Goal: Task Accomplishment & Management: Manage account settings

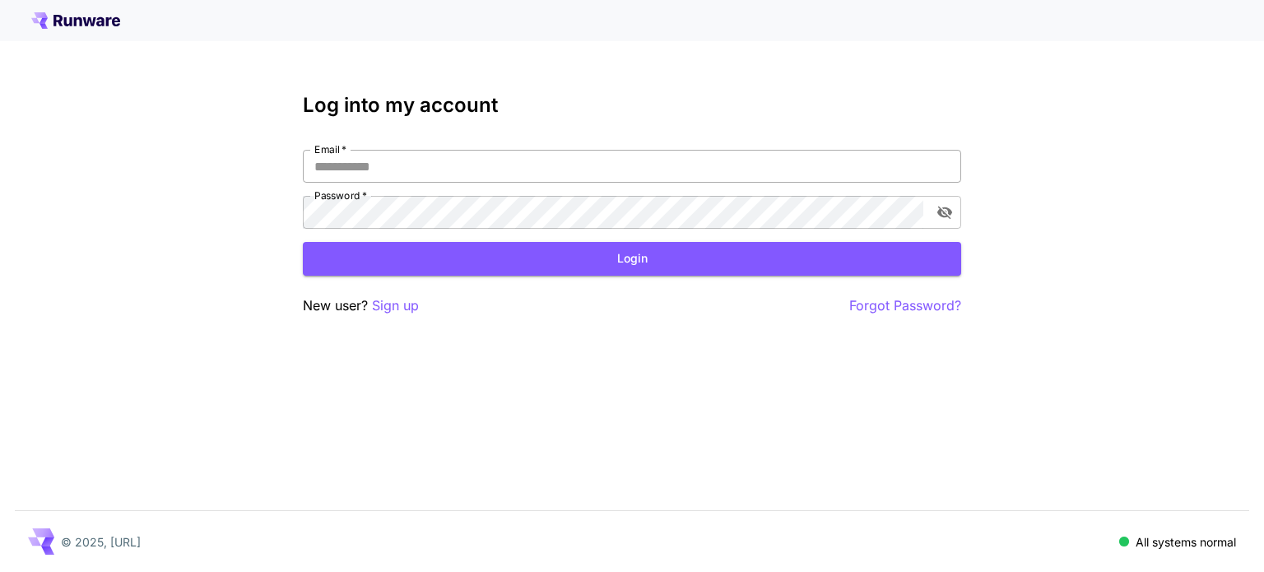
click at [654, 160] on div "Log into my account Email   * Email   * Password   * Password   * Login New use…" at bounding box center [632, 205] width 658 height 222
click at [654, 162] on input "Email   *" at bounding box center [632, 166] width 658 height 33
type input "**********"
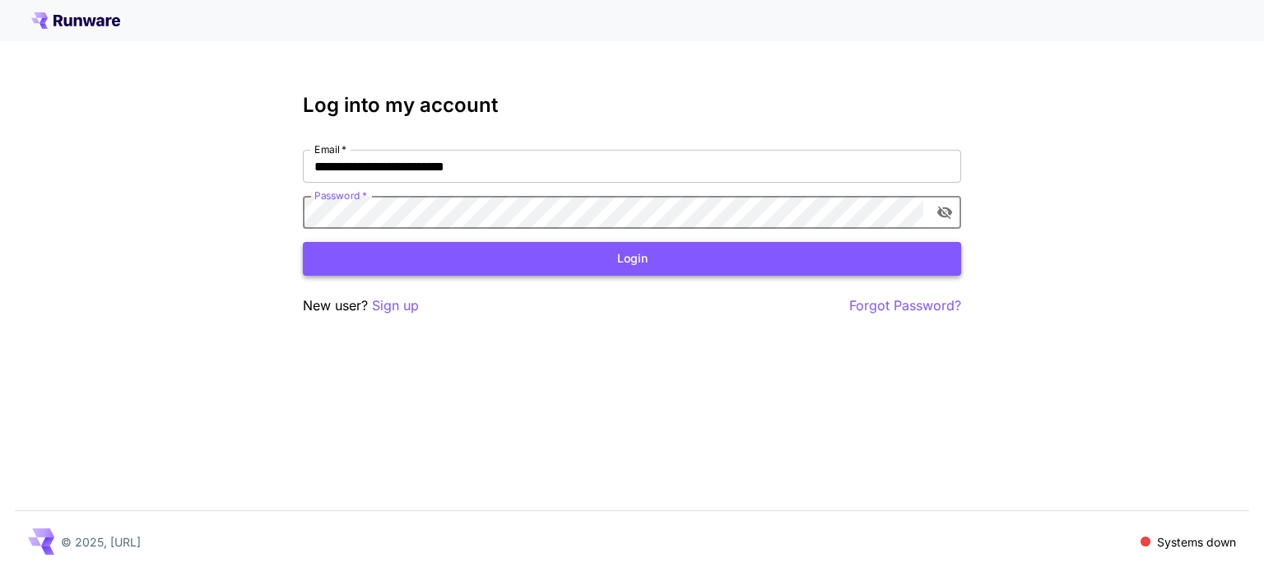
click at [485, 254] on button "Login" at bounding box center [632, 259] width 658 height 34
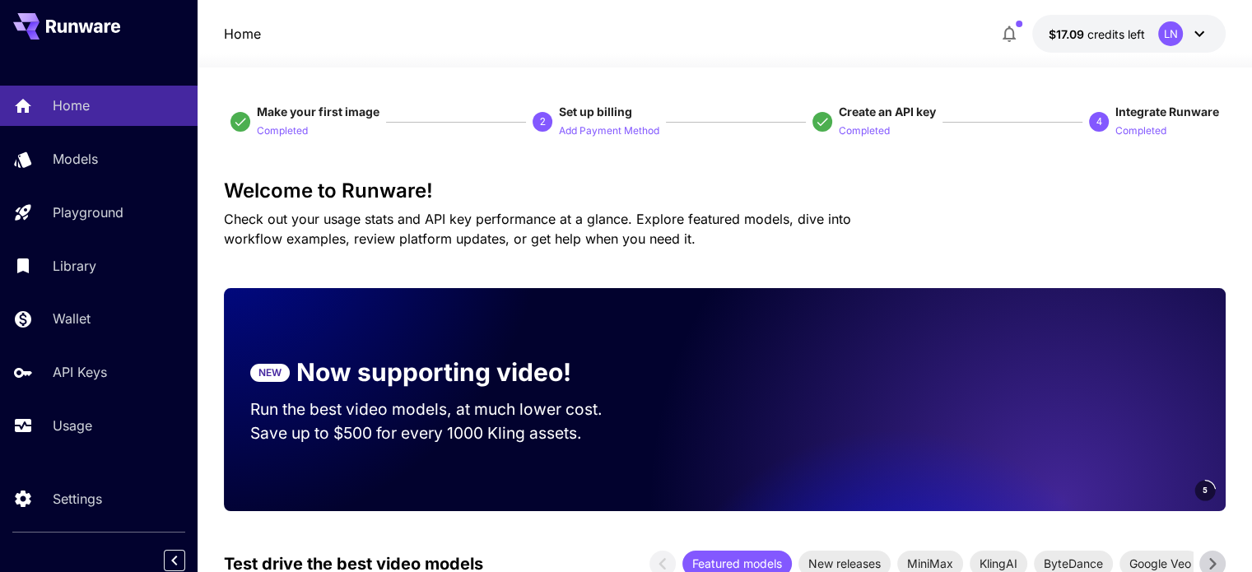
drag, startPoint x: 396, startPoint y: 295, endPoint x: 311, endPoint y: 233, distance: 105.4
click at [311, 233] on span "Check out your usage stats and API key performance at a glance. Explore feature…" at bounding box center [537, 229] width 627 height 36
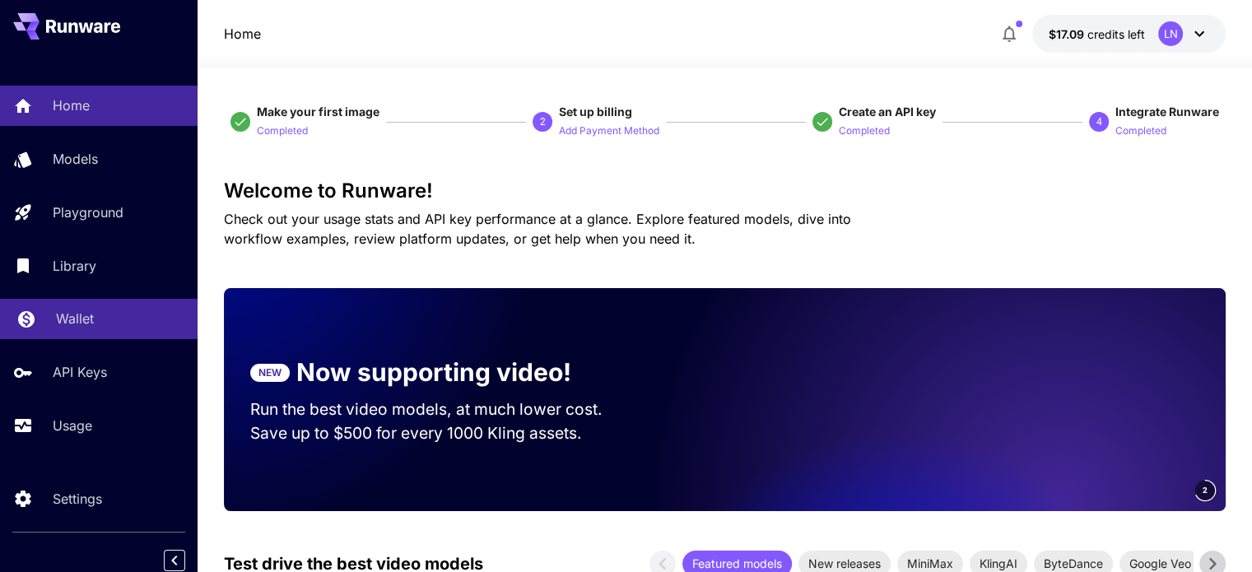
click at [63, 324] on p "Wallet" at bounding box center [75, 319] width 38 height 20
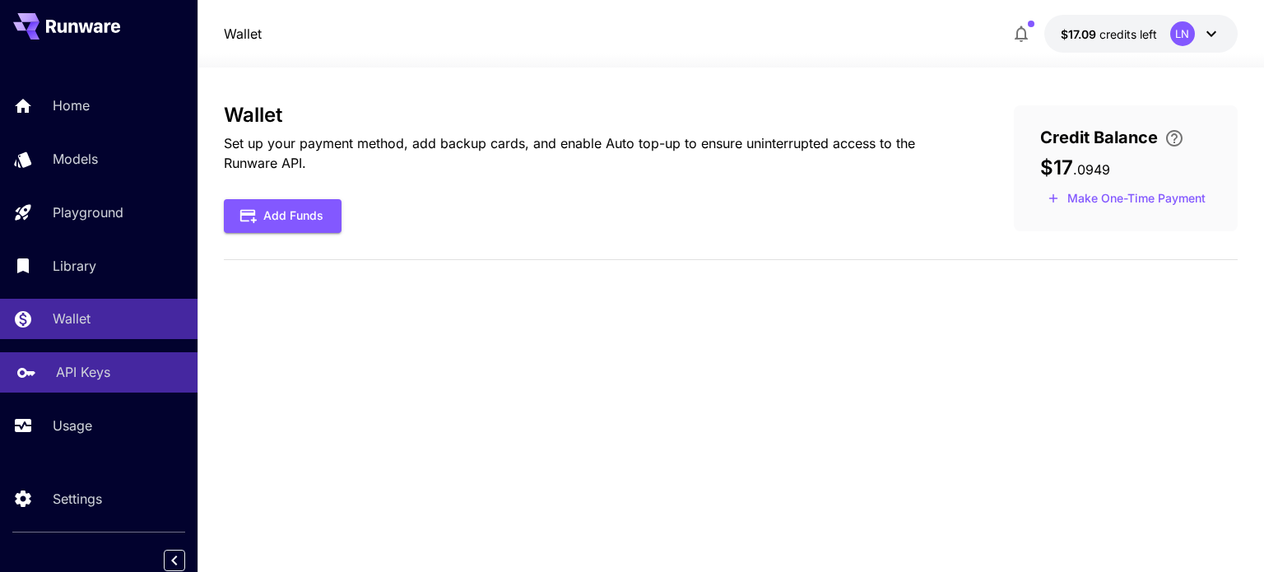
click at [81, 379] on p "API Keys" at bounding box center [83, 372] width 54 height 20
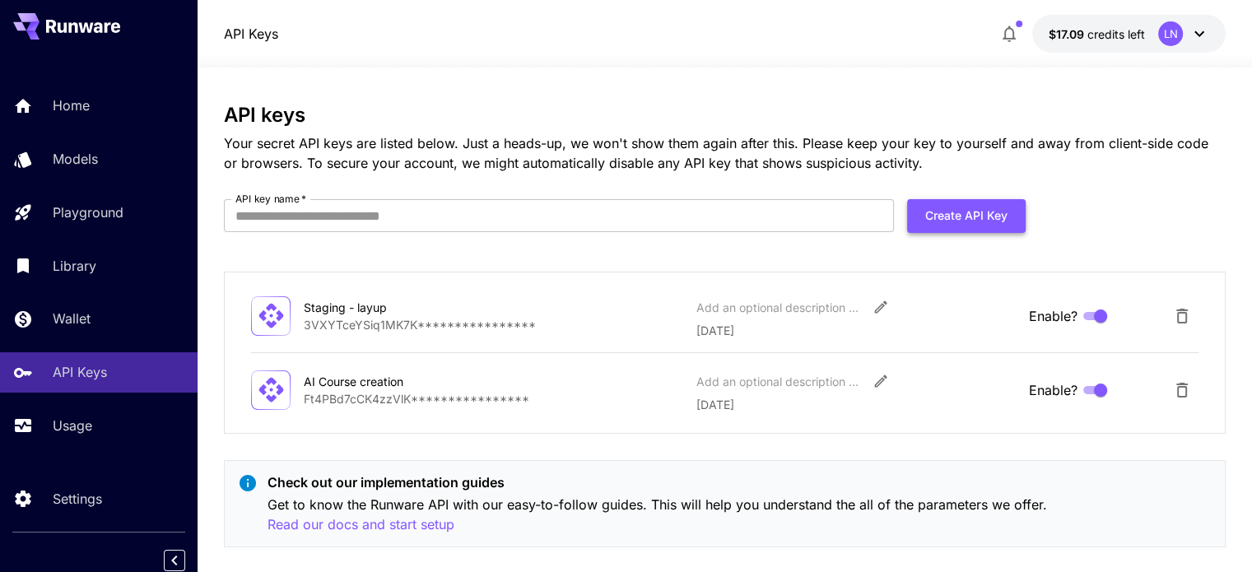
click at [936, 230] on button "Create API Key" at bounding box center [966, 216] width 119 height 34
click at [634, 214] on input "API key name   *" at bounding box center [559, 215] width 670 height 33
type input "********"
click at [990, 217] on button "Create API Key" at bounding box center [966, 216] width 119 height 34
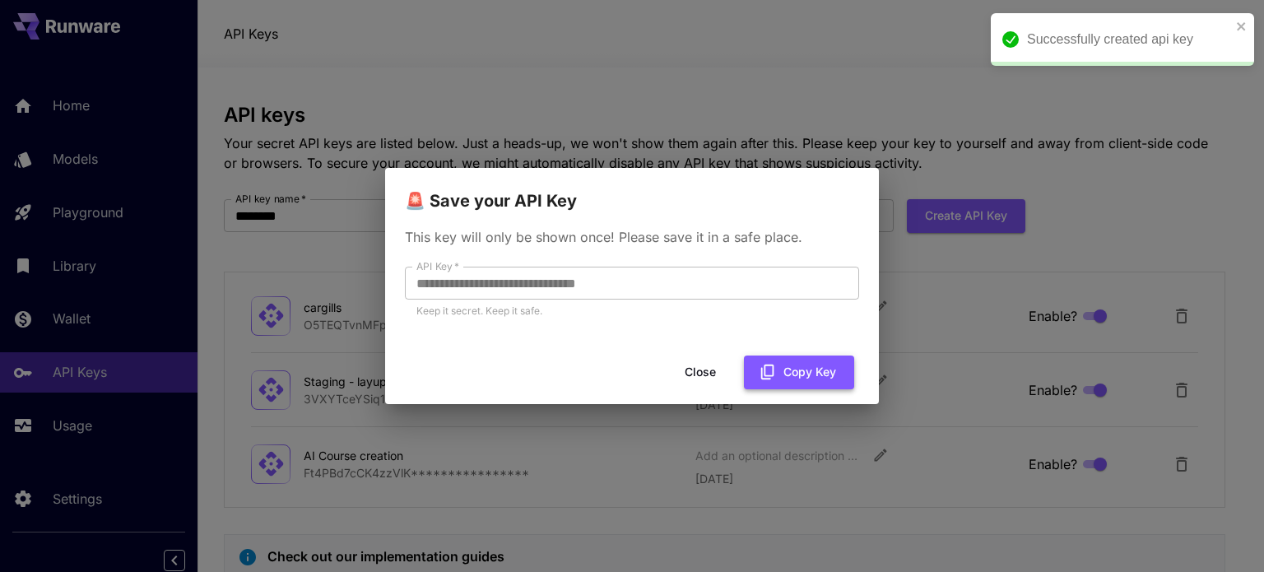
click at [823, 361] on button "Copy Key" at bounding box center [799, 373] width 110 height 34
click at [708, 379] on button "Close" at bounding box center [700, 373] width 74 height 34
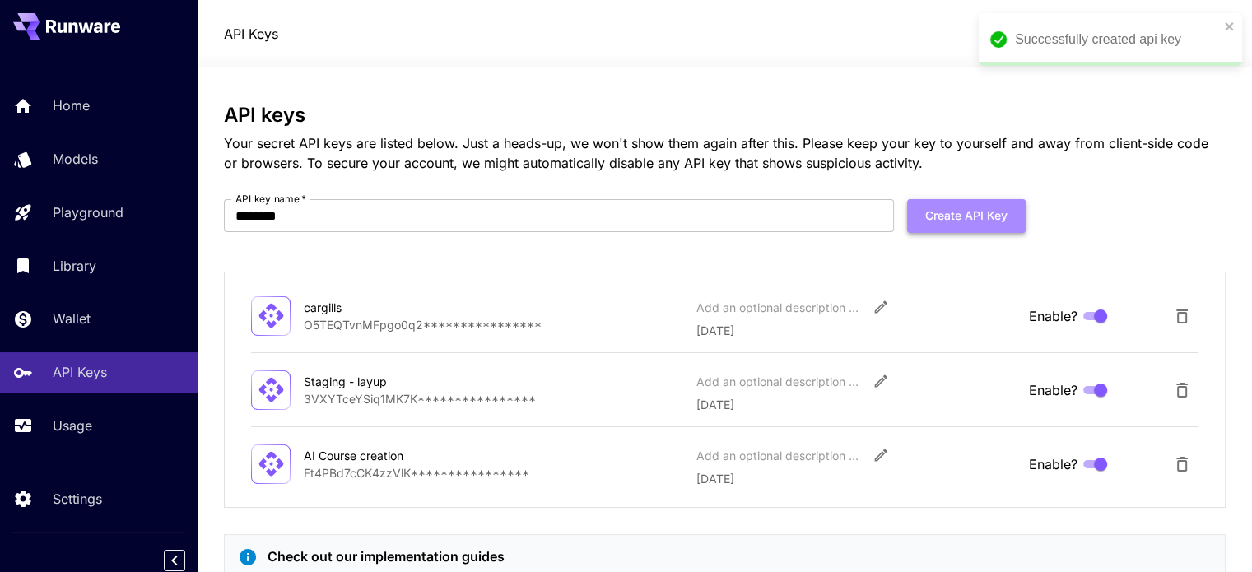
click at [937, 230] on button "Create API Key" at bounding box center [966, 216] width 119 height 34
click at [602, 206] on input "********" at bounding box center [559, 215] width 670 height 33
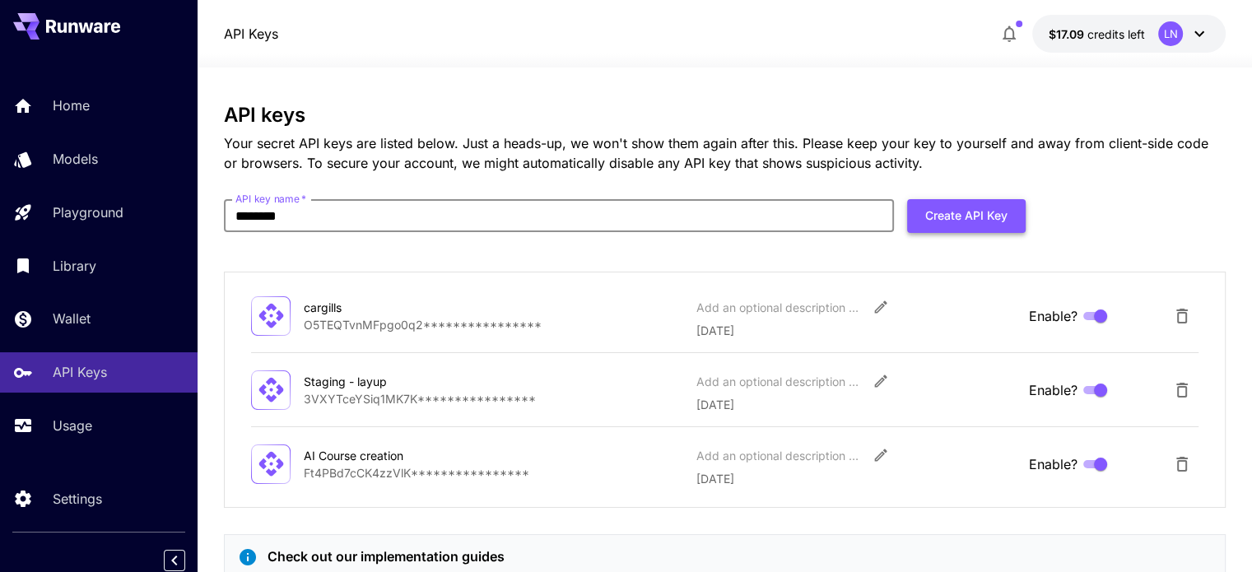
type input "********"
click at [1007, 216] on button "Create API Key" at bounding box center [966, 216] width 119 height 34
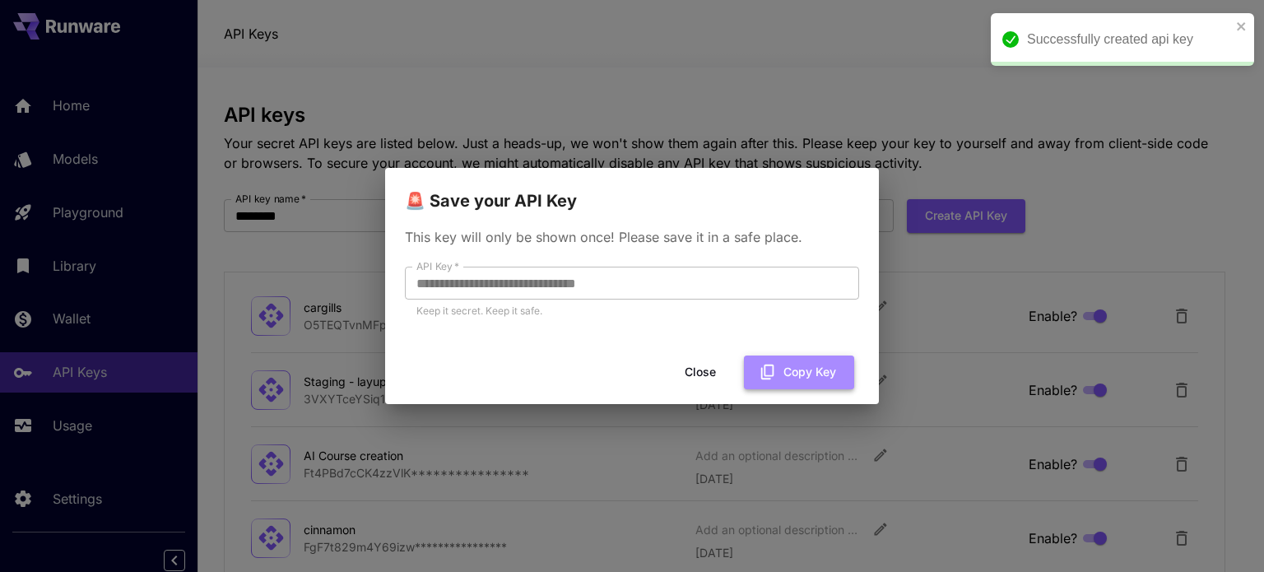
click at [793, 378] on button "Copy Key" at bounding box center [799, 373] width 110 height 34
click at [714, 370] on button "Close" at bounding box center [700, 373] width 74 height 34
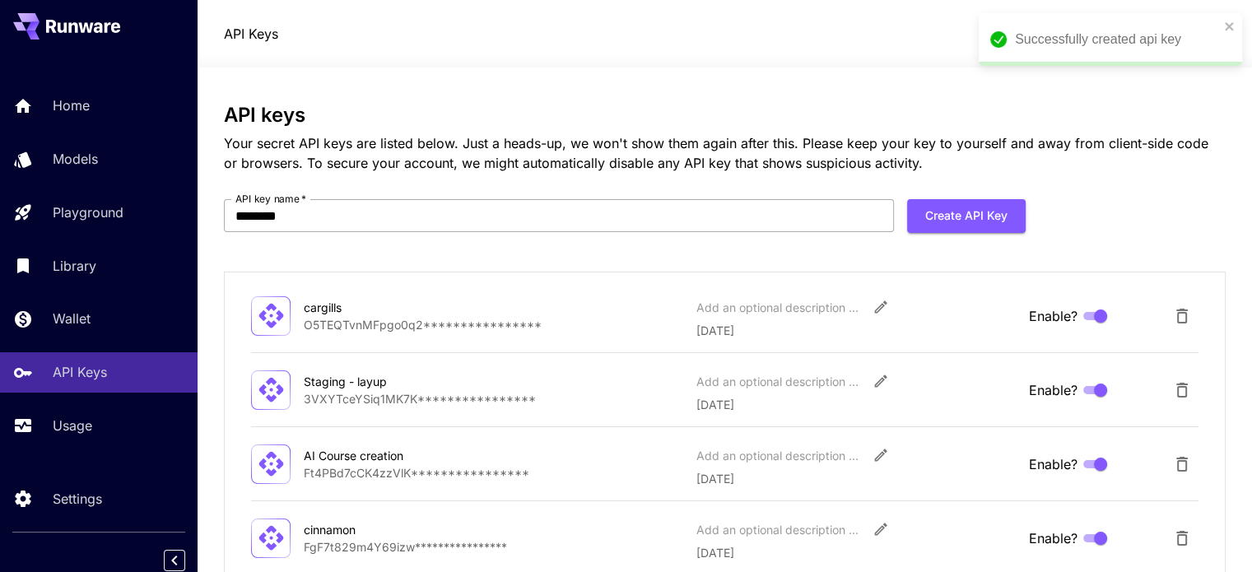
click at [768, 220] on input "********" at bounding box center [559, 215] width 670 height 33
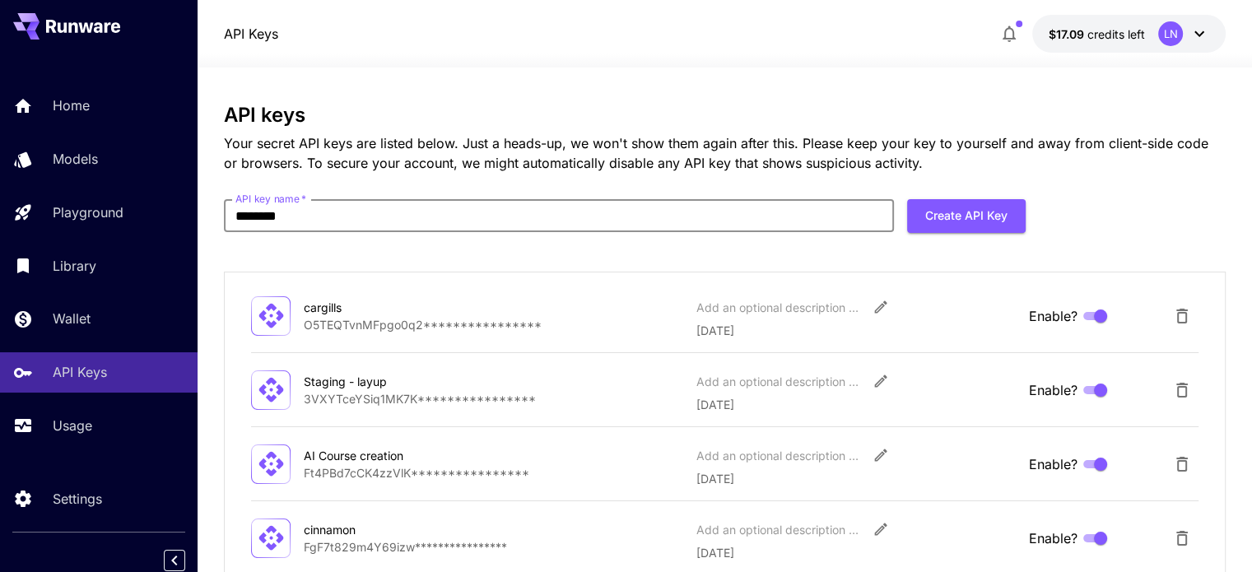
click at [596, 229] on input "********" at bounding box center [559, 215] width 670 height 33
type input "*"
type input "********"
click at [925, 223] on button "Create API Key" at bounding box center [966, 216] width 119 height 34
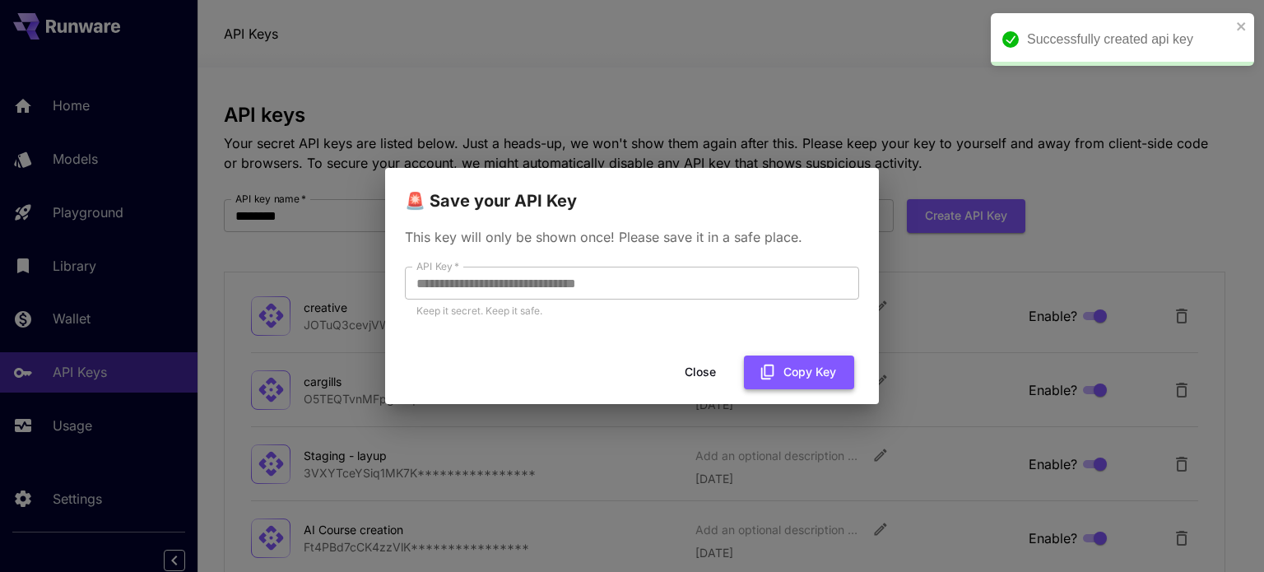
click at [776, 368] on icon "button" at bounding box center [768, 372] width 18 height 18
click at [713, 373] on button "Close" at bounding box center [700, 373] width 74 height 34
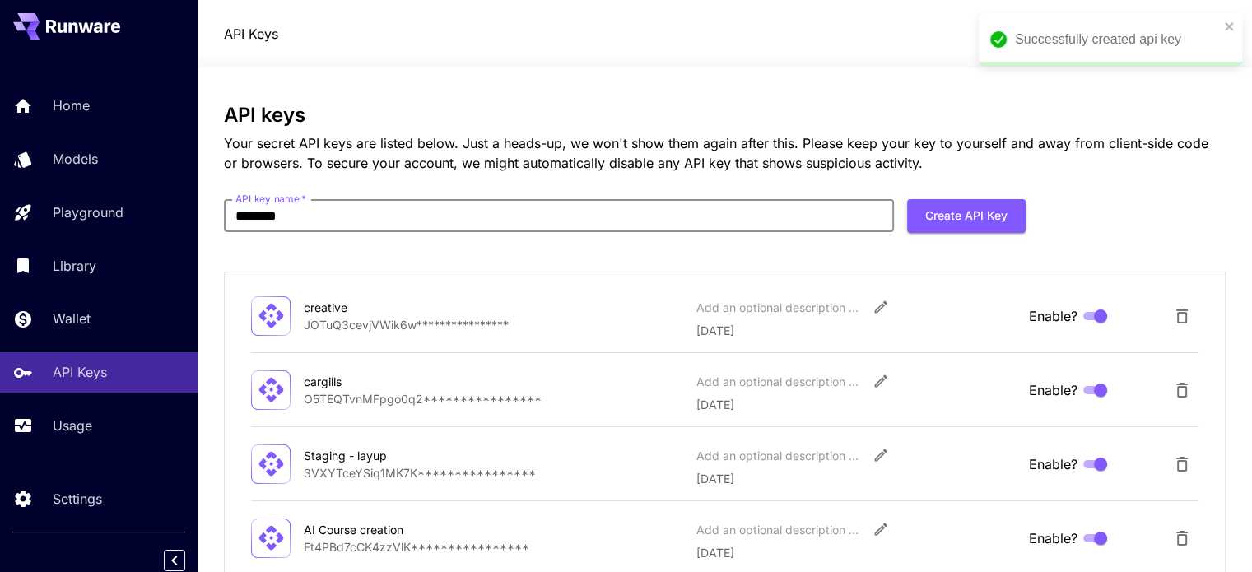
click at [378, 215] on input "********" at bounding box center [559, 215] width 670 height 33
type input "****"
click at [991, 216] on button "Create API Key" at bounding box center [966, 216] width 119 height 34
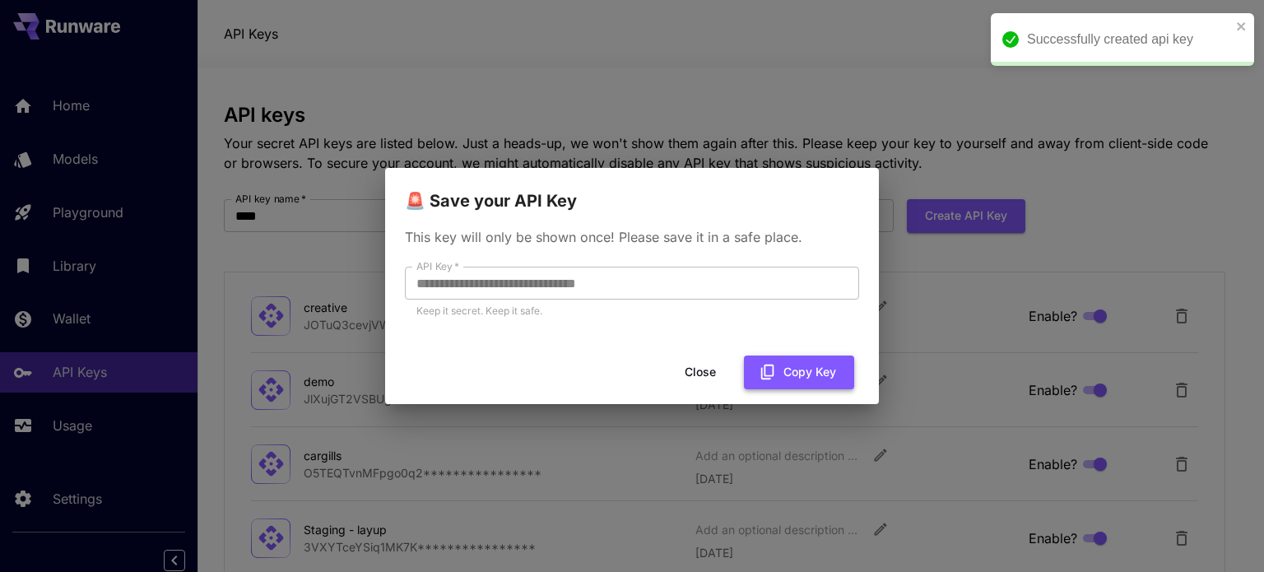
click at [797, 371] on button "Copy Key" at bounding box center [799, 373] width 110 height 34
click at [691, 375] on button "Close" at bounding box center [700, 373] width 74 height 34
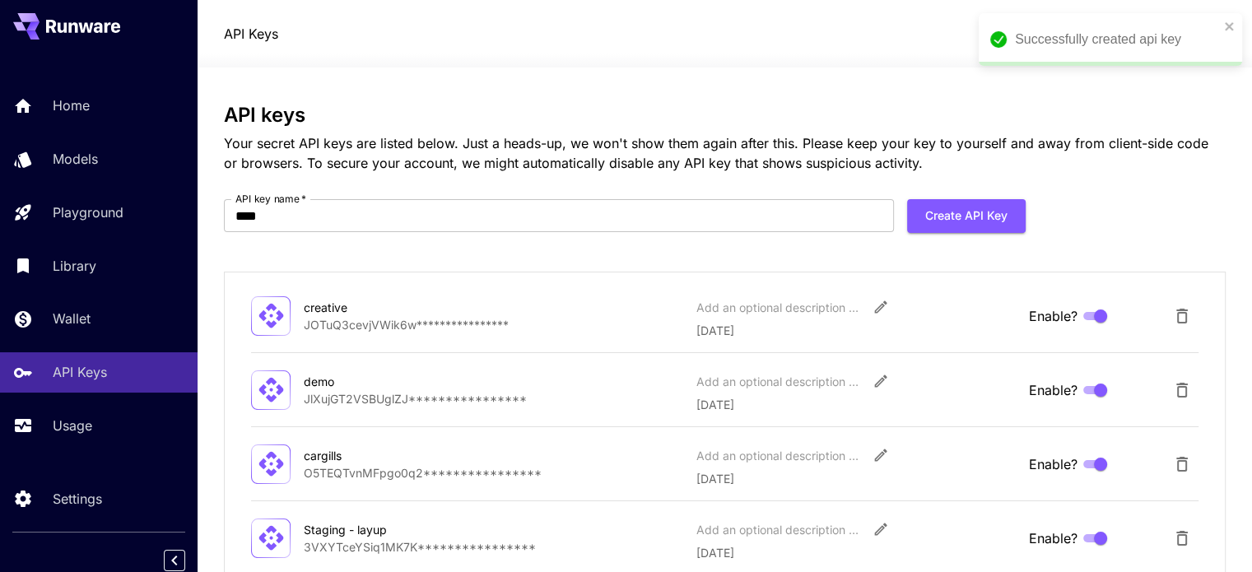
click at [651, 177] on div "**********" at bounding box center [725, 480] width 1002 height 753
click at [648, 203] on input "****" at bounding box center [559, 215] width 670 height 33
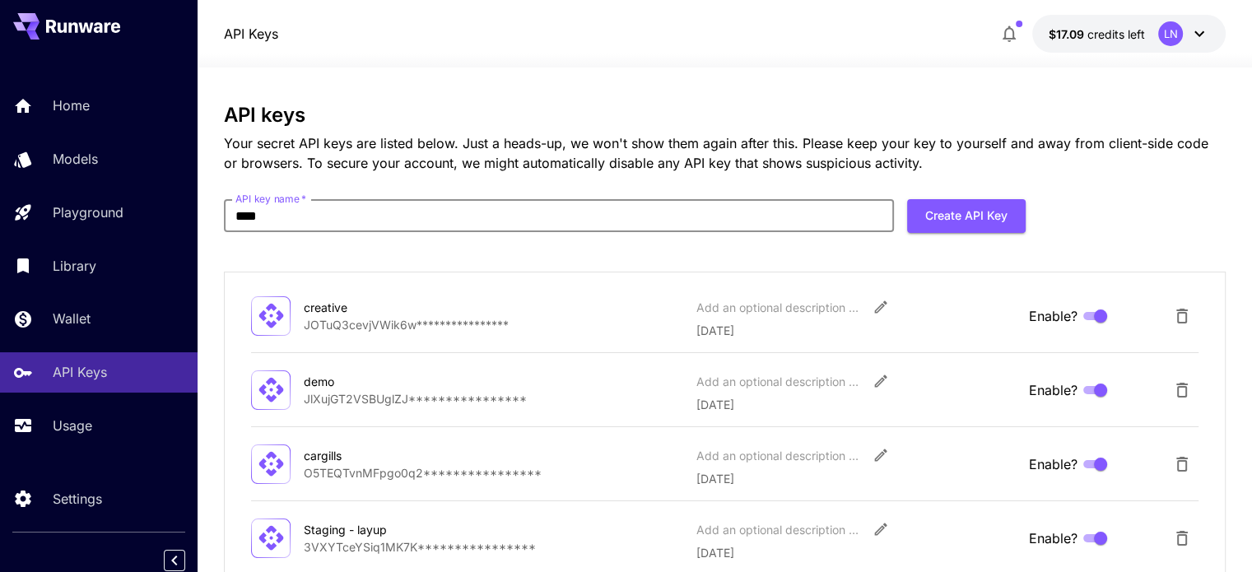
click at [423, 226] on input "****" at bounding box center [559, 215] width 670 height 33
type input "*******"
click at [957, 210] on button "Create API Key" at bounding box center [966, 216] width 119 height 34
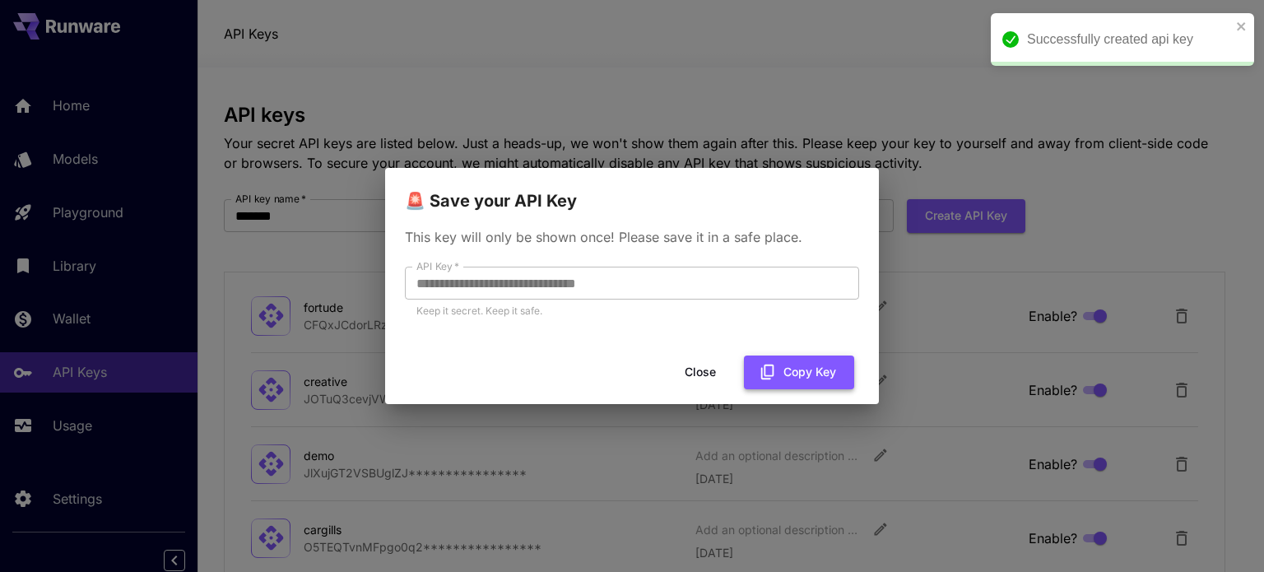
click at [814, 370] on button "Copy Key" at bounding box center [799, 373] width 110 height 34
click at [714, 374] on button "Close" at bounding box center [700, 373] width 74 height 34
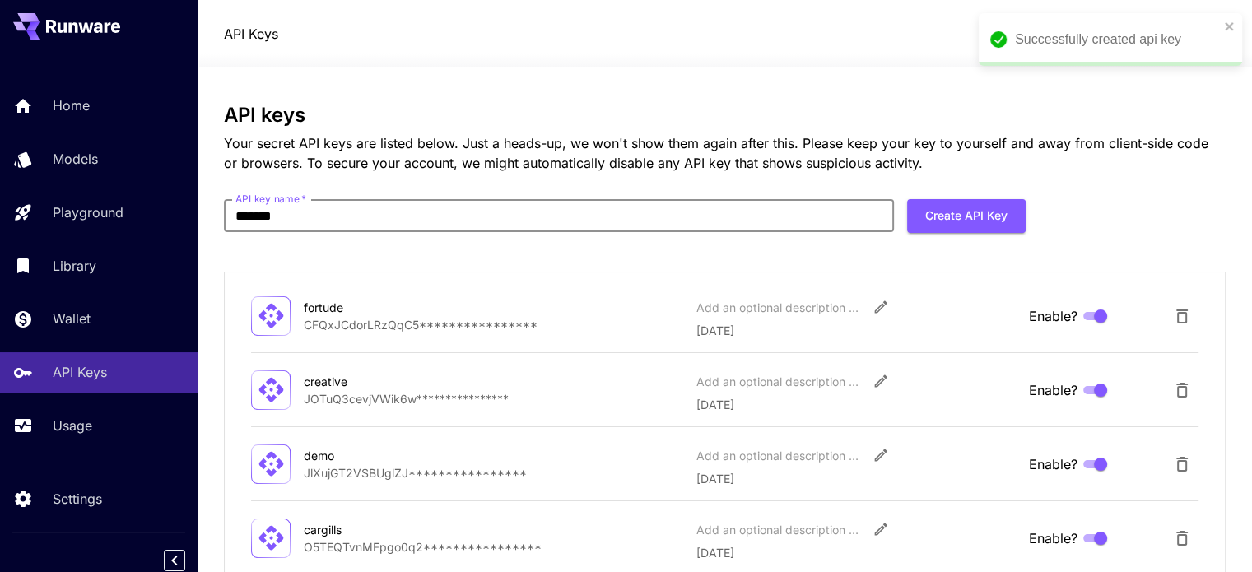
click at [472, 221] on input "*******" at bounding box center [559, 215] width 670 height 33
click at [380, 221] on input "*******" at bounding box center [559, 215] width 670 height 33
type input "*****"
click at [981, 221] on button "Create API Key" at bounding box center [966, 216] width 119 height 34
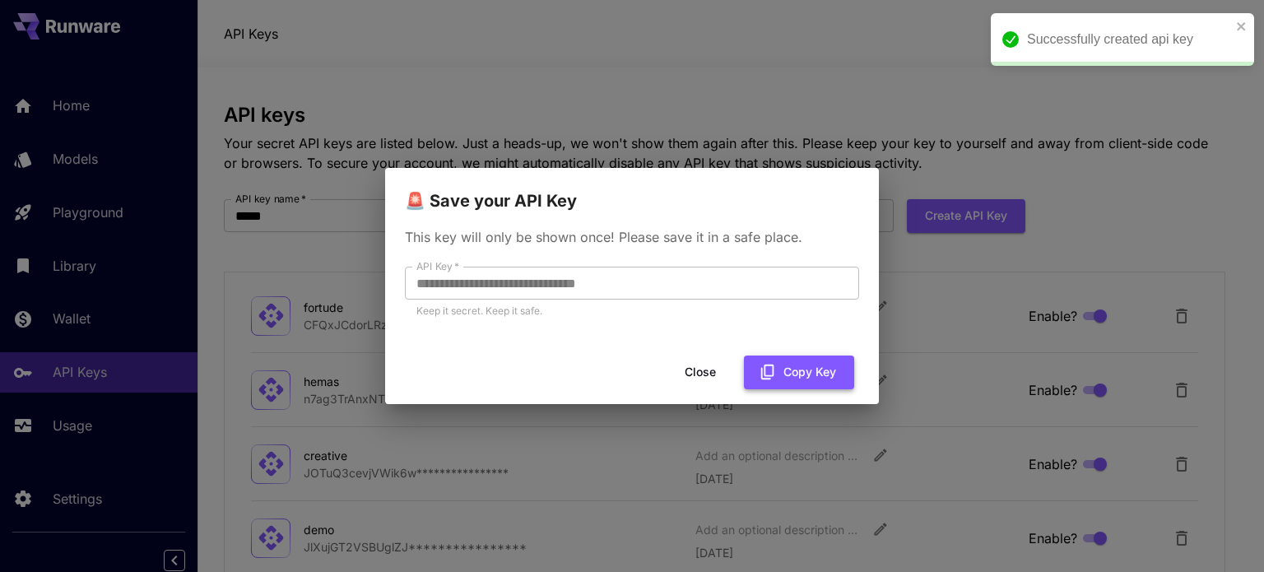
click at [799, 368] on button "Copy Key" at bounding box center [799, 373] width 110 height 34
drag, startPoint x: 685, startPoint y: 363, endPoint x: 671, endPoint y: 376, distance: 19.2
click at [685, 363] on button "Close" at bounding box center [700, 373] width 74 height 34
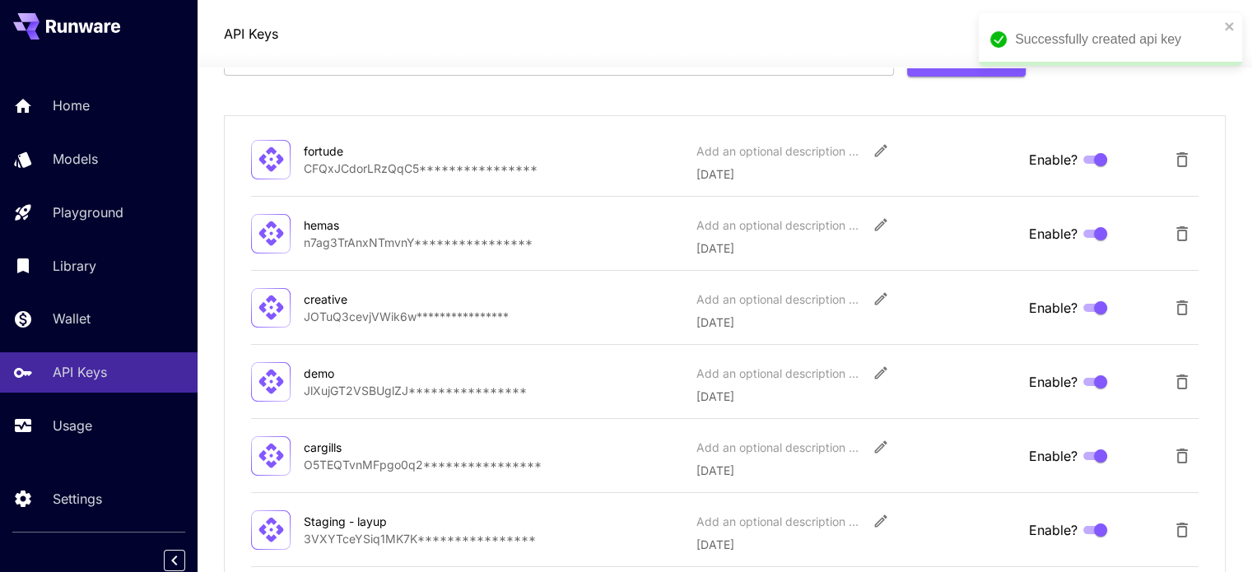
scroll to position [138, 0]
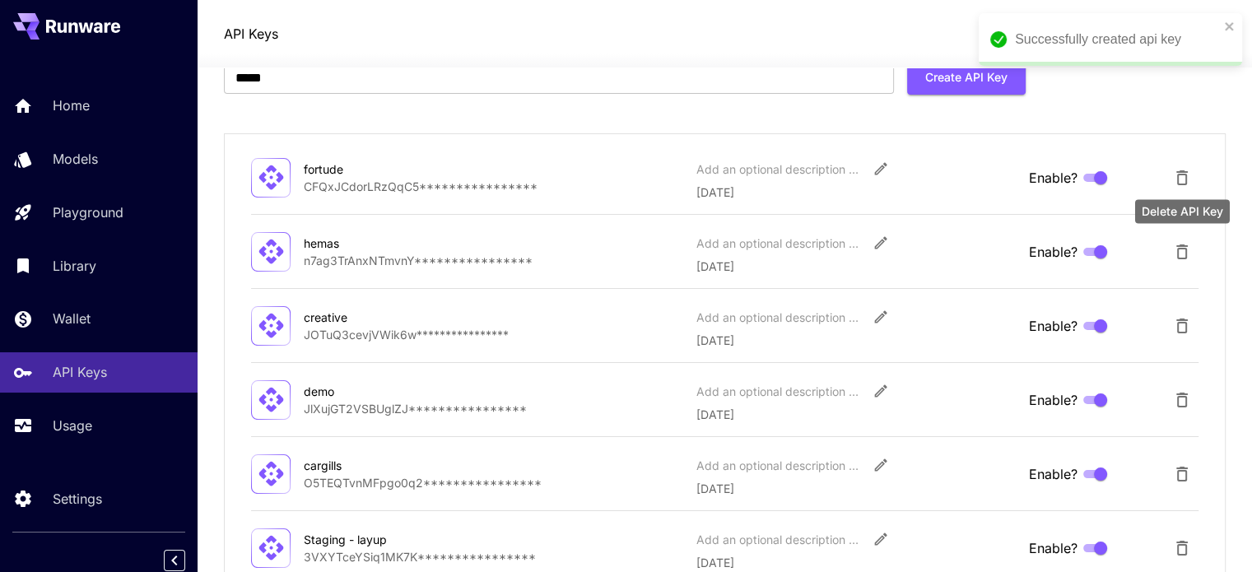
click at [1193, 250] on button "Delete API Key" at bounding box center [1181, 251] width 33 height 33
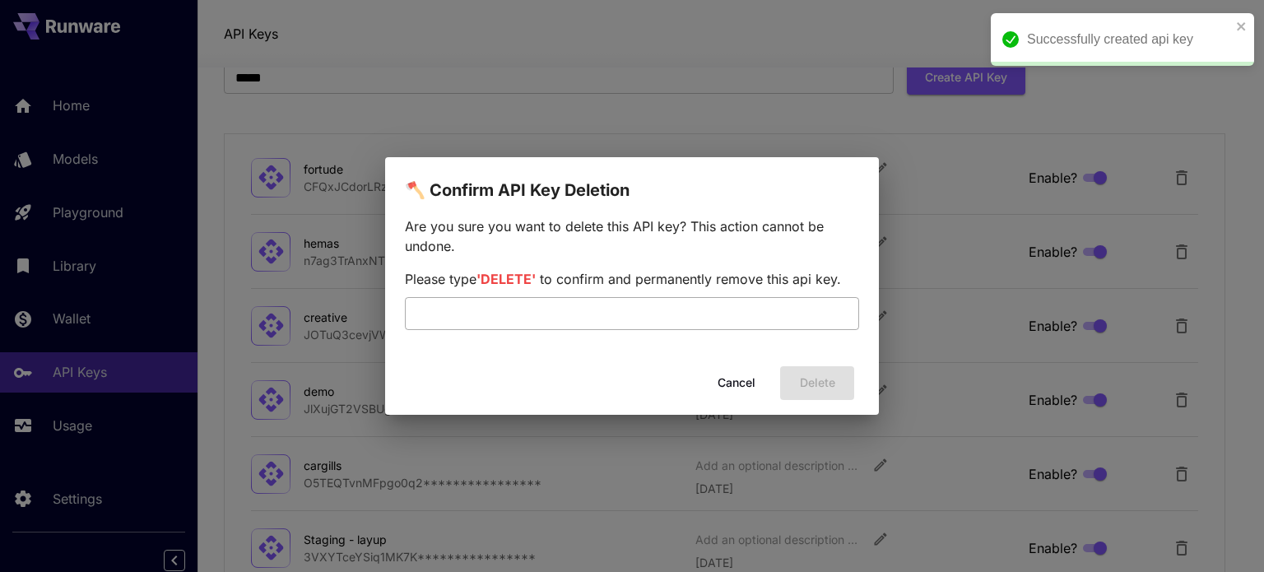
click at [737, 320] on input "text" at bounding box center [632, 313] width 454 height 33
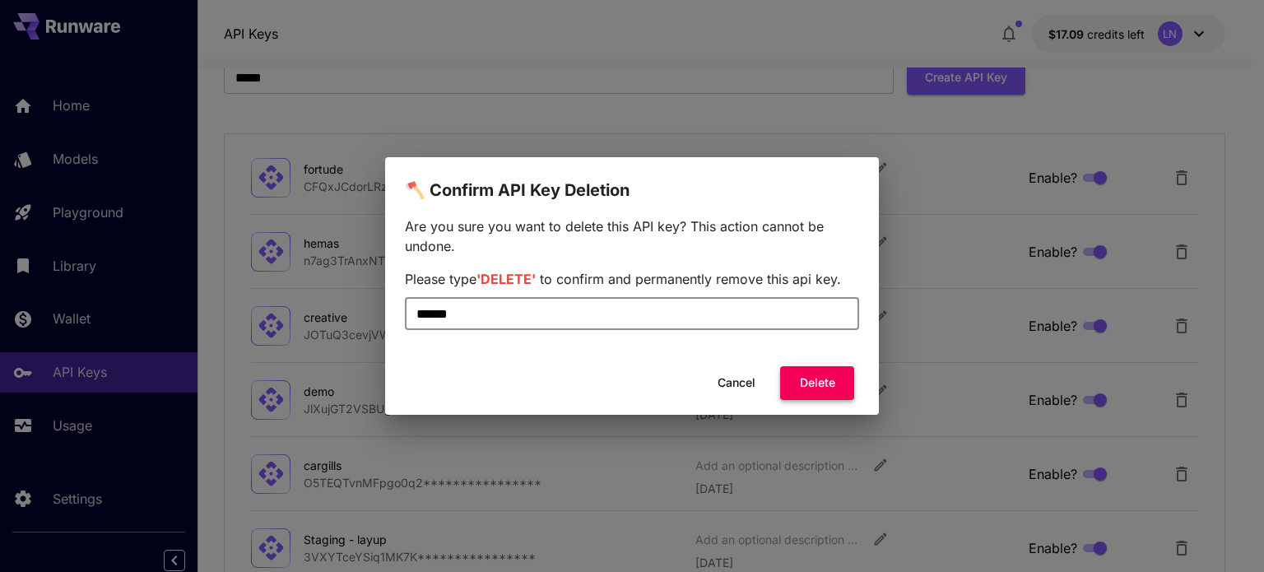
type input "******"
click at [793, 388] on button "Delete" at bounding box center [817, 383] width 74 height 34
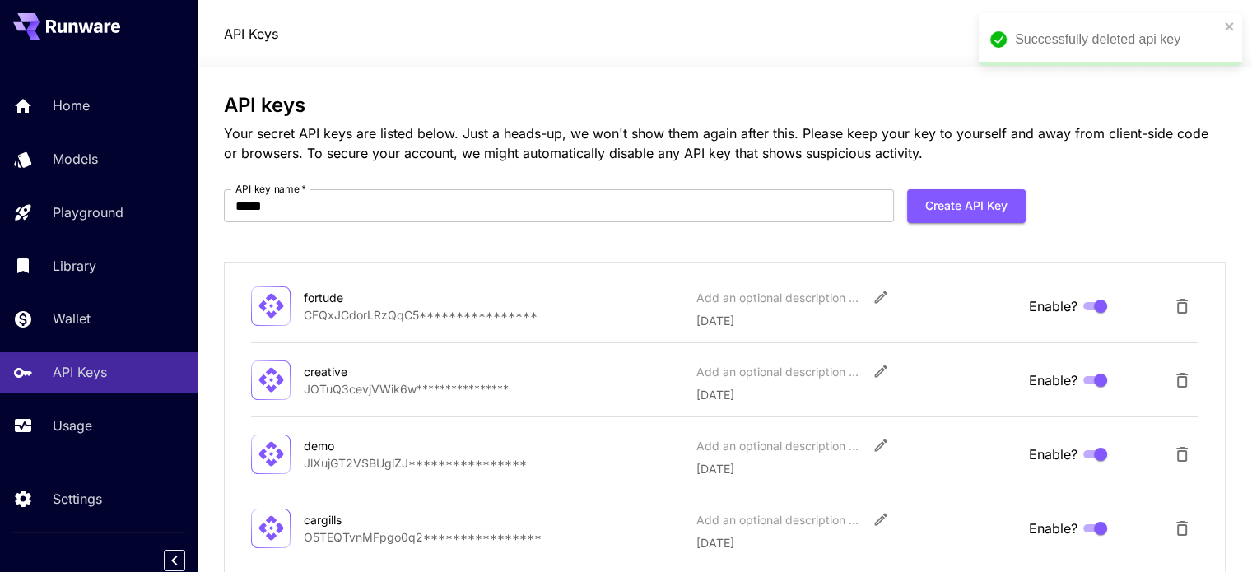
scroll to position [0, 0]
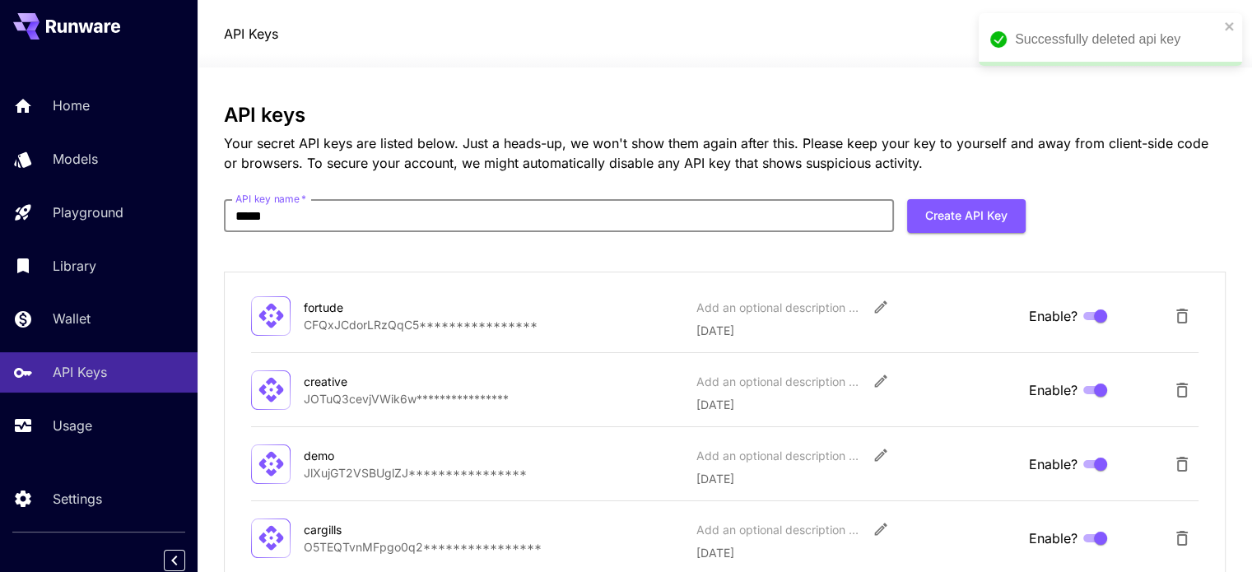
click at [533, 205] on input "*****" at bounding box center [559, 215] width 670 height 33
click at [499, 223] on input "*****" at bounding box center [559, 215] width 670 height 33
type input "***"
click at [914, 230] on button "Create API Key" at bounding box center [966, 216] width 119 height 34
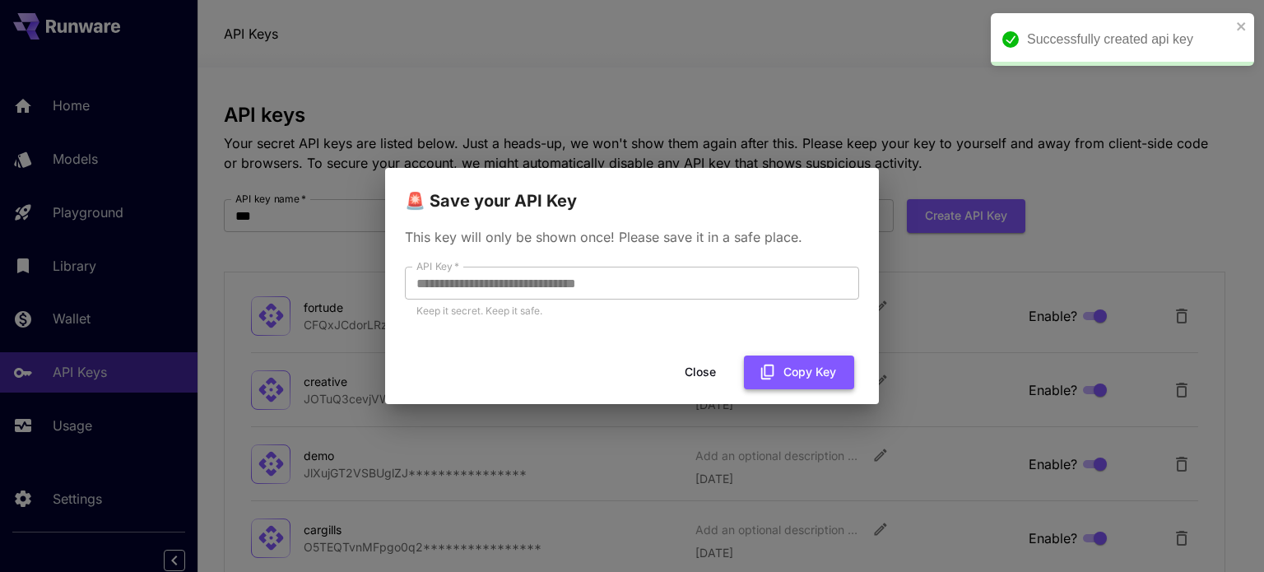
click at [784, 378] on button "Copy Key" at bounding box center [799, 373] width 110 height 34
click at [709, 376] on button "Close" at bounding box center [700, 373] width 74 height 34
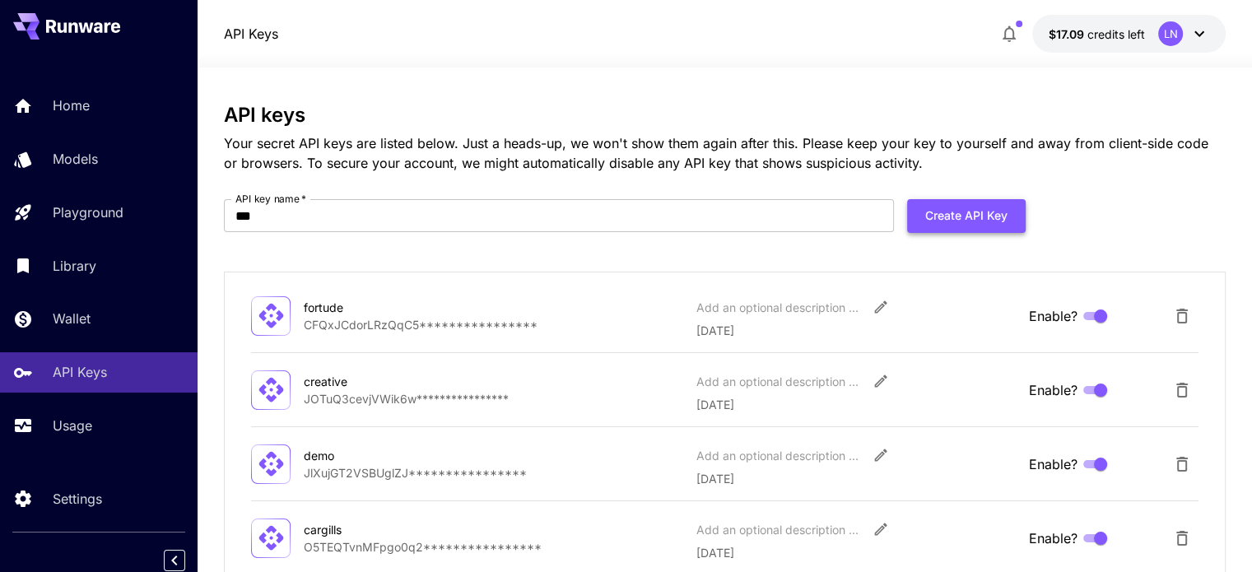
click at [932, 224] on button "Create API Key" at bounding box center [966, 216] width 119 height 34
click at [487, 215] on input "***" at bounding box center [559, 215] width 670 height 33
type input "***"
click at [954, 217] on button "Create API Key" at bounding box center [966, 216] width 119 height 34
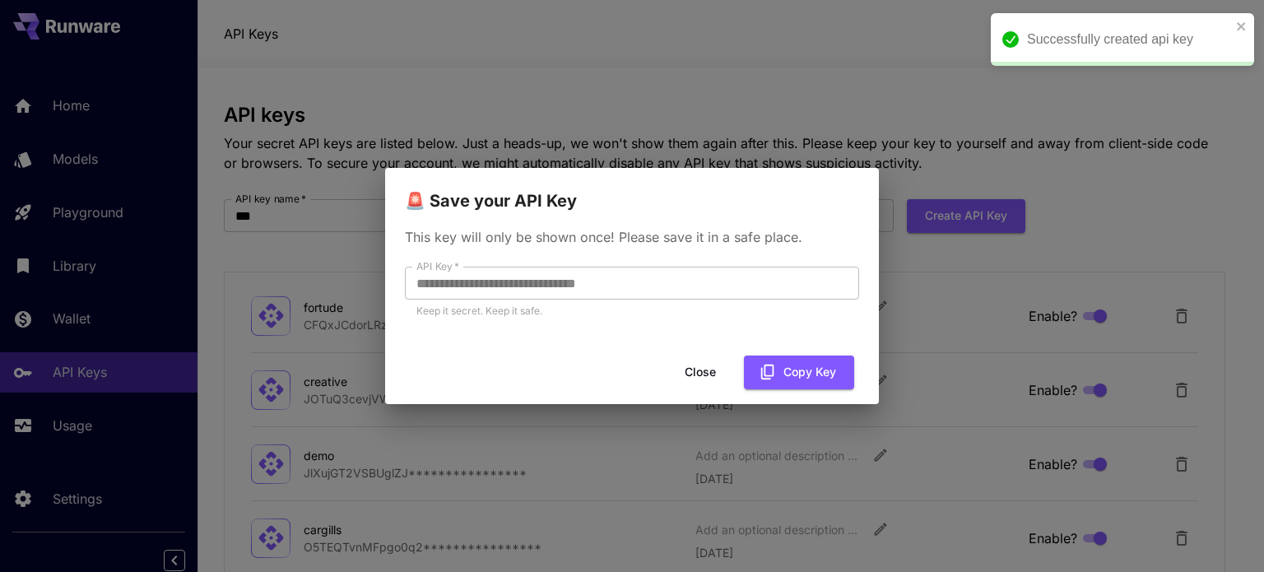
drag, startPoint x: 784, startPoint y: 365, endPoint x: 756, endPoint y: 384, distance: 34.5
click at [785, 365] on button "Copy Key" at bounding box center [799, 373] width 110 height 34
click at [695, 376] on button "Close" at bounding box center [700, 373] width 74 height 34
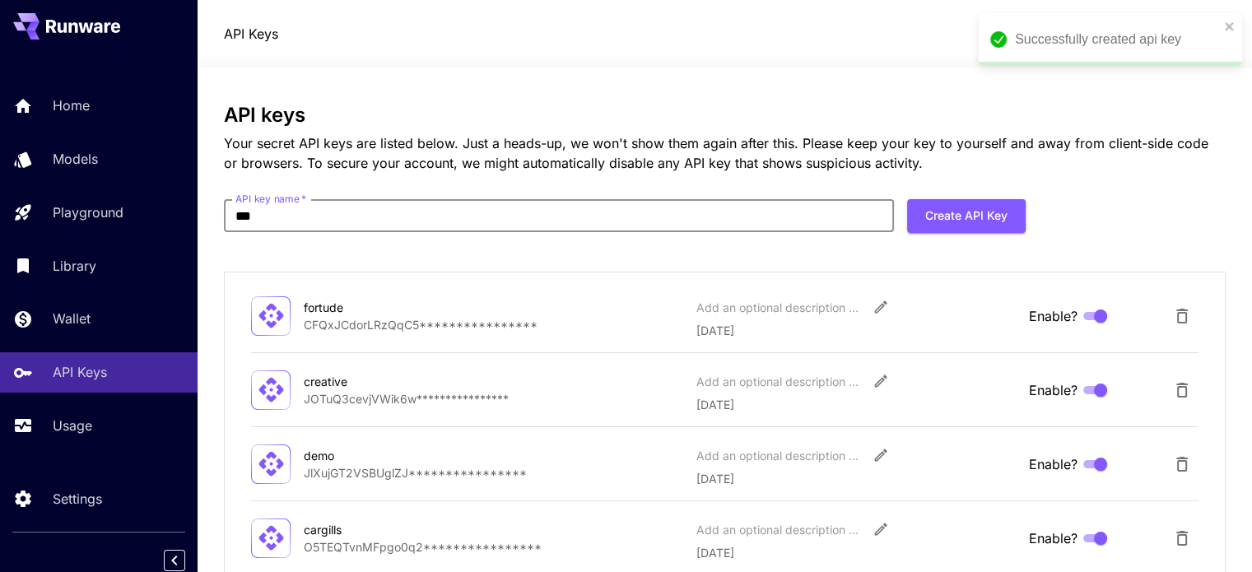
click at [548, 221] on input "***" at bounding box center [559, 215] width 670 height 33
type input "**"
click at [978, 219] on button "Create API Key" at bounding box center [966, 216] width 119 height 34
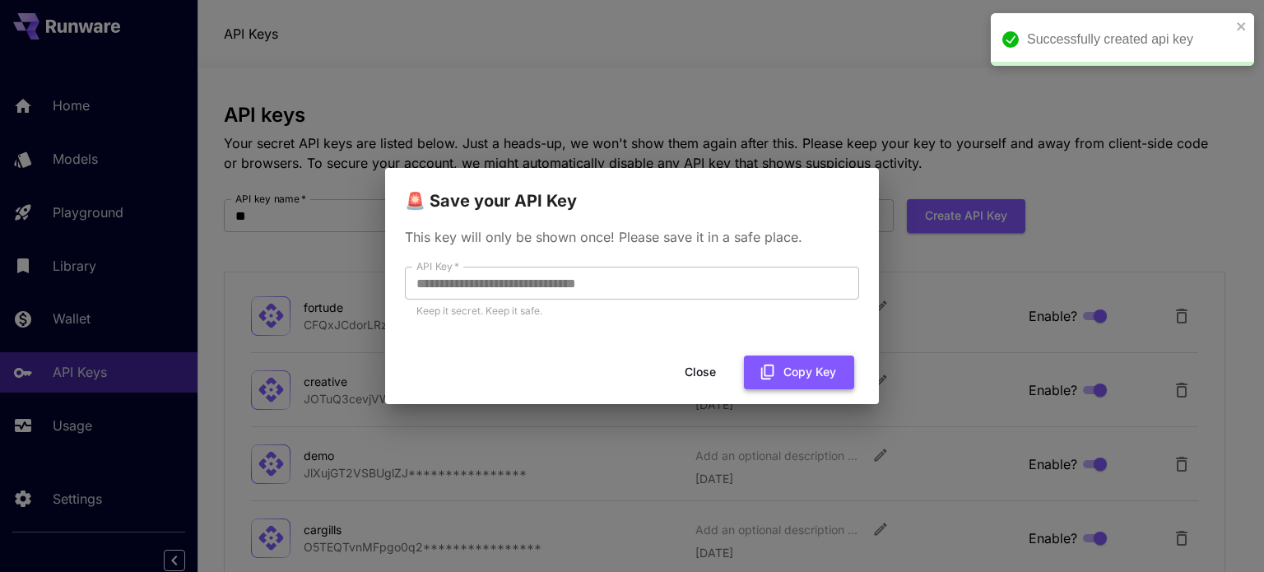
click at [771, 373] on icon "button" at bounding box center [768, 372] width 18 height 18
drag, startPoint x: 705, startPoint y: 374, endPoint x: 721, endPoint y: 368, distance: 17.7
click at [705, 374] on button "Close" at bounding box center [700, 373] width 74 height 34
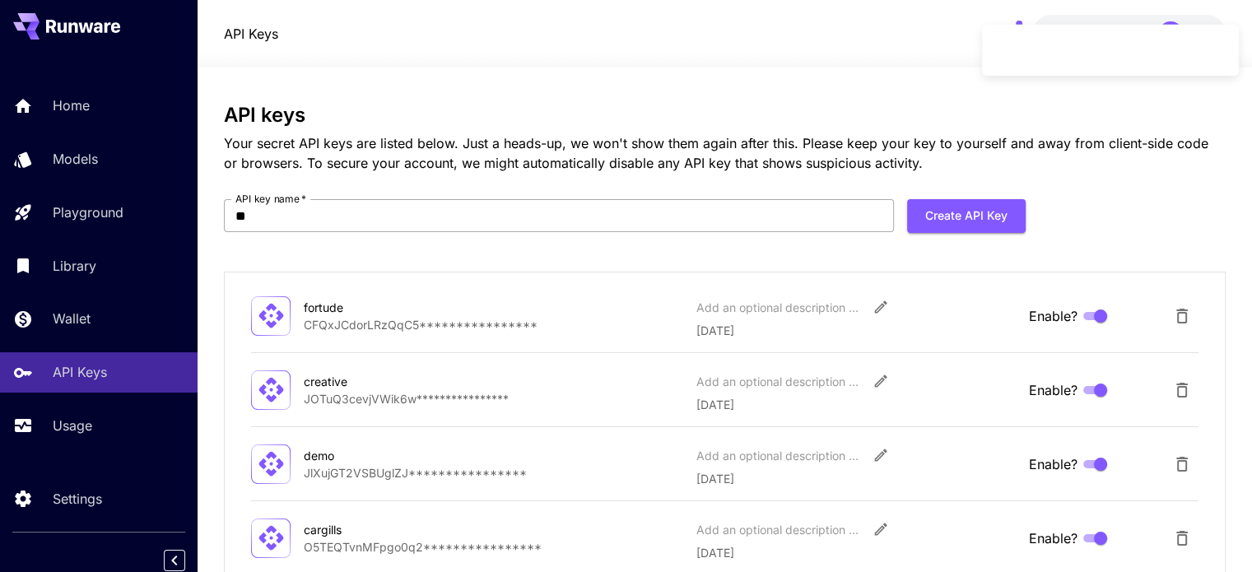
click at [736, 210] on input "**" at bounding box center [559, 215] width 670 height 33
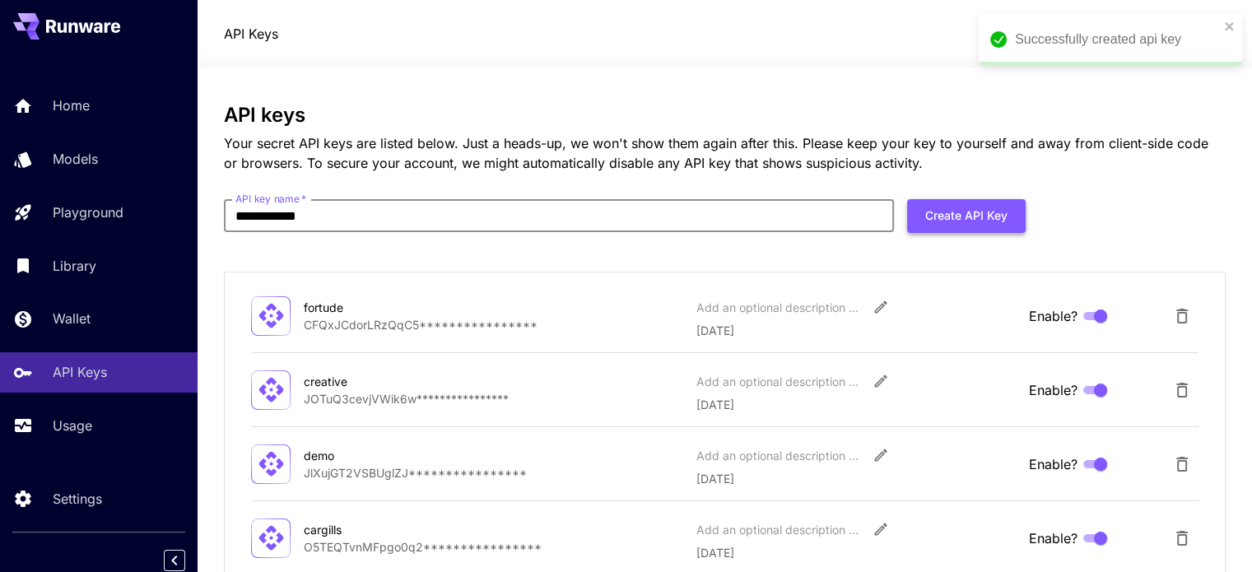
type input "**********"
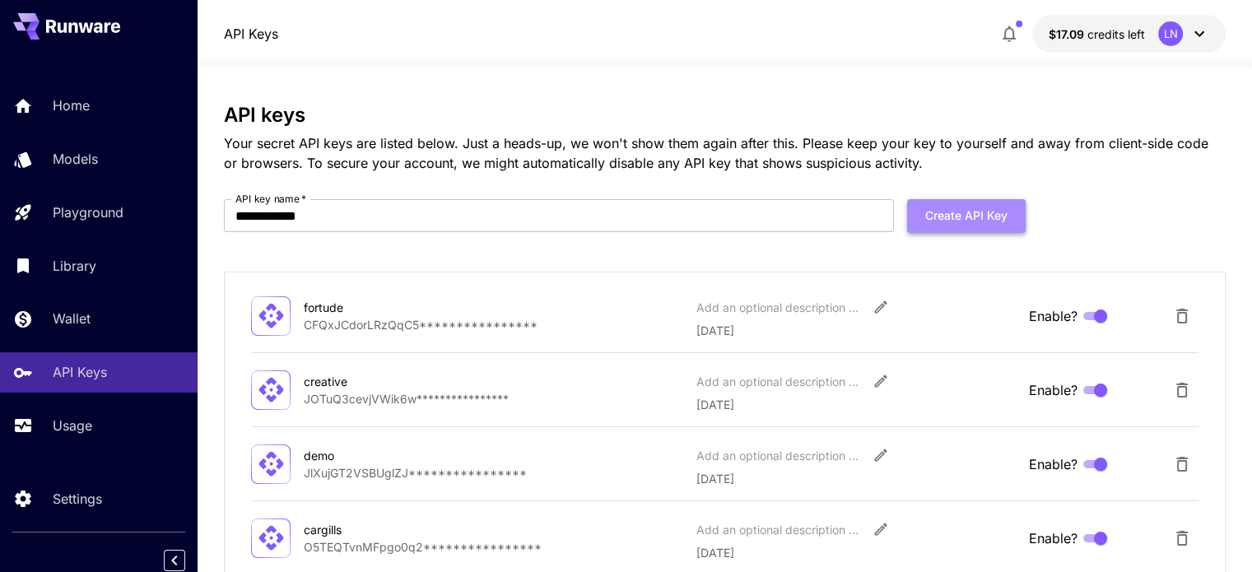
click at [960, 230] on button "Create API Key" at bounding box center [966, 216] width 119 height 34
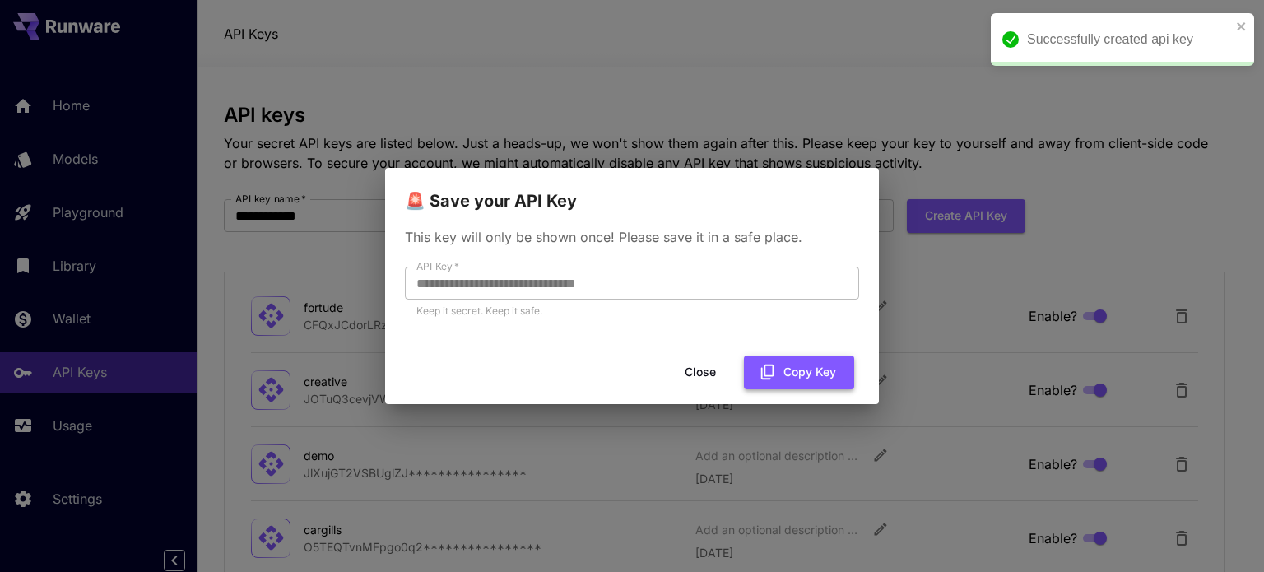
click at [781, 360] on button "Copy Key" at bounding box center [799, 373] width 110 height 34
click at [695, 370] on button "Close" at bounding box center [700, 373] width 74 height 34
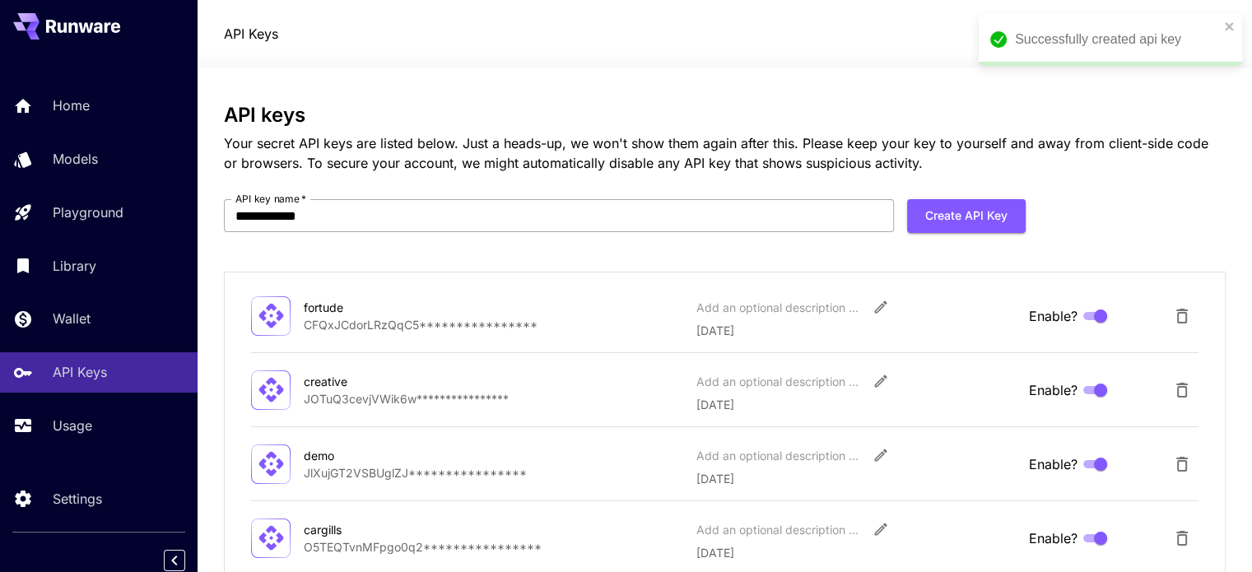
click at [363, 200] on input "**********" at bounding box center [559, 215] width 670 height 33
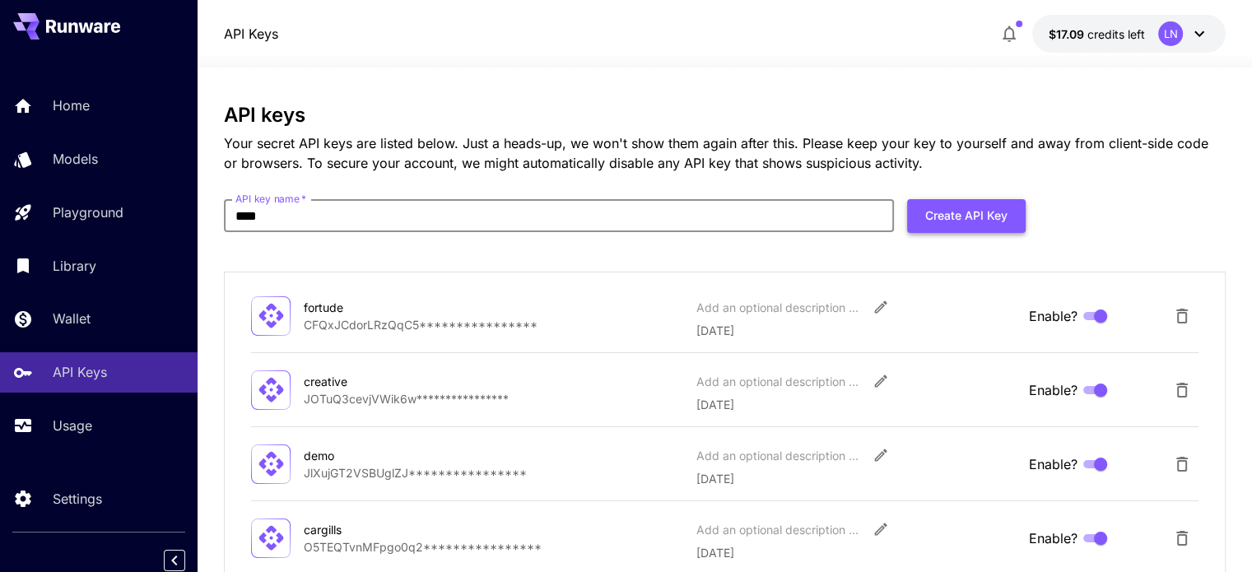
type input "***"
click at [965, 215] on button "Create API Key" at bounding box center [966, 216] width 119 height 34
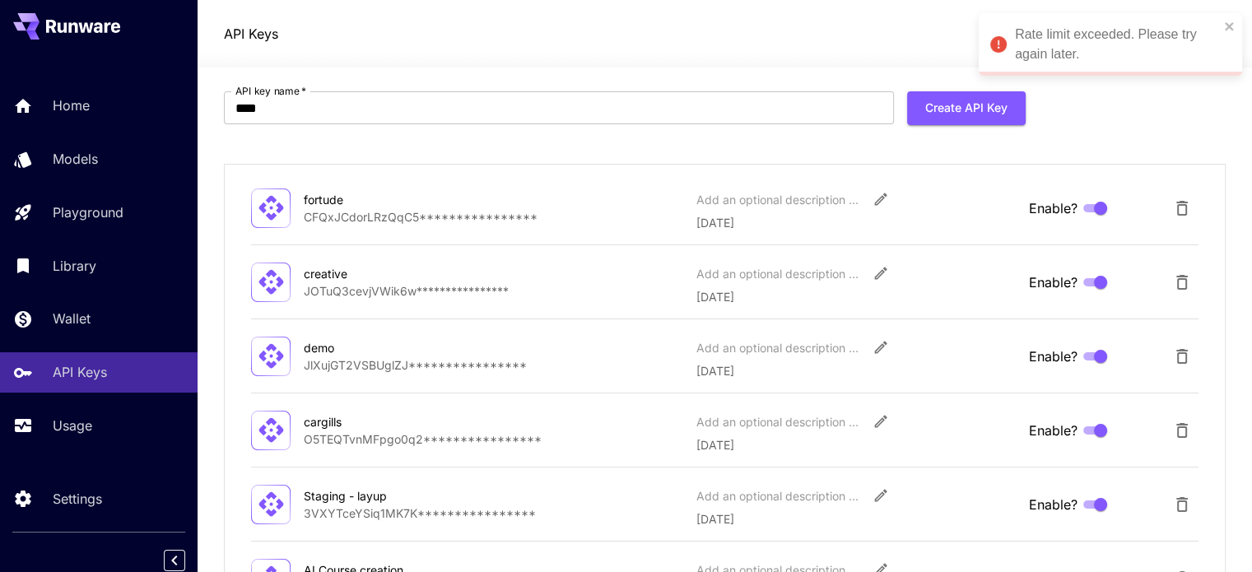
scroll to position [82, 0]
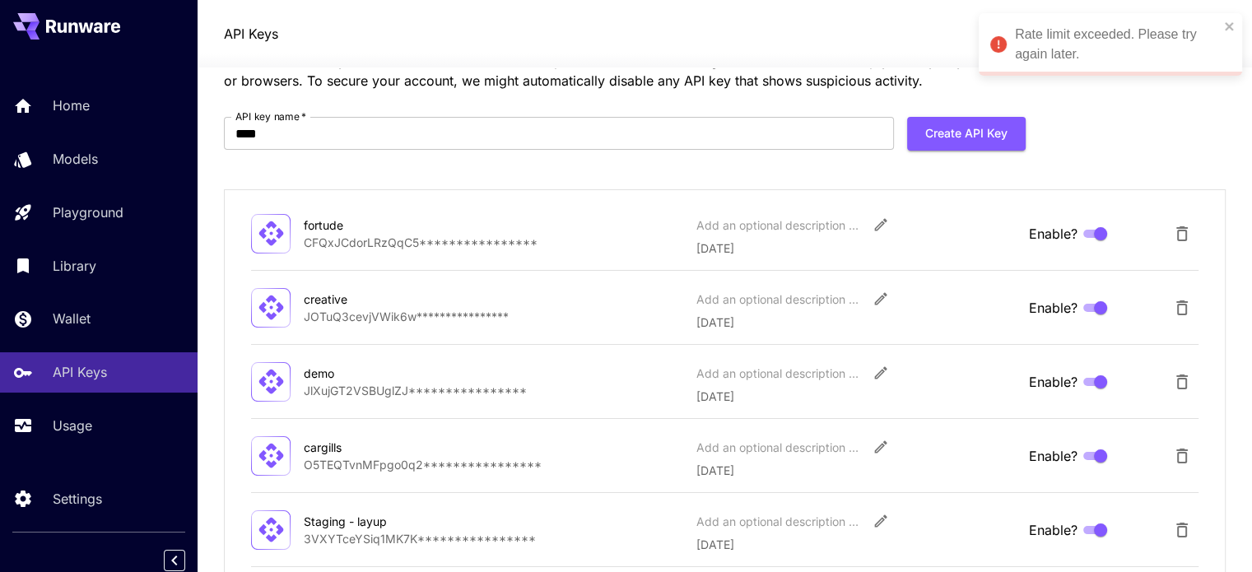
click at [1214, 29] on div "Rate limit exceeded. Please try again later." at bounding box center [1117, 45] width 204 height 40
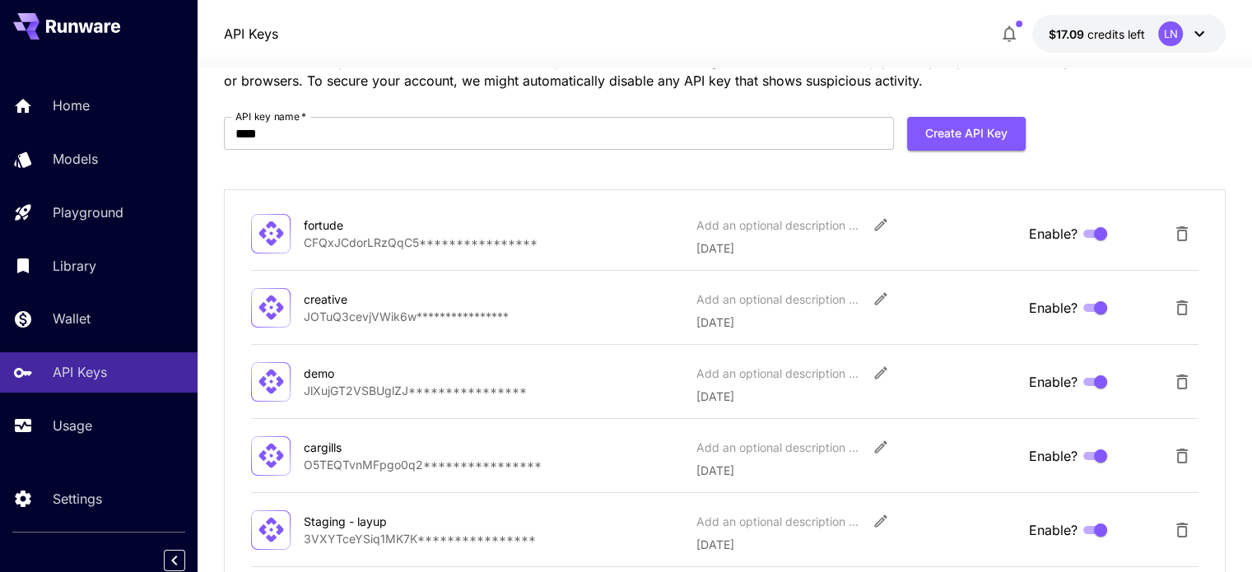
click at [1226, 27] on div "API Keys $17.09 credits left LN" at bounding box center [725, 33] width 1054 height 67
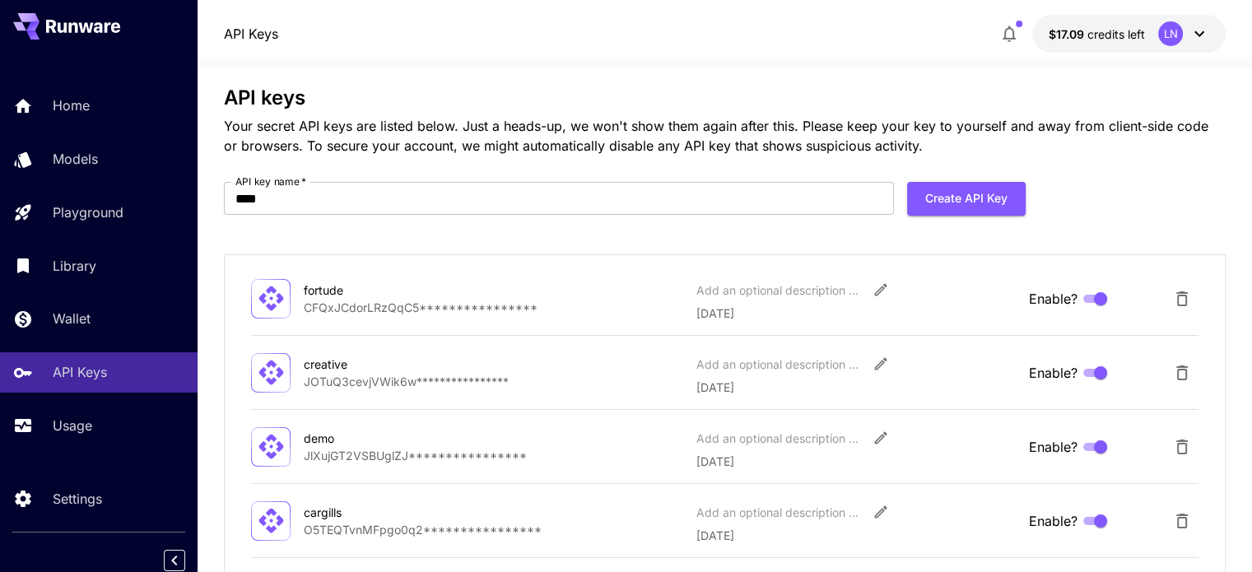
scroll to position [0, 0]
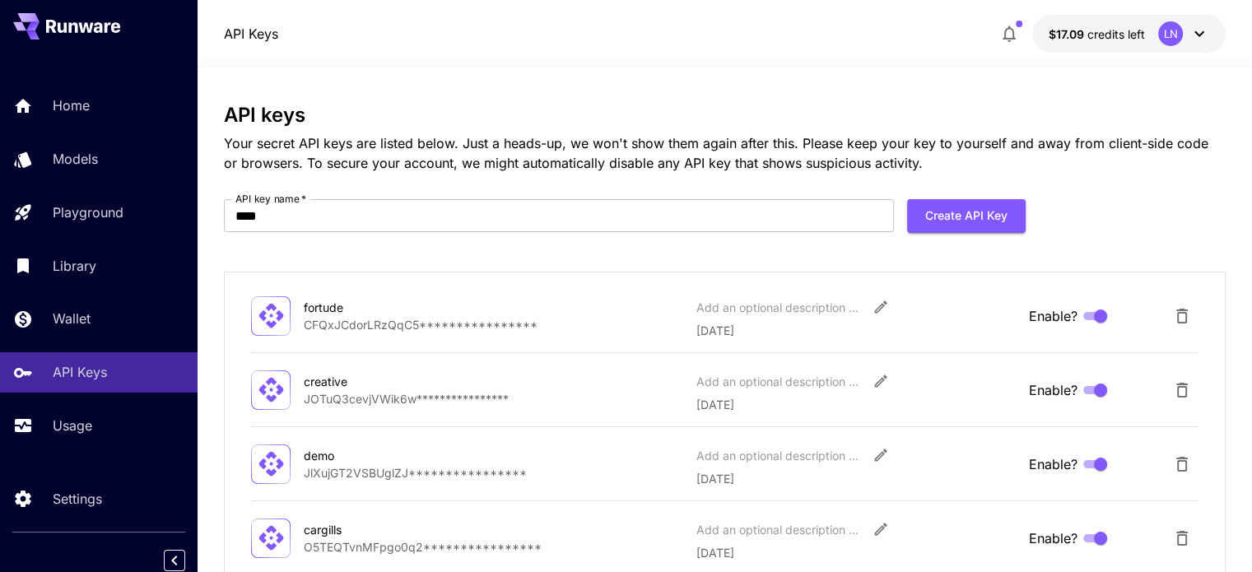
click at [774, 167] on p "Your secret API keys are listed below. Just a heads-up, we won't show them agai…" at bounding box center [725, 153] width 1002 height 40
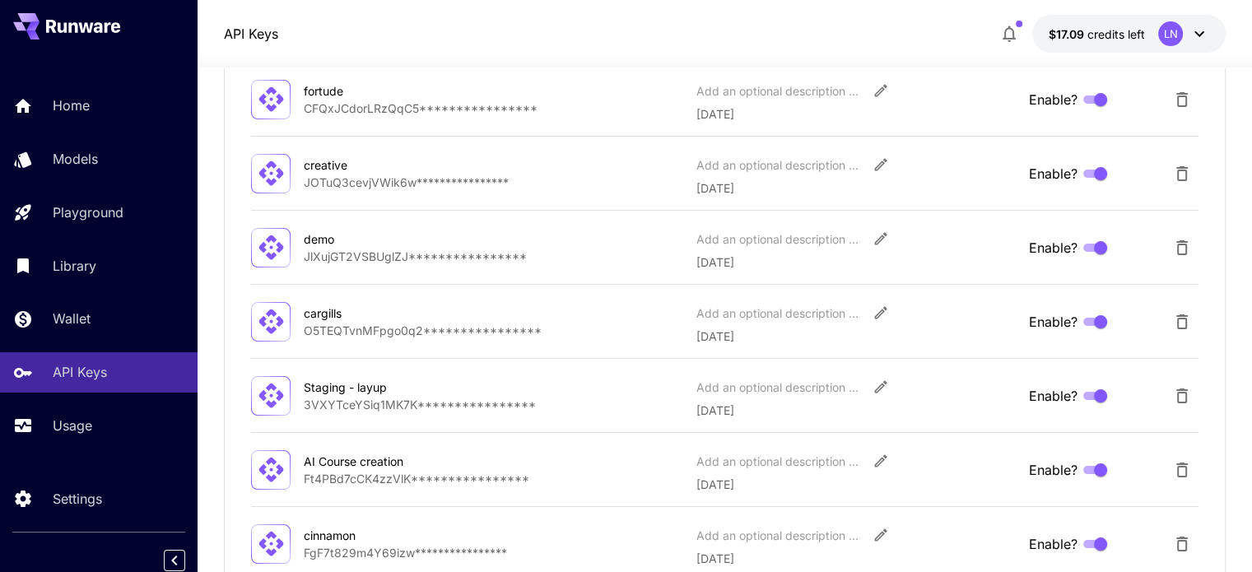
scroll to position [82, 0]
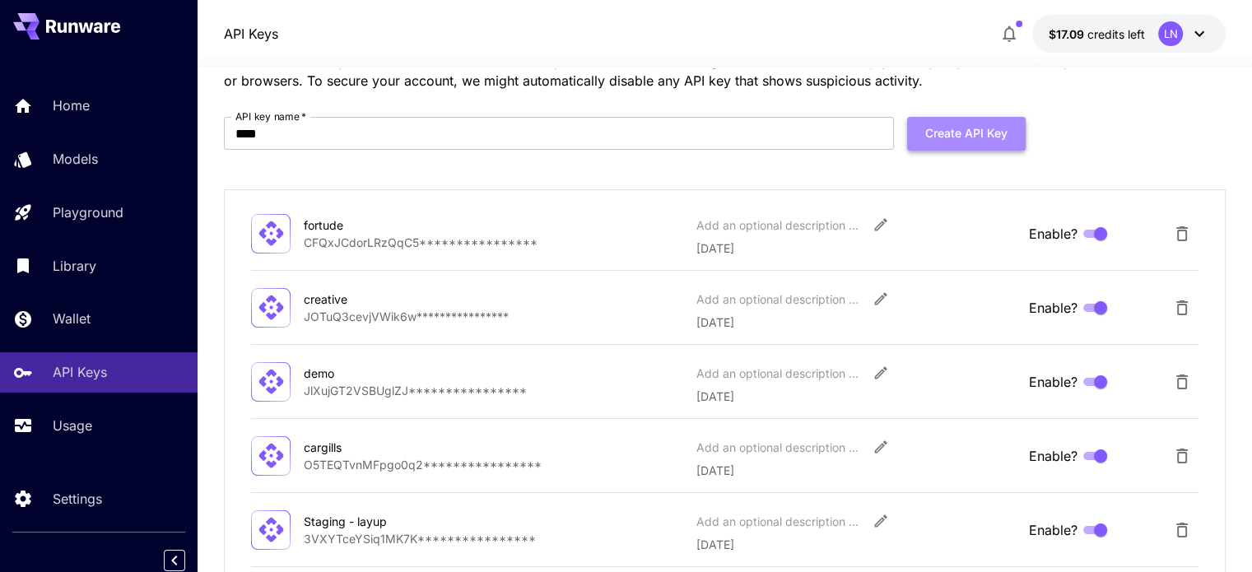
click at [972, 137] on button "Create API Key" at bounding box center [966, 134] width 119 height 34
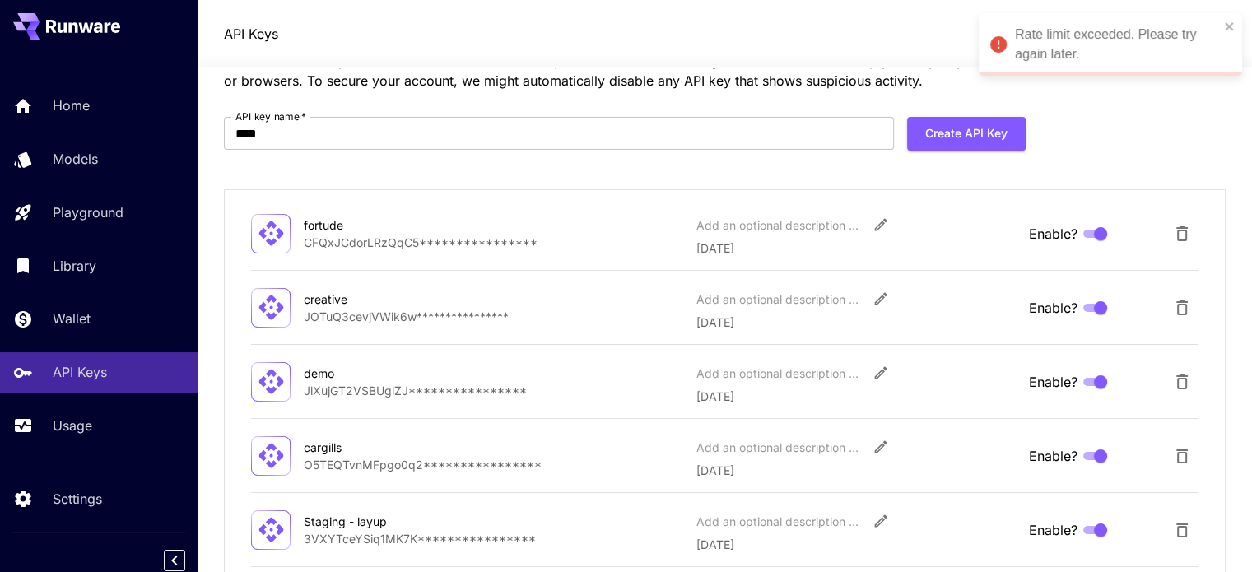
scroll to position [0, 0]
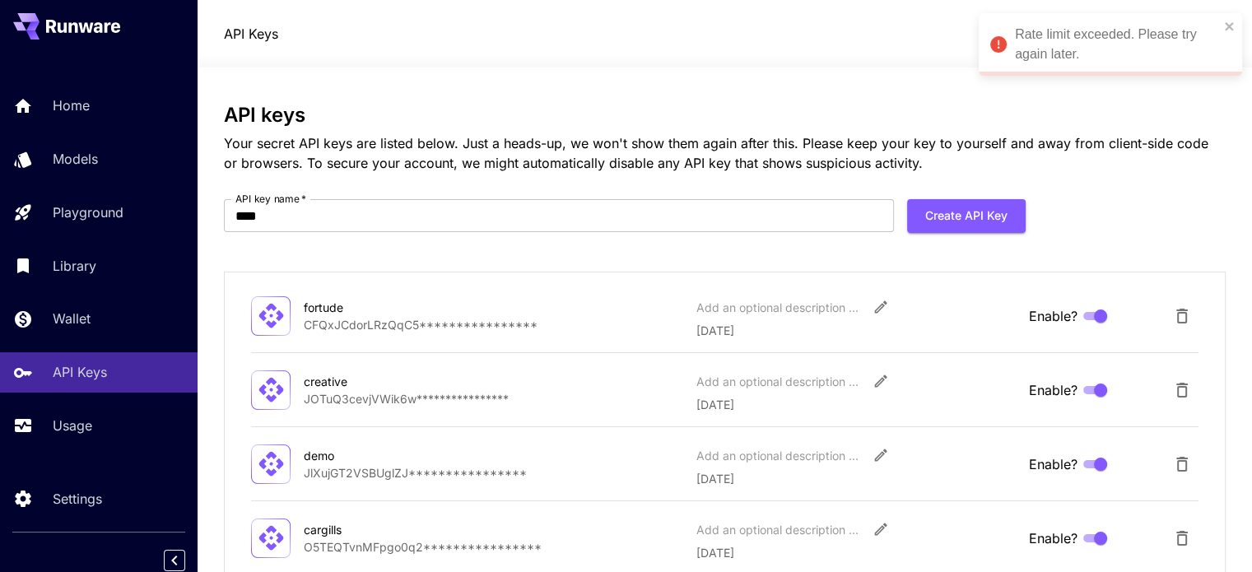
click at [1047, 30] on div "Rate limit exceeded. Please try again later." at bounding box center [1117, 45] width 204 height 40
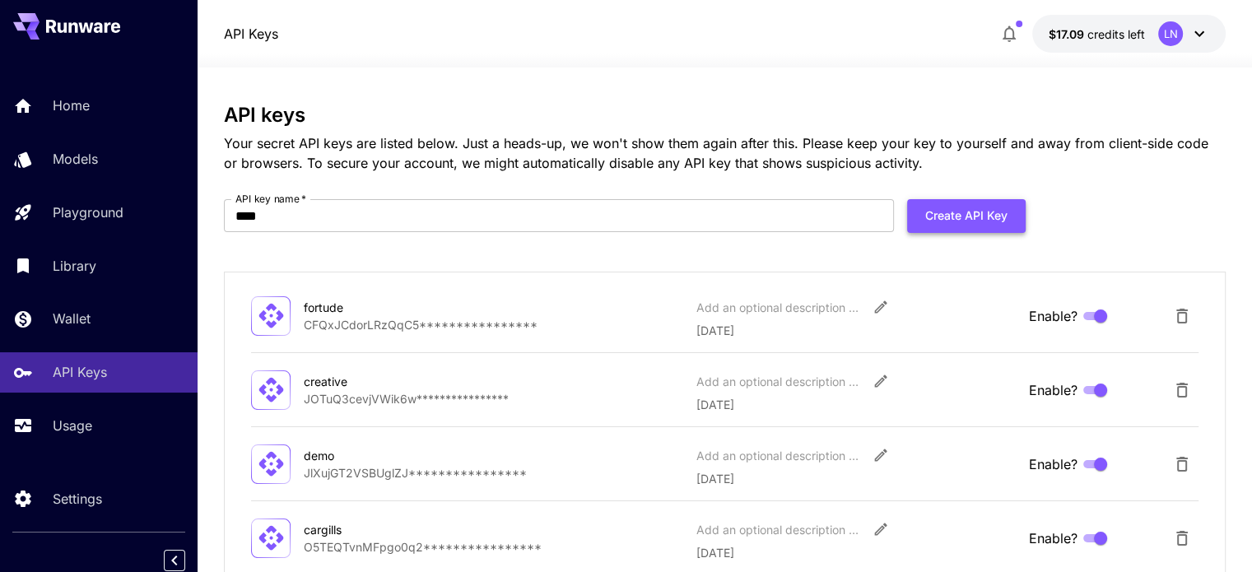
click at [1005, 207] on button "Create API Key" at bounding box center [966, 216] width 119 height 34
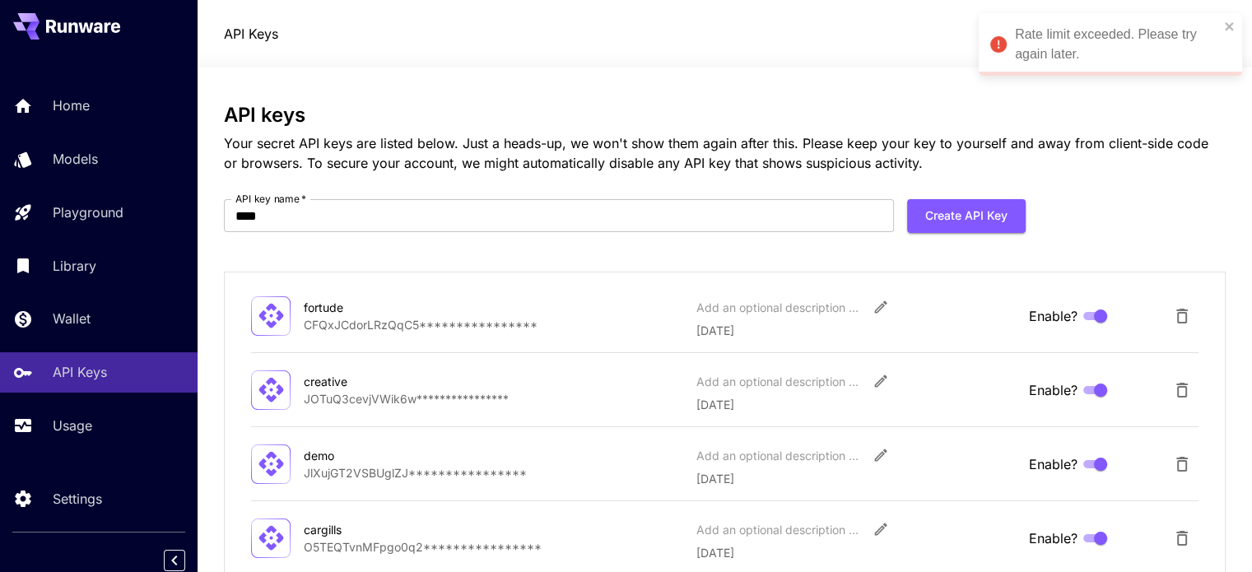
click at [999, 39] on icon at bounding box center [998, 44] width 16 height 16
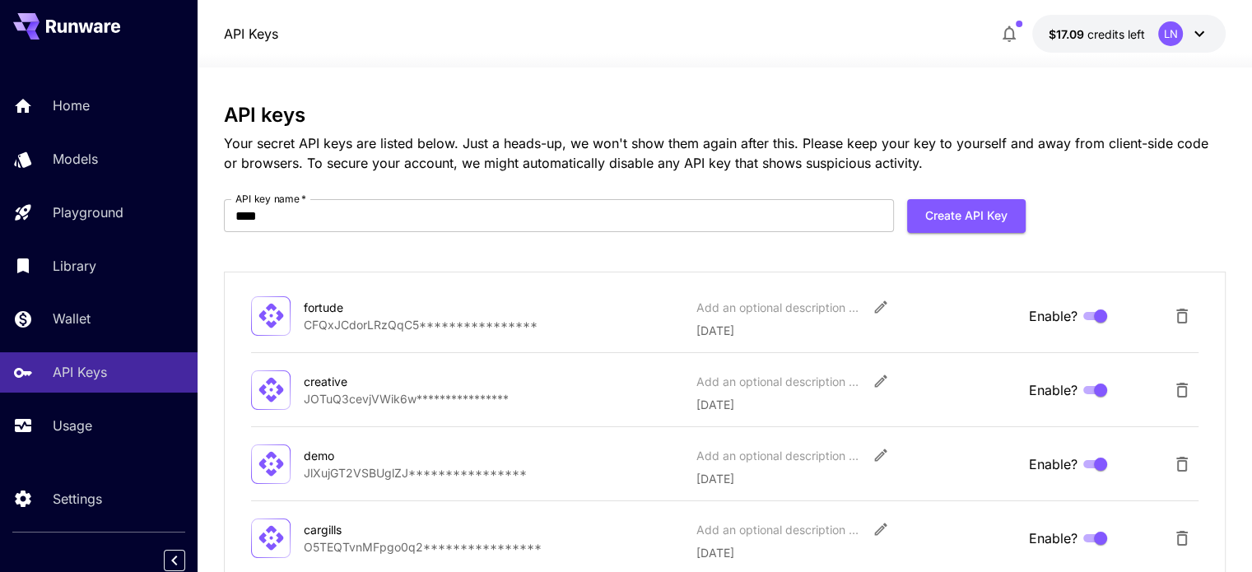
scroll to position [2, 0]
click at [951, 203] on button "Create API Key" at bounding box center [966, 215] width 119 height 34
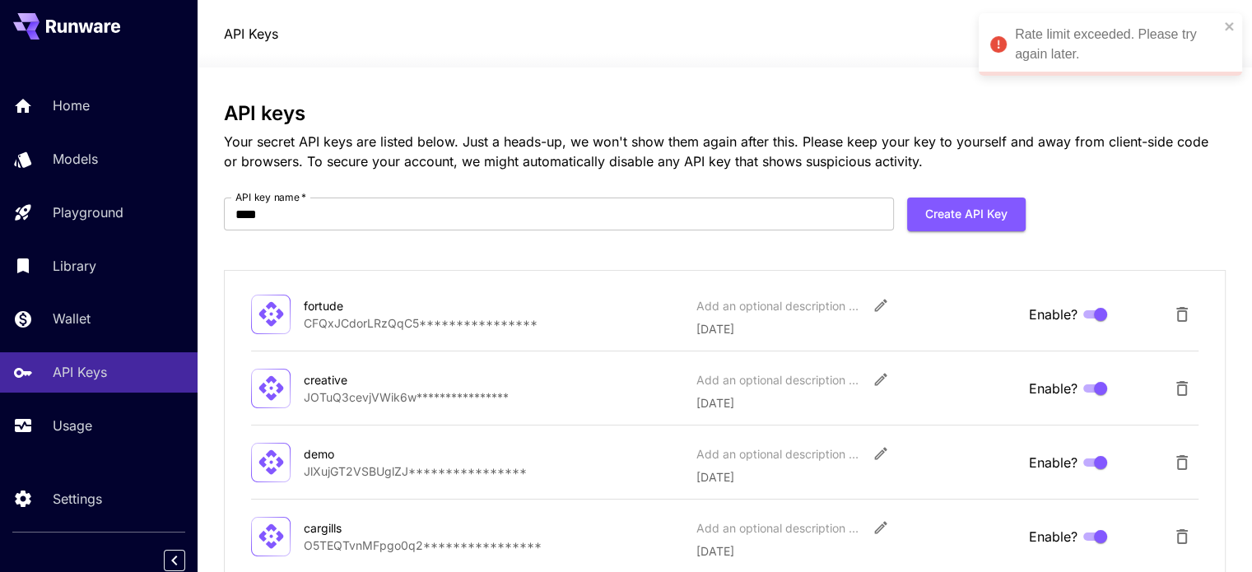
click at [1048, 49] on div "Rate limit exceeded. Please try again later." at bounding box center [1117, 45] width 204 height 40
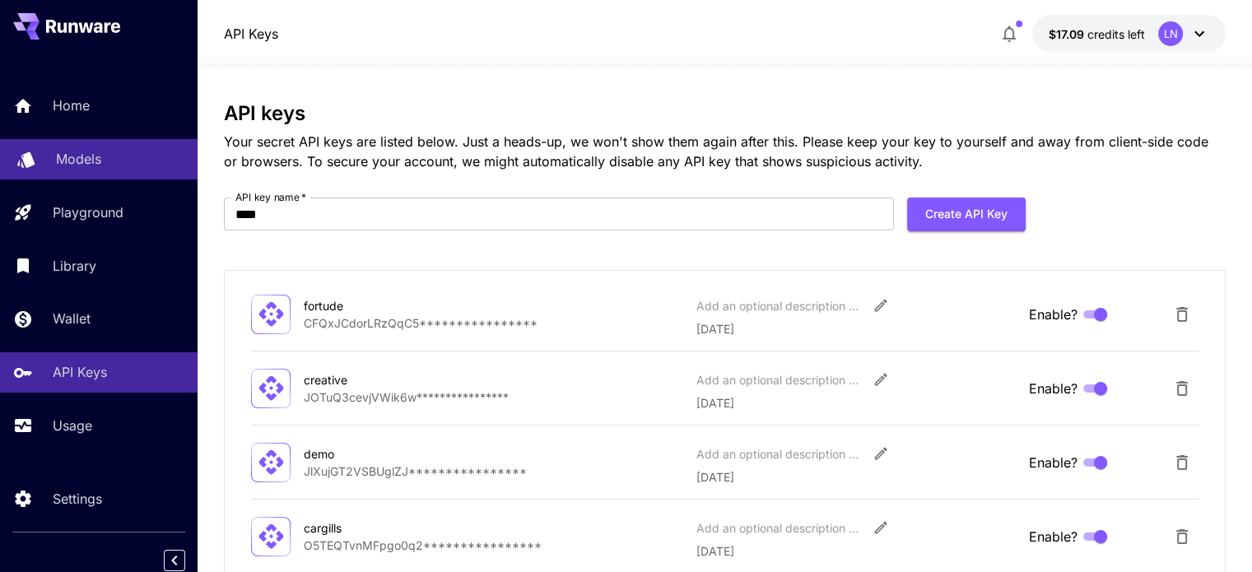
click at [71, 166] on p "Models" at bounding box center [78, 159] width 45 height 20
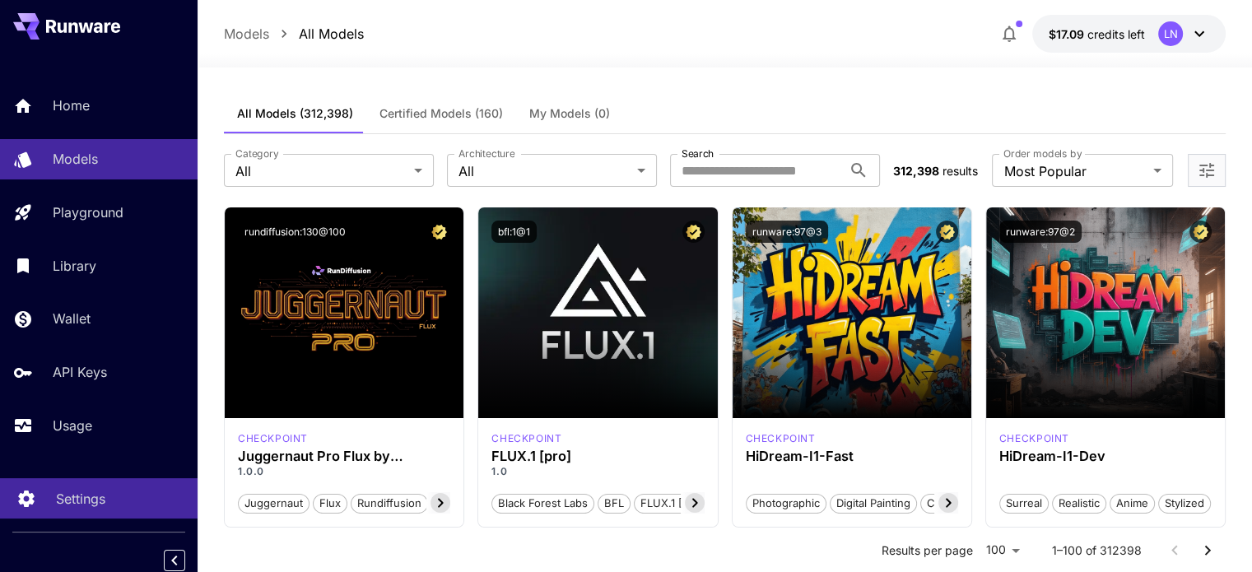
click at [105, 498] on p "Settings" at bounding box center [80, 499] width 49 height 20
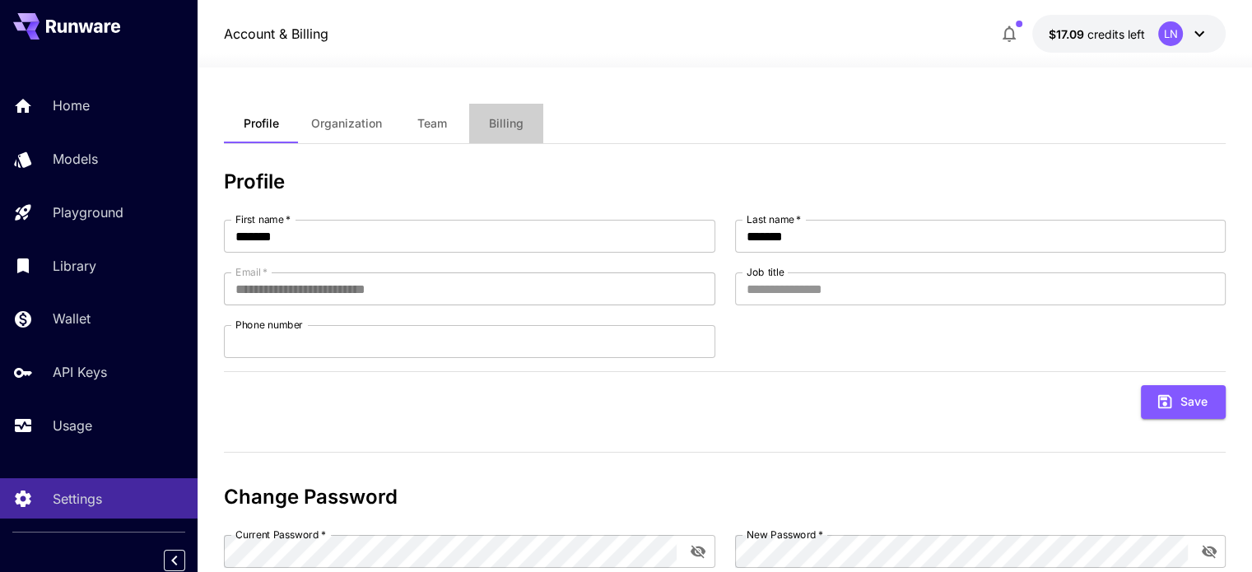
click at [505, 118] on span "Billing" at bounding box center [506, 123] width 35 height 15
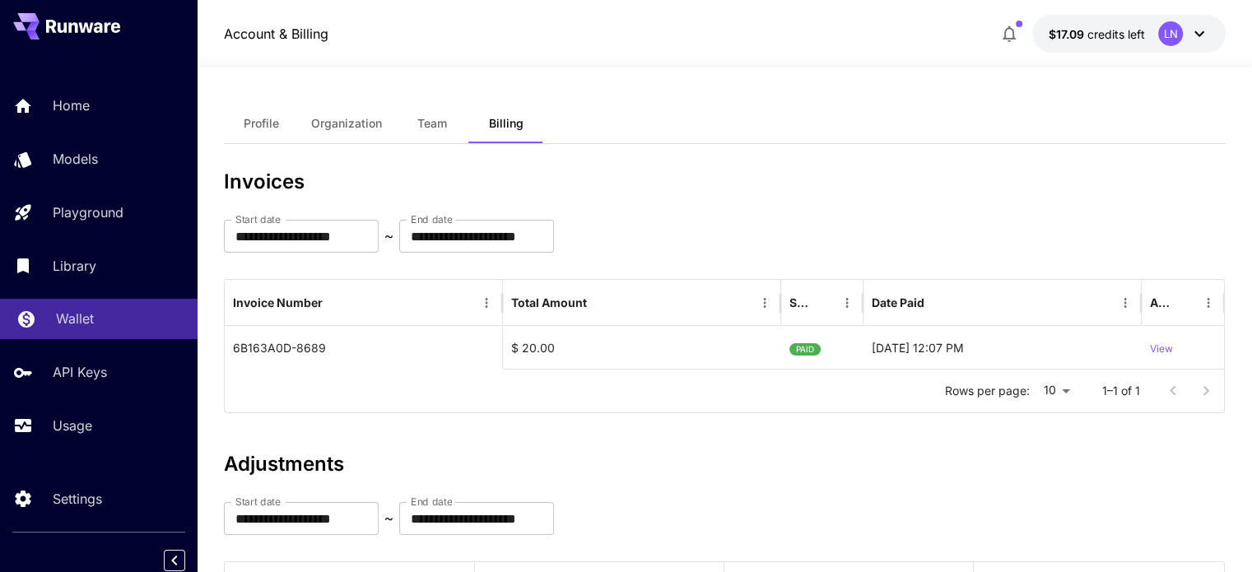
click at [95, 319] on div "Wallet" at bounding box center [120, 319] width 128 height 20
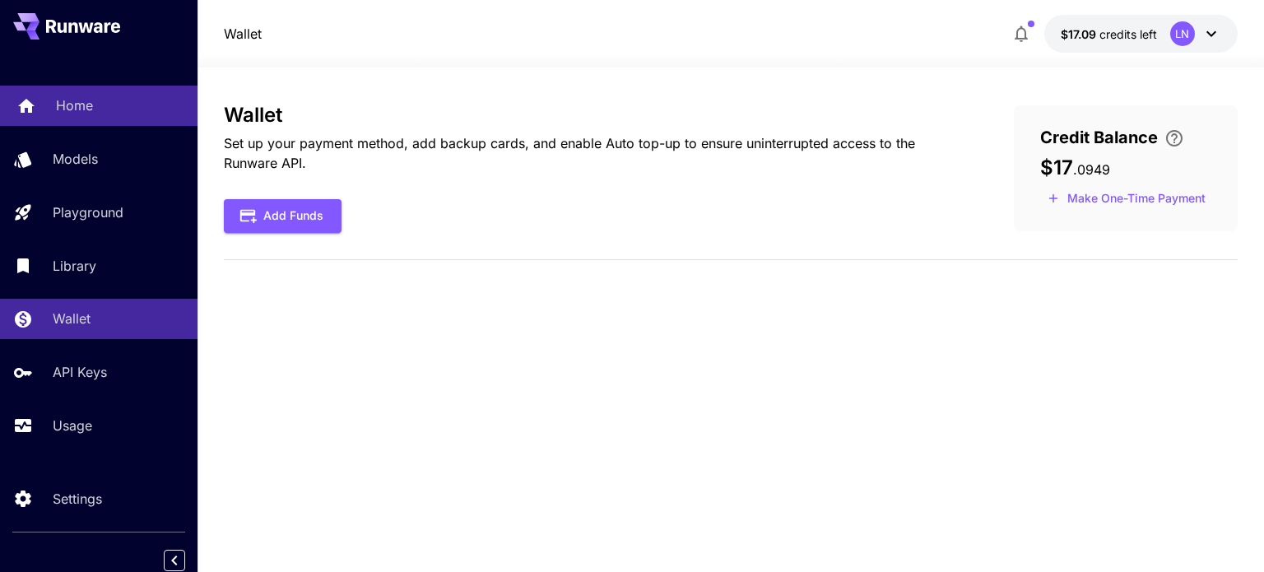
click at [100, 97] on div "Home" at bounding box center [120, 105] width 128 height 20
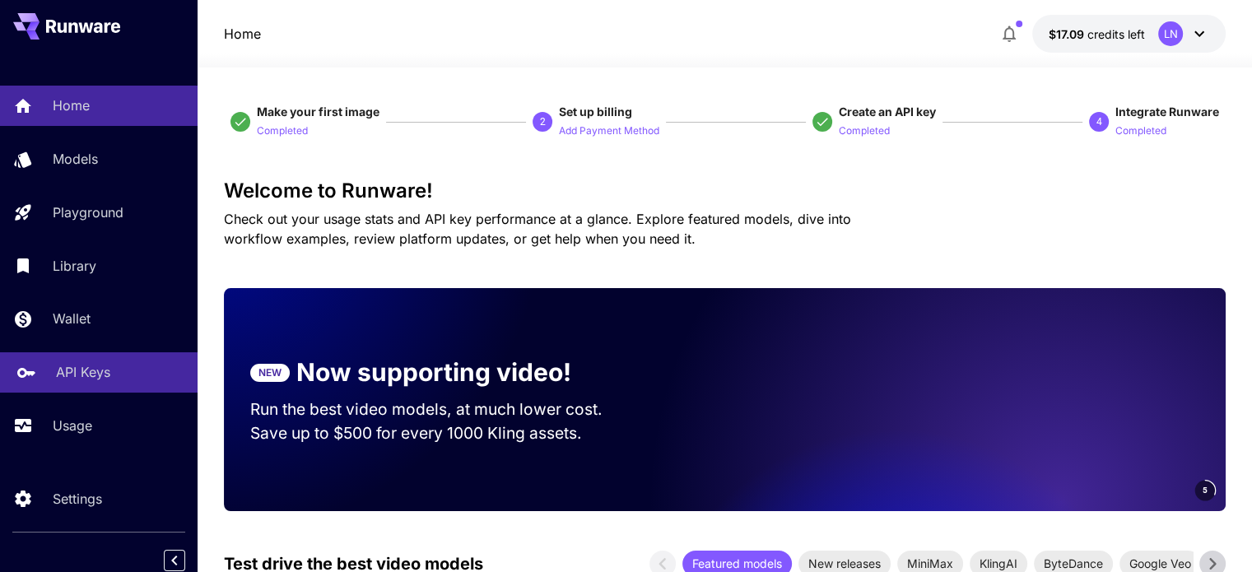
scroll to position [7, 0]
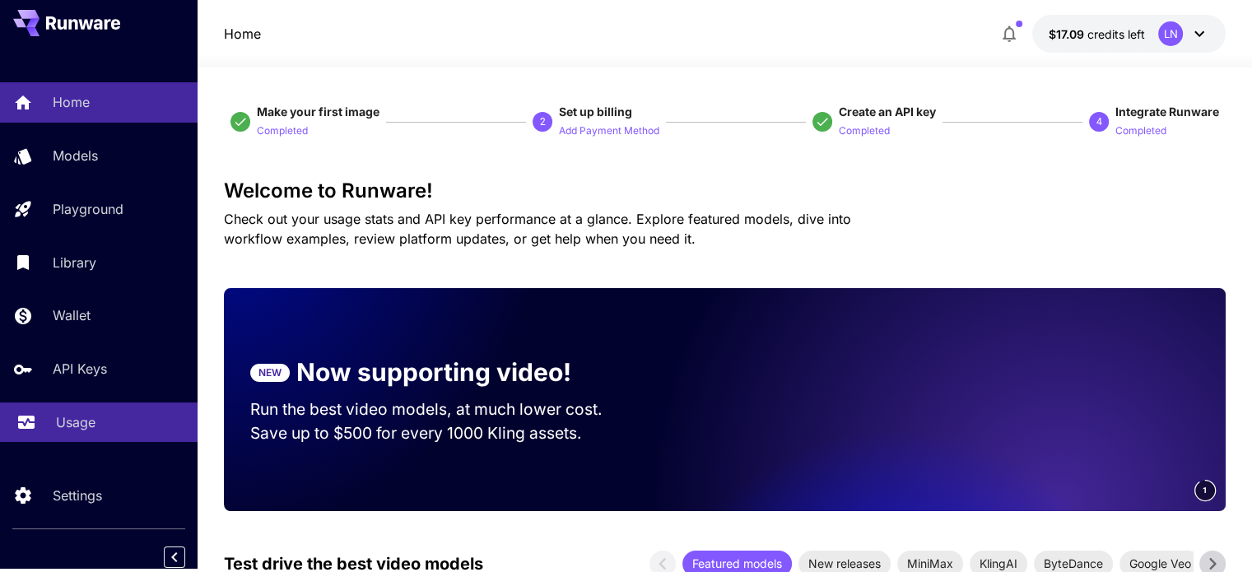
click at [61, 416] on p "Usage" at bounding box center [76, 422] width 40 height 20
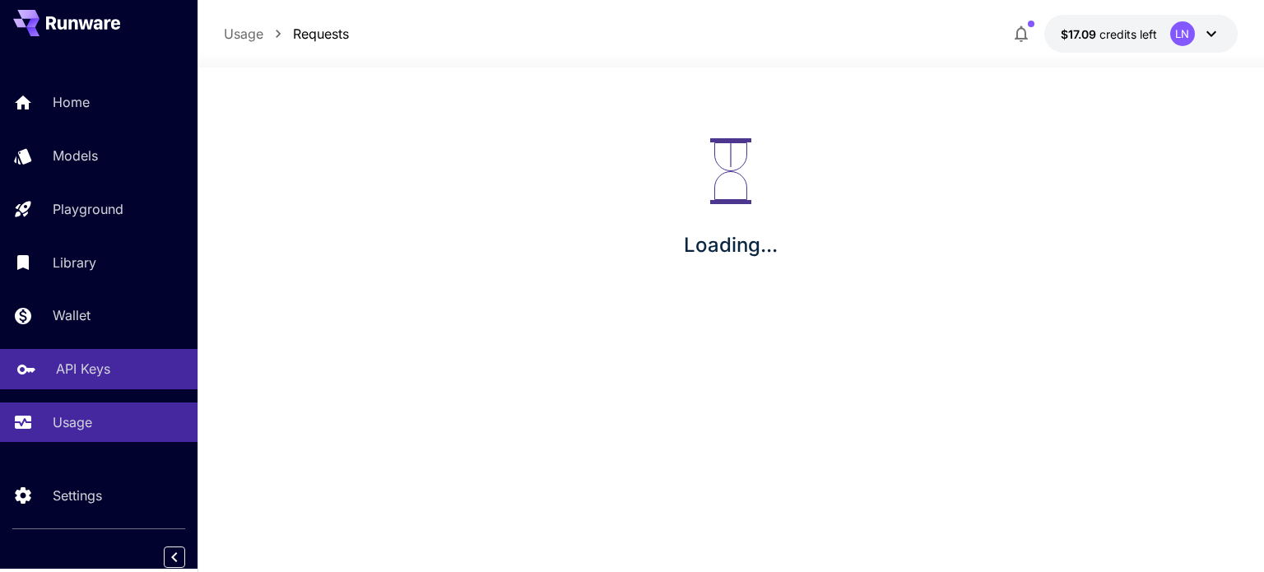
click at [114, 368] on div "API Keys" at bounding box center [120, 369] width 128 height 20
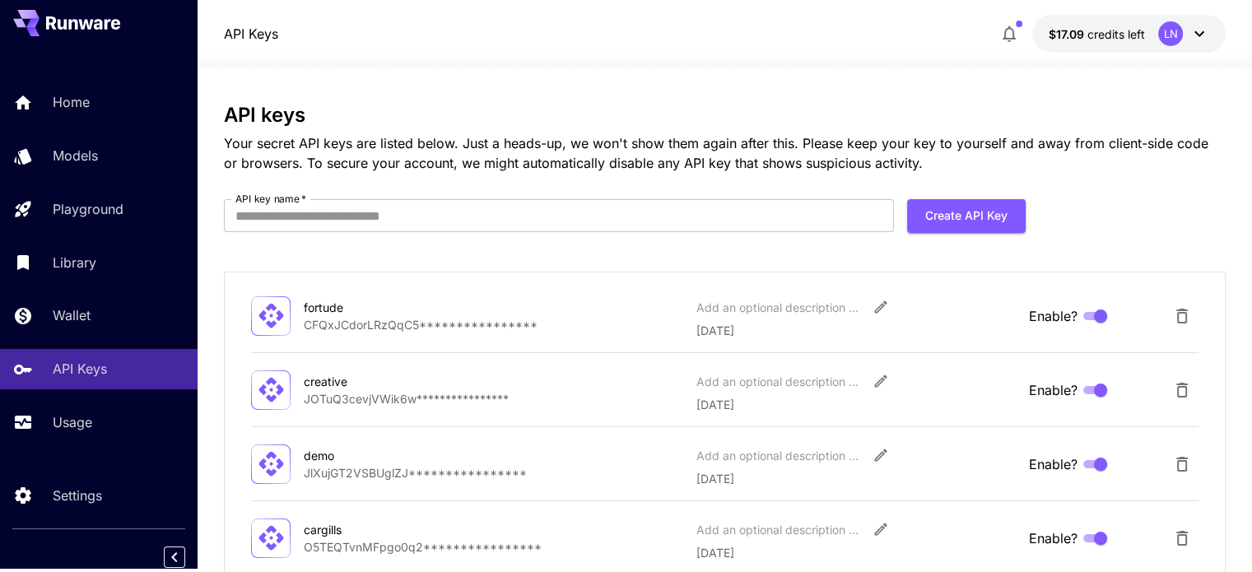
scroll to position [688, 0]
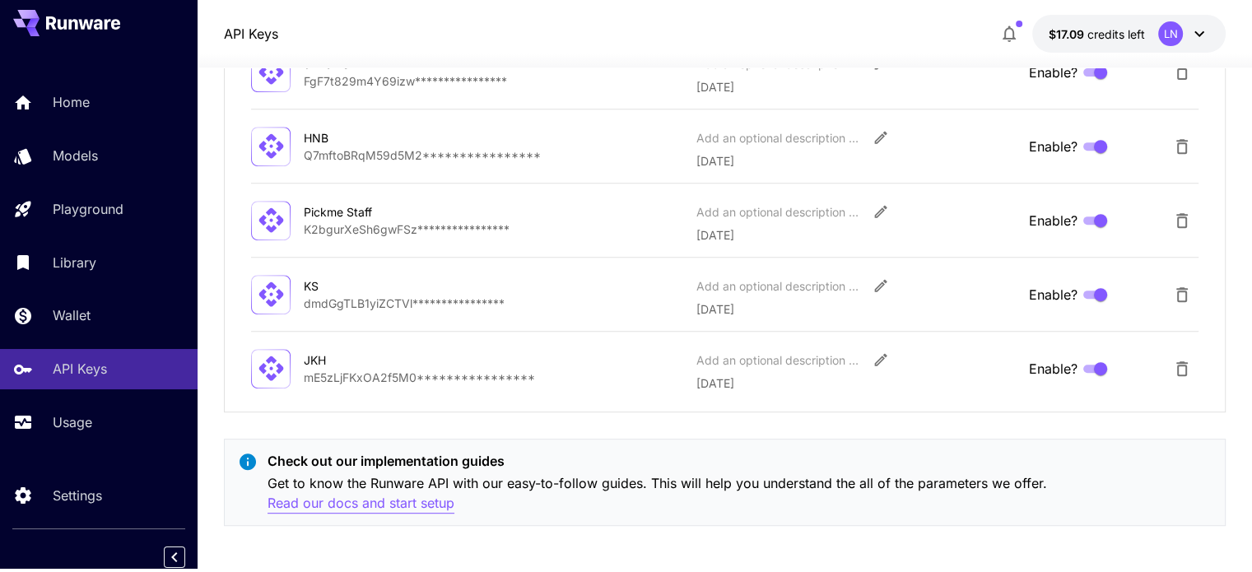
click at [336, 505] on p "Read our docs and start setup" at bounding box center [360, 503] width 187 height 21
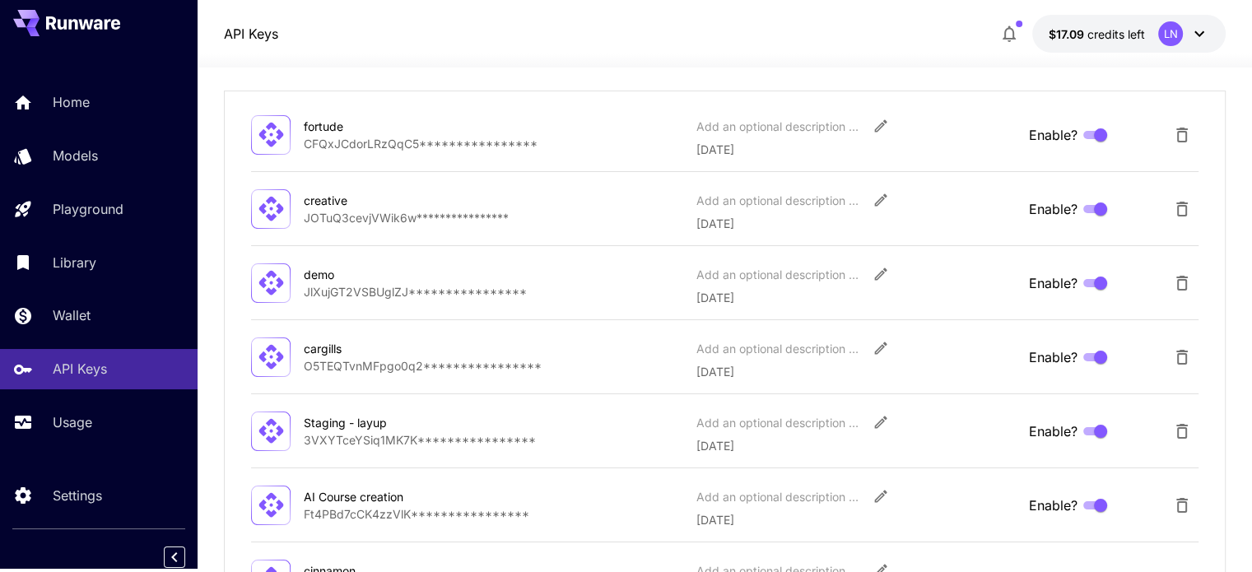
scroll to position [122, 0]
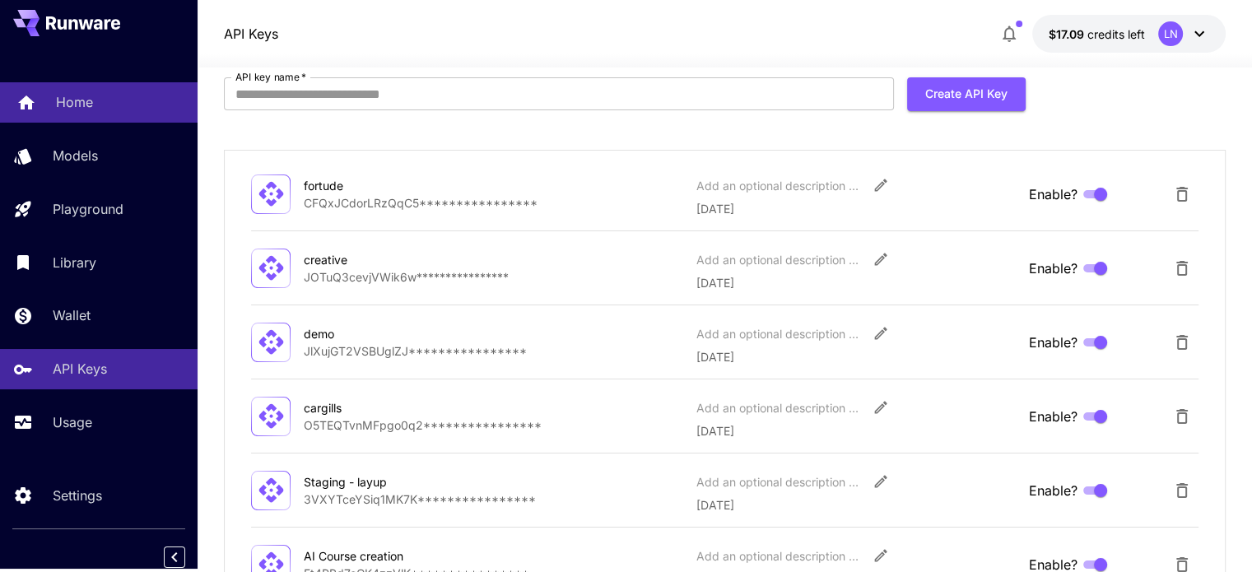
click at [75, 85] on link "Home" at bounding box center [99, 102] width 198 height 40
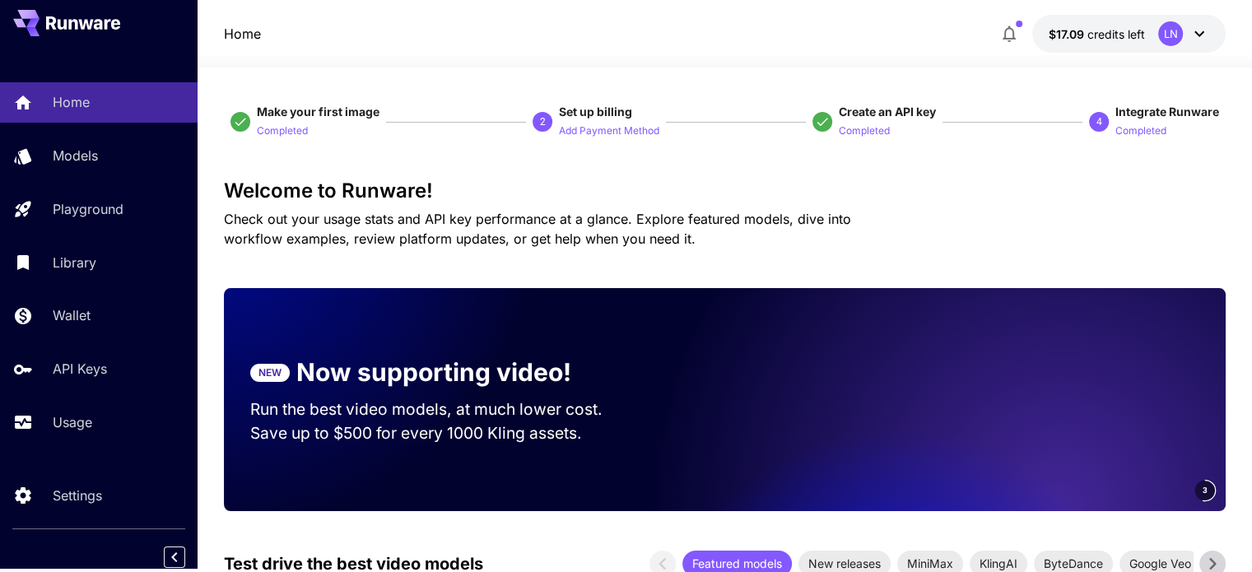
click at [1202, 35] on icon at bounding box center [1199, 34] width 20 height 20
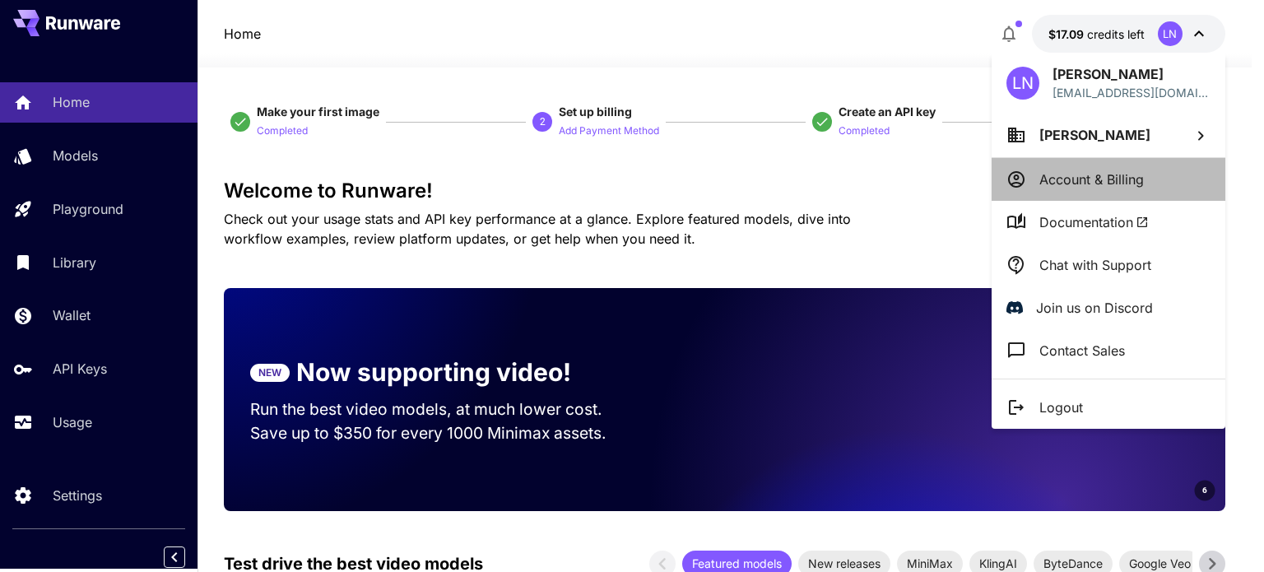
click at [1106, 167] on li "Account & Billing" at bounding box center [1109, 179] width 234 height 43
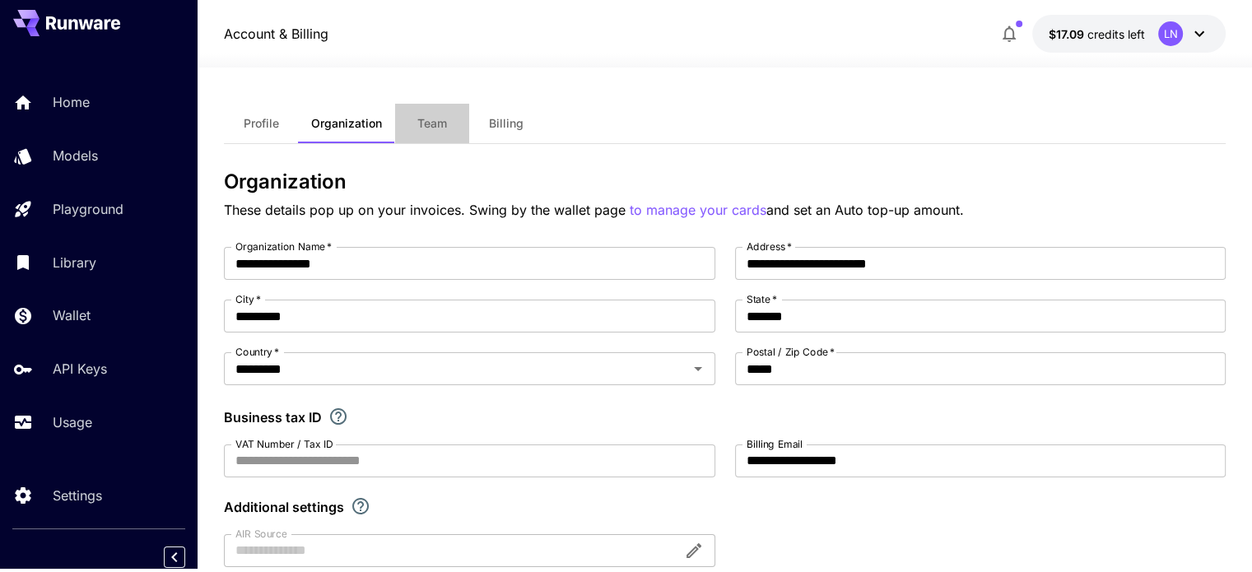
click at [459, 131] on button "Team" at bounding box center [432, 124] width 74 height 40
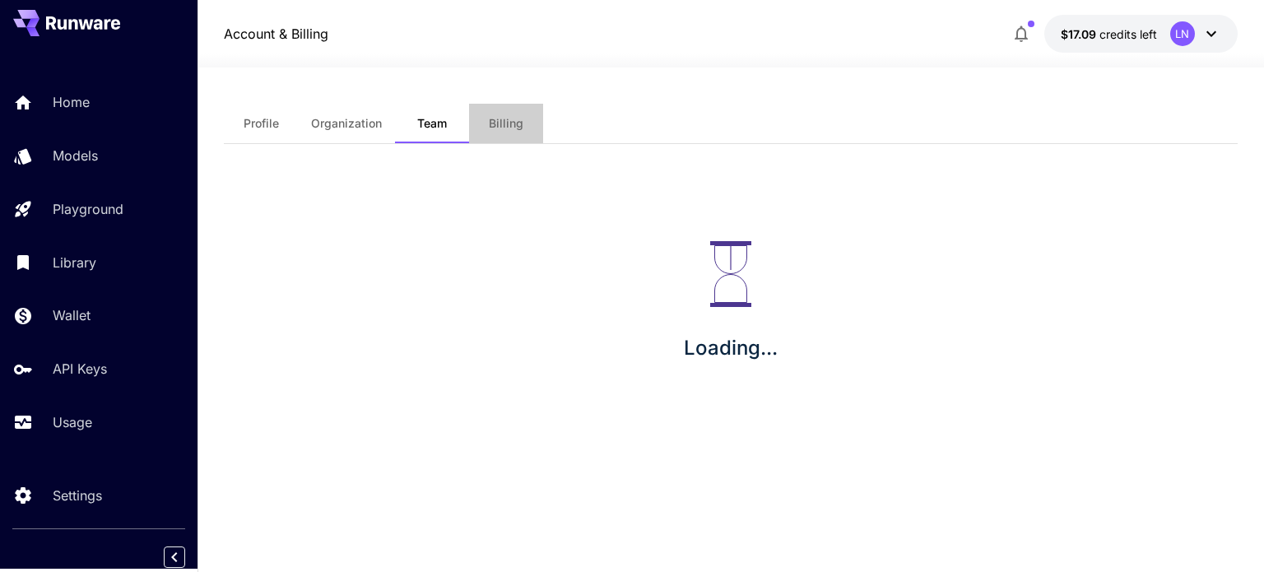
click at [481, 126] on button "Billing" at bounding box center [506, 124] width 74 height 40
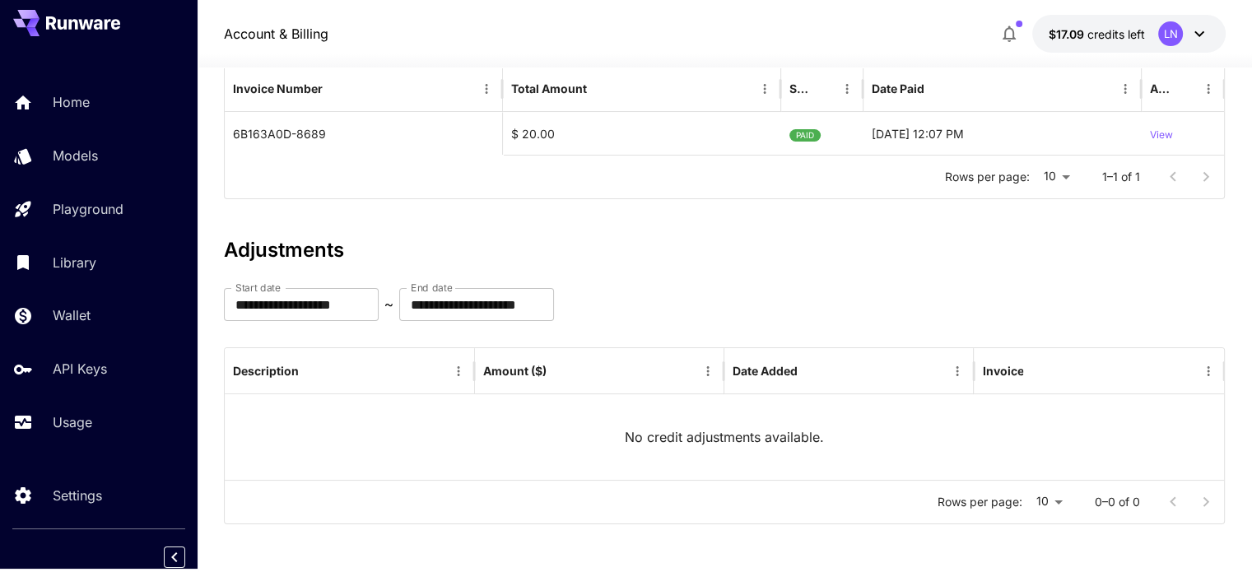
scroll to position [95, 0]
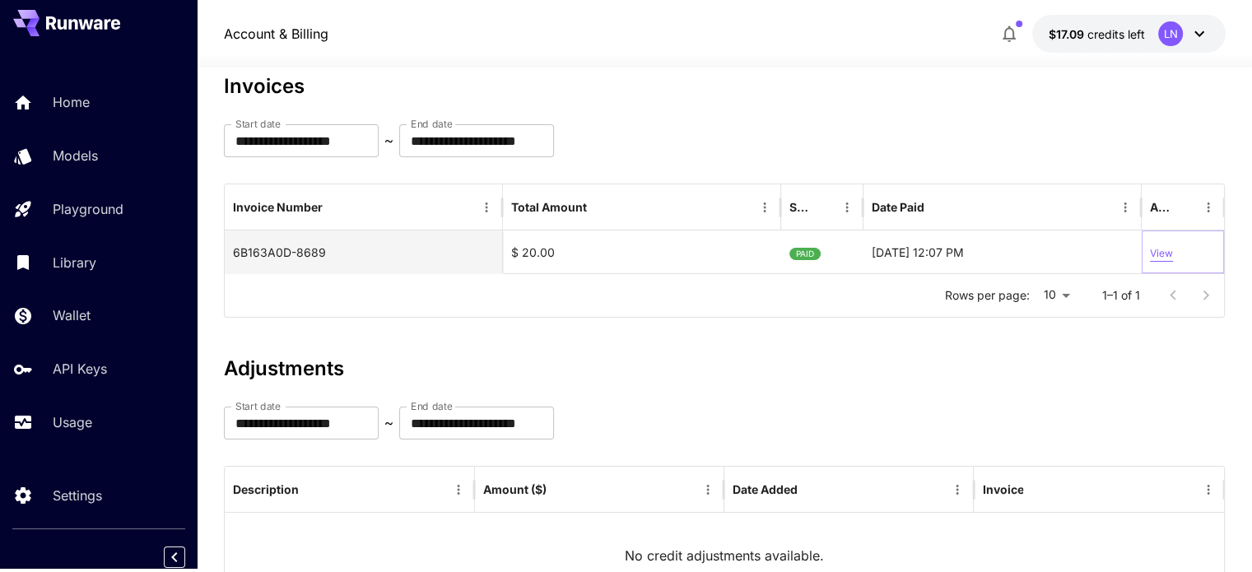
click at [1160, 253] on p "View" at bounding box center [1161, 254] width 23 height 16
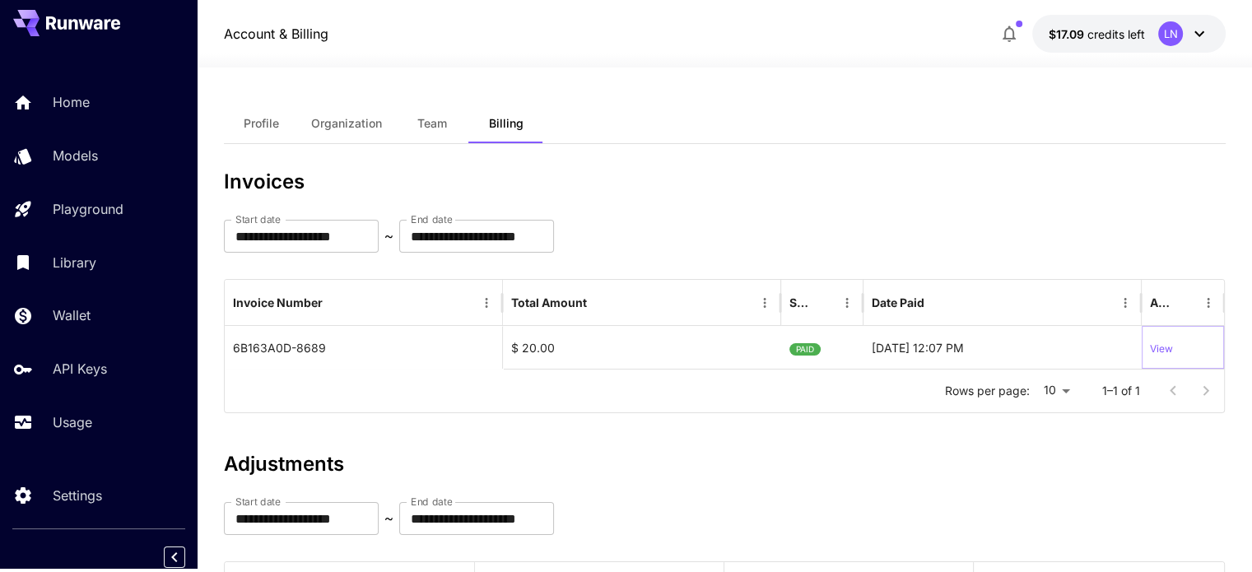
scroll to position [2, 0]
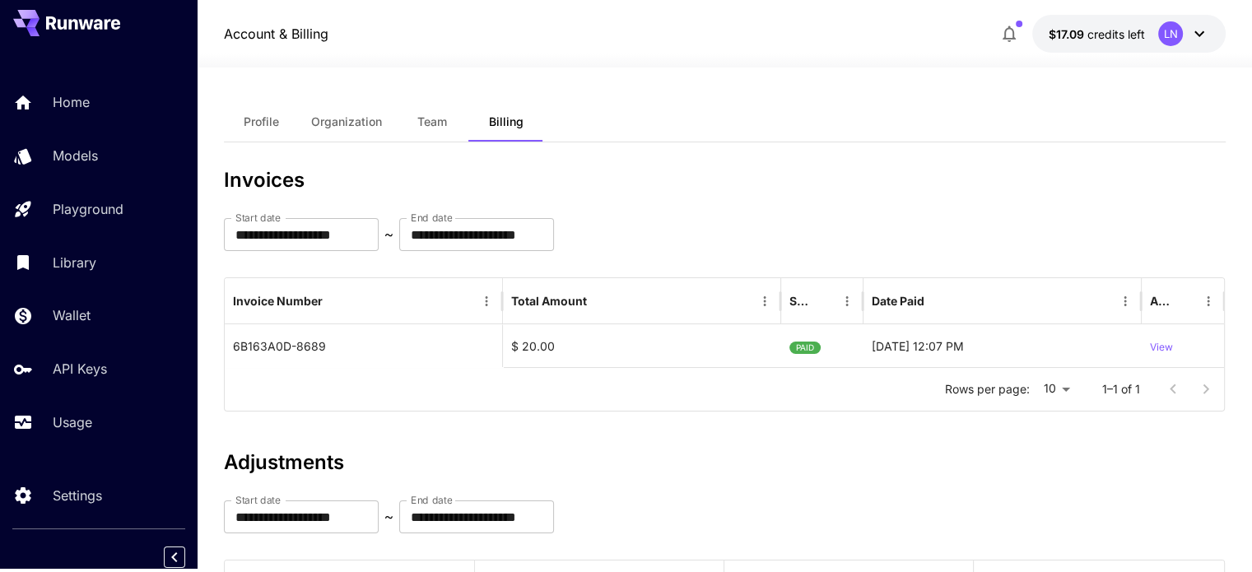
click at [434, 122] on span "Team" at bounding box center [432, 121] width 30 height 15
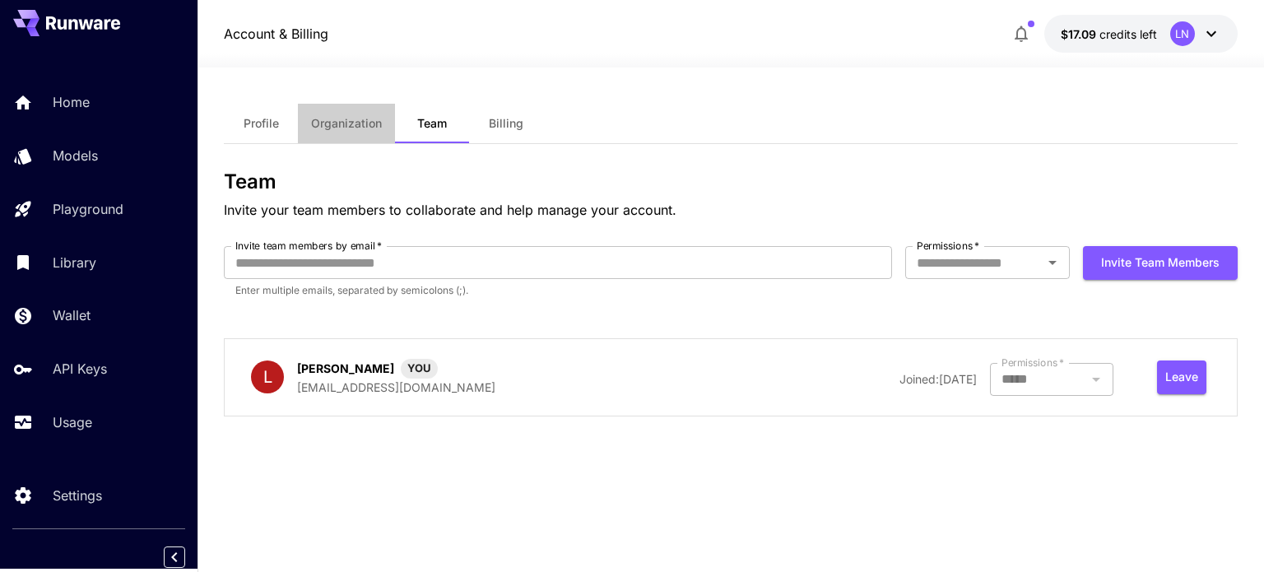
click at [349, 121] on span "Organization" at bounding box center [346, 123] width 71 height 15
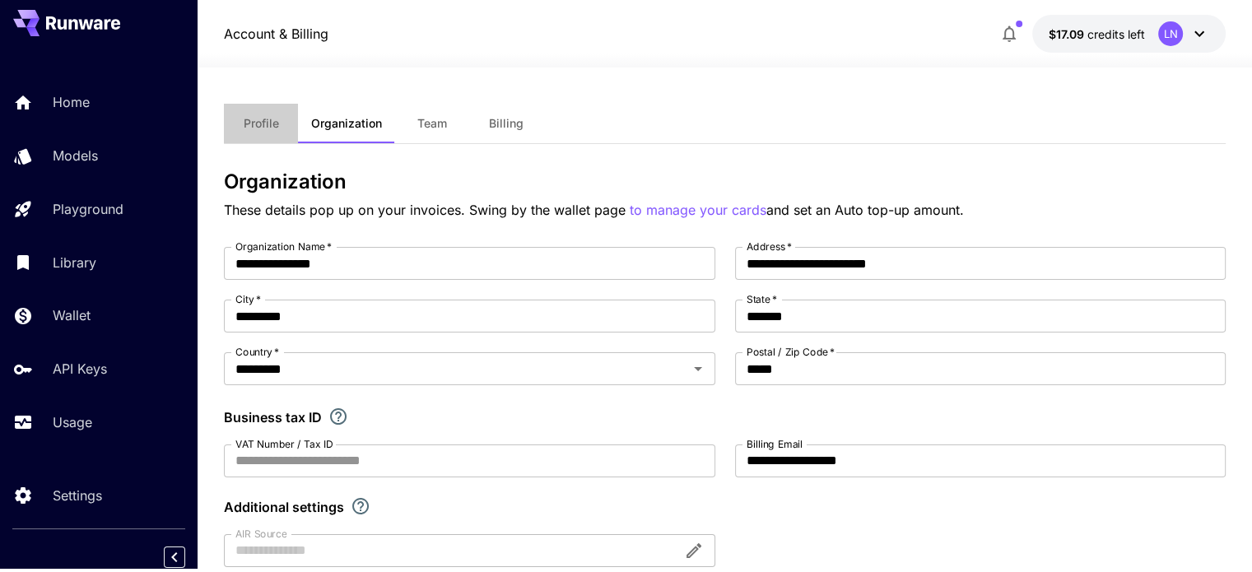
click at [259, 126] on span "Profile" at bounding box center [261, 123] width 35 height 15
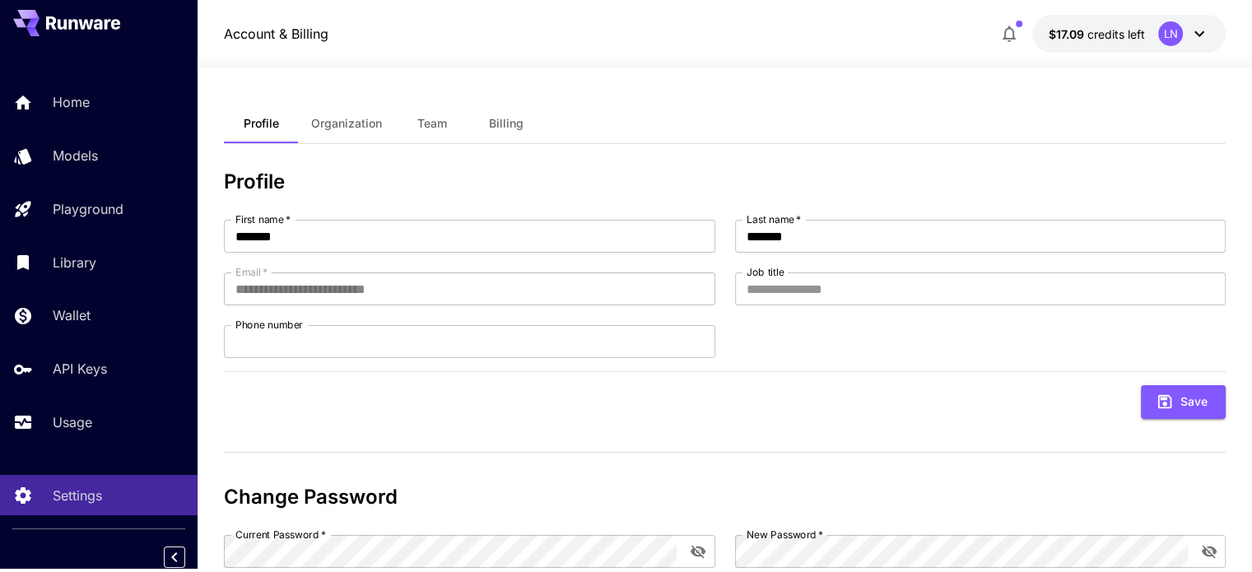
scroll to position [105, 0]
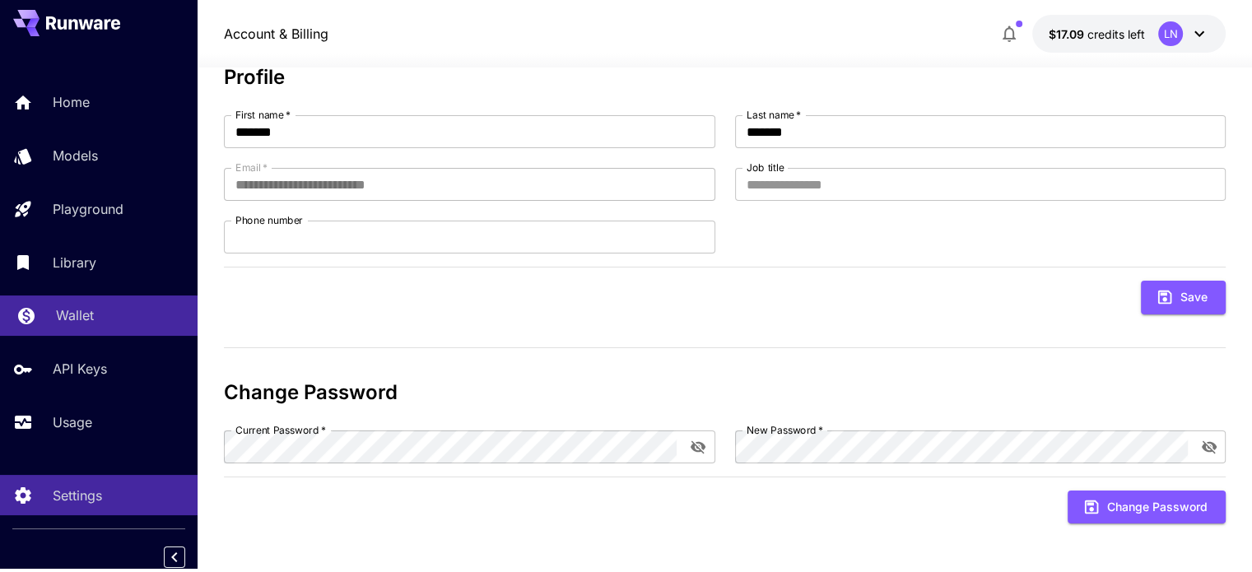
click at [86, 322] on p "Wallet" at bounding box center [75, 315] width 38 height 20
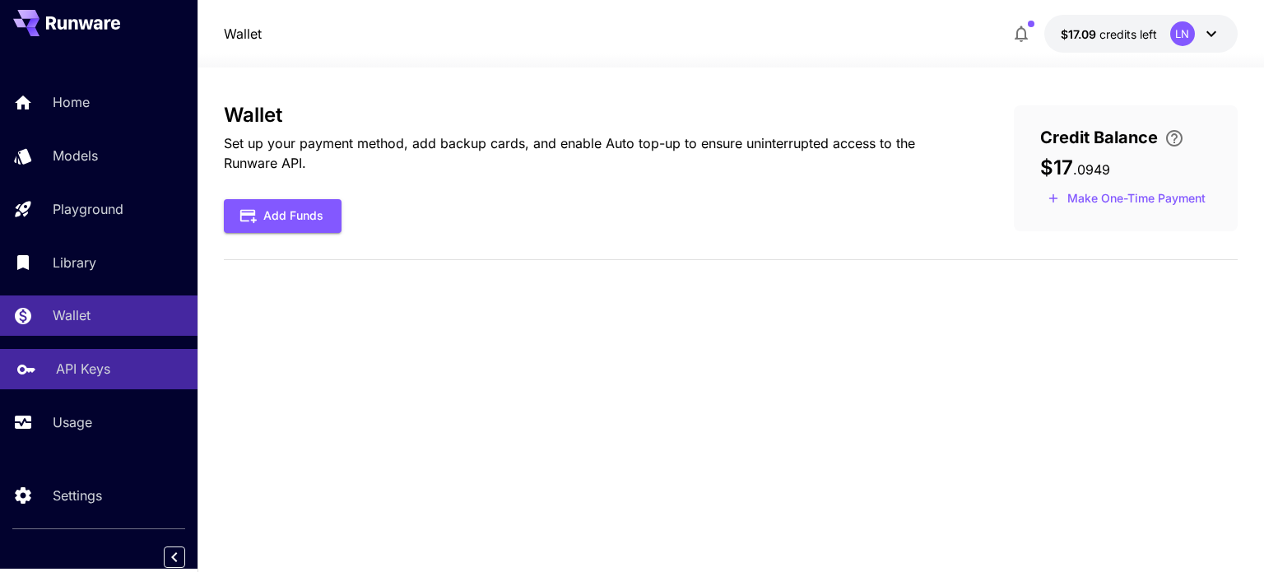
click at [76, 379] on link "API Keys" at bounding box center [99, 369] width 198 height 40
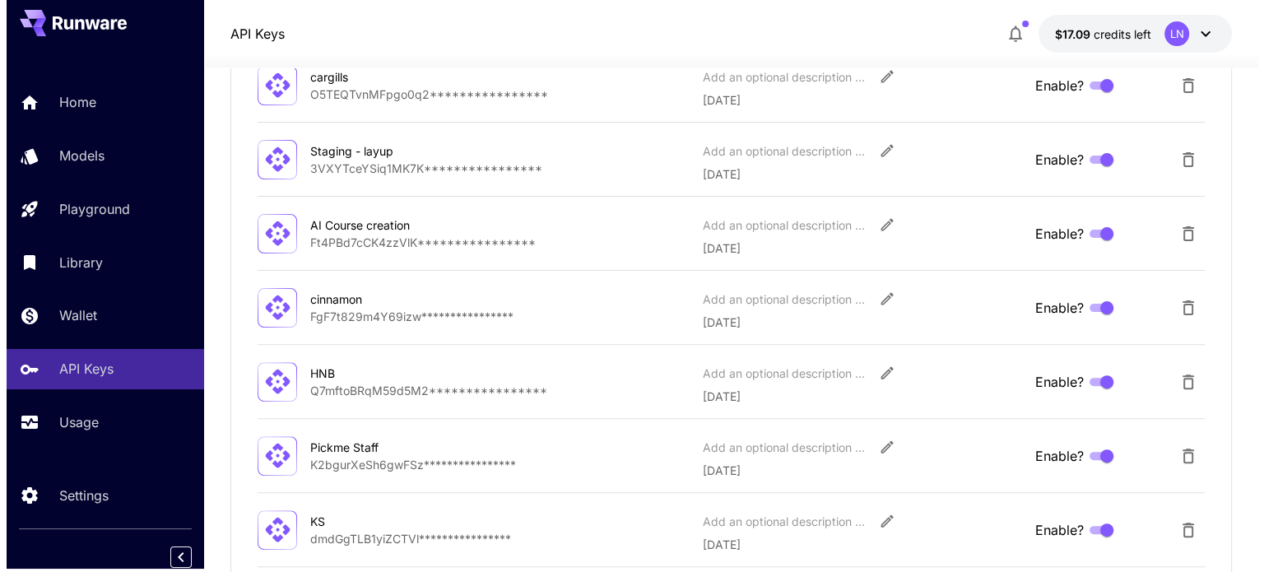
scroll to position [688, 0]
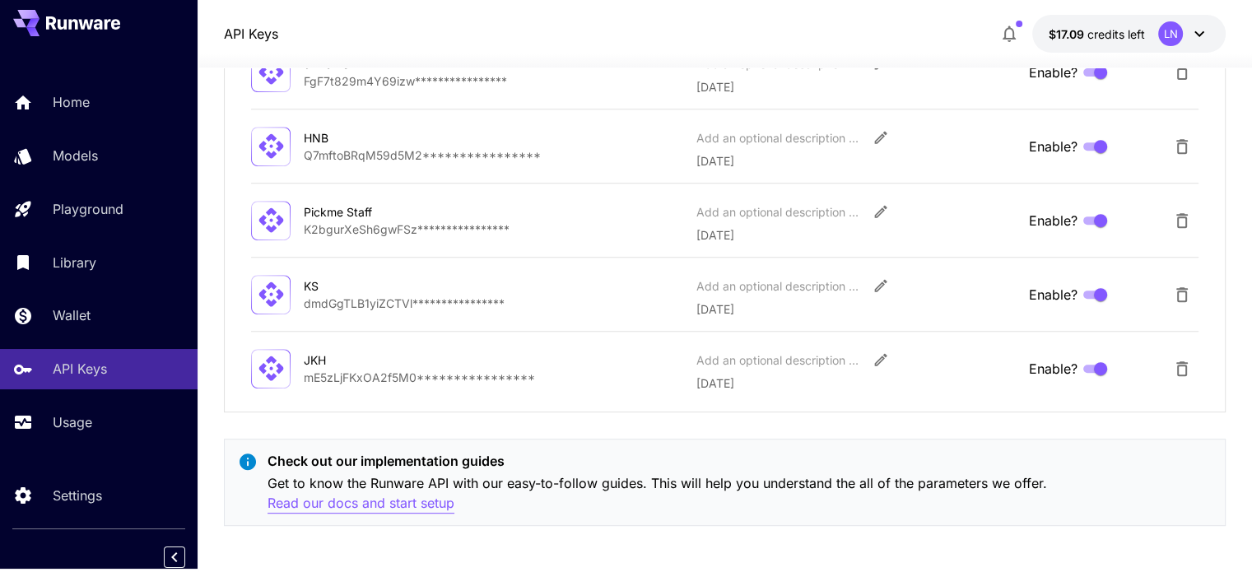
click at [364, 504] on p "Read our docs and start setup" at bounding box center [360, 503] width 187 height 21
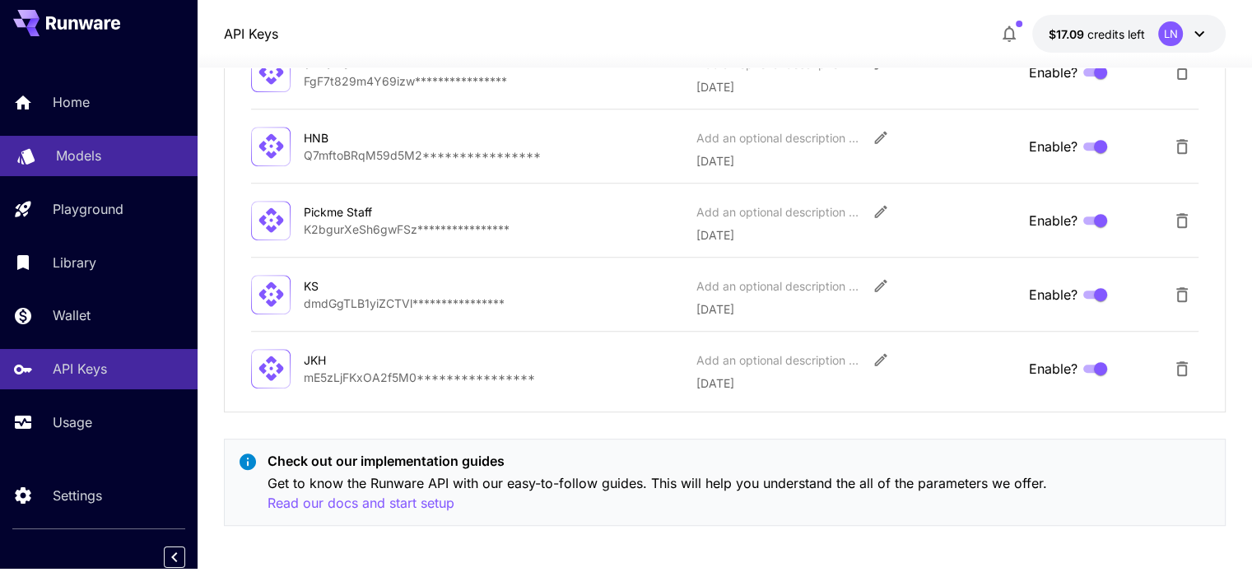
click at [121, 150] on div "Models" at bounding box center [120, 156] width 128 height 20
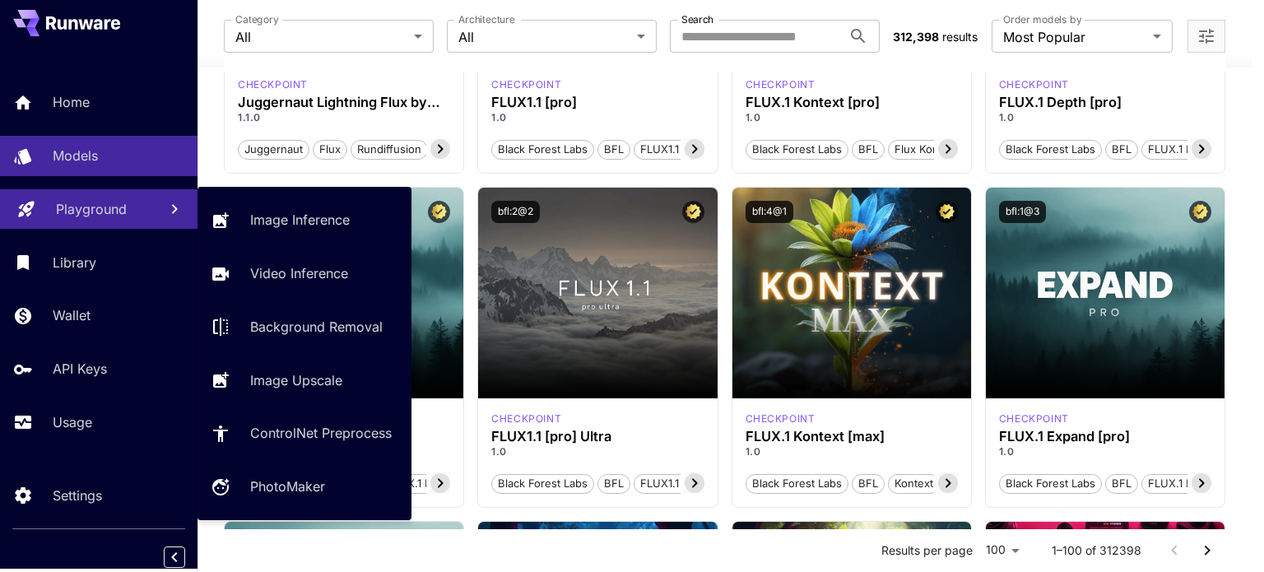
click at [86, 223] on link "Playground" at bounding box center [99, 209] width 198 height 40
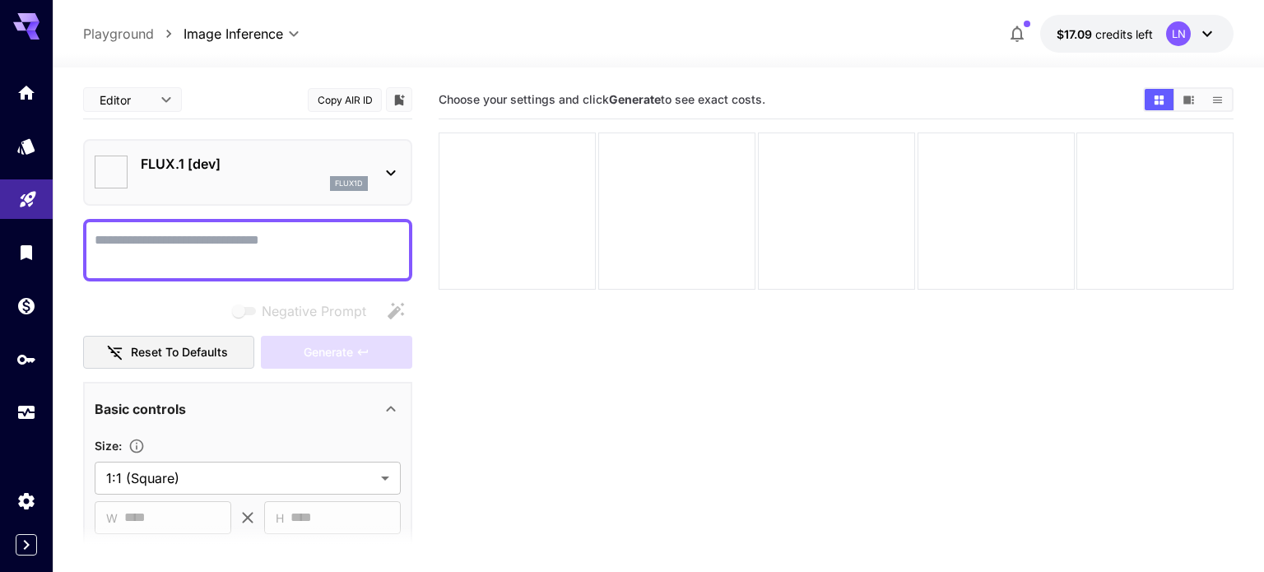
type input "**********"
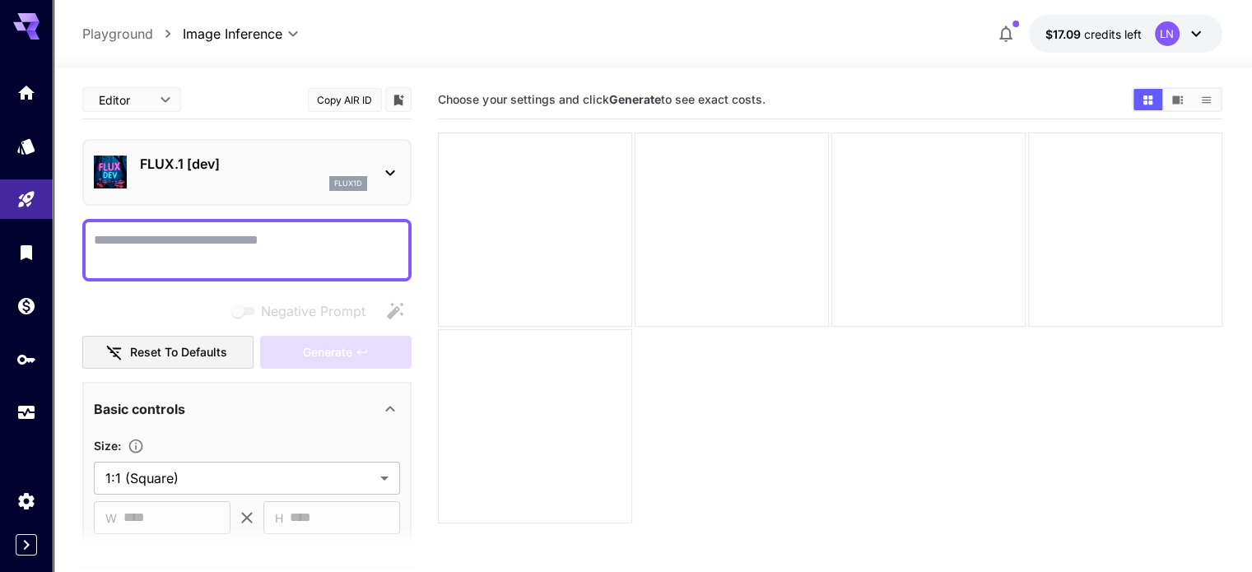
scroll to position [130, 0]
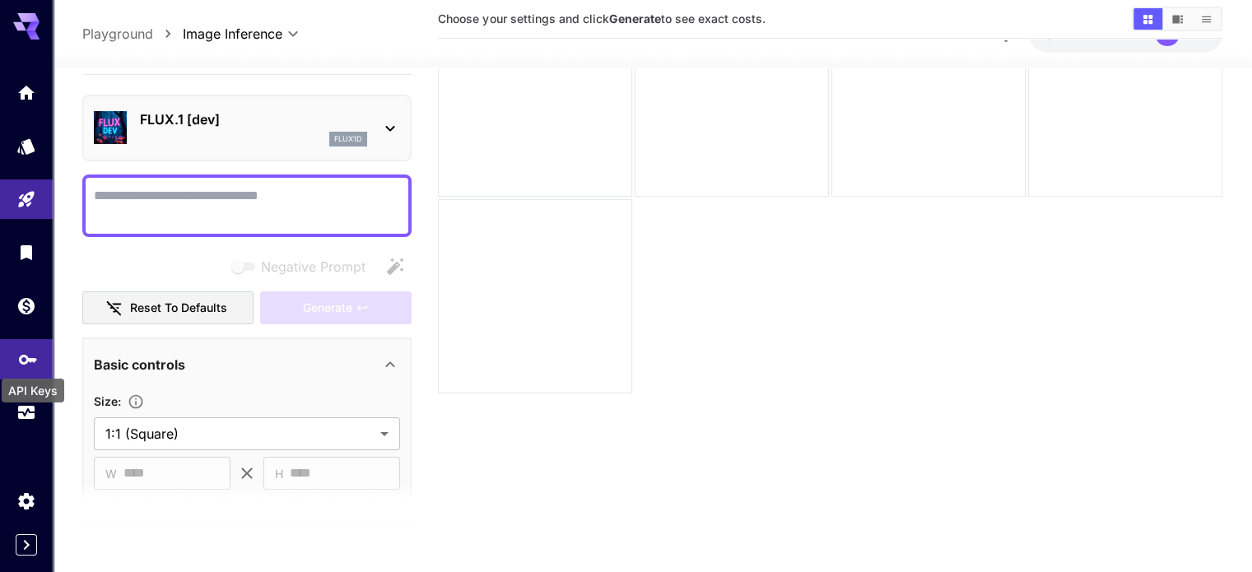
click at [26, 358] on icon "API Keys" at bounding box center [28, 354] width 18 height 10
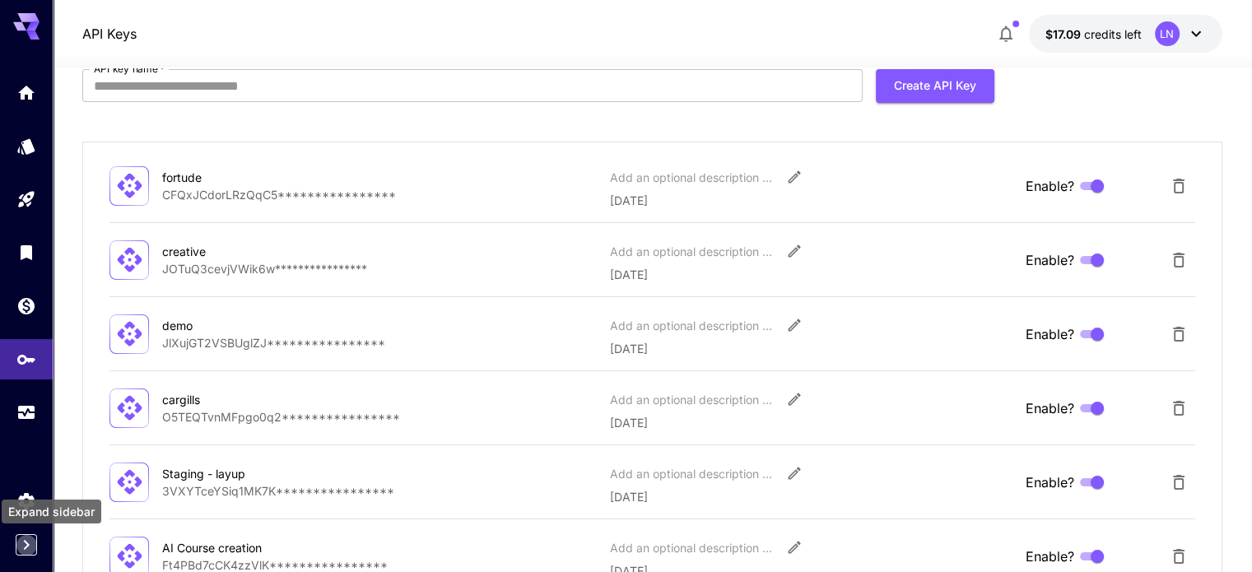
click at [27, 546] on icon "Expand sidebar" at bounding box center [27, 545] width 6 height 10
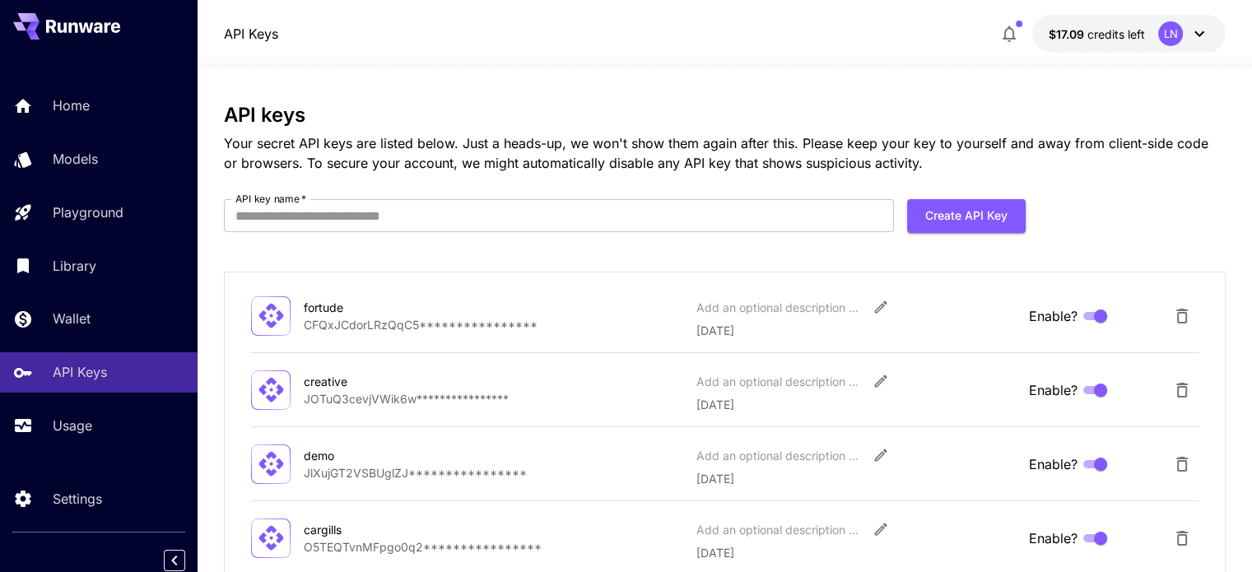
click at [1164, 40] on div "LN" at bounding box center [1170, 33] width 25 height 25
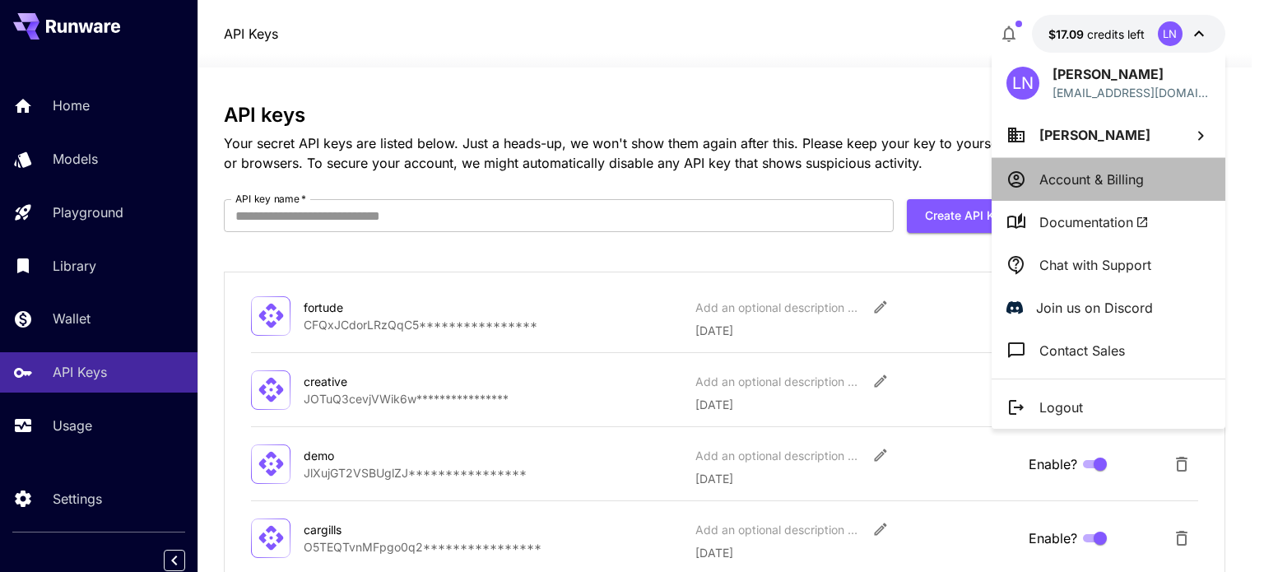
click at [1095, 184] on p "Account & Billing" at bounding box center [1092, 180] width 105 height 20
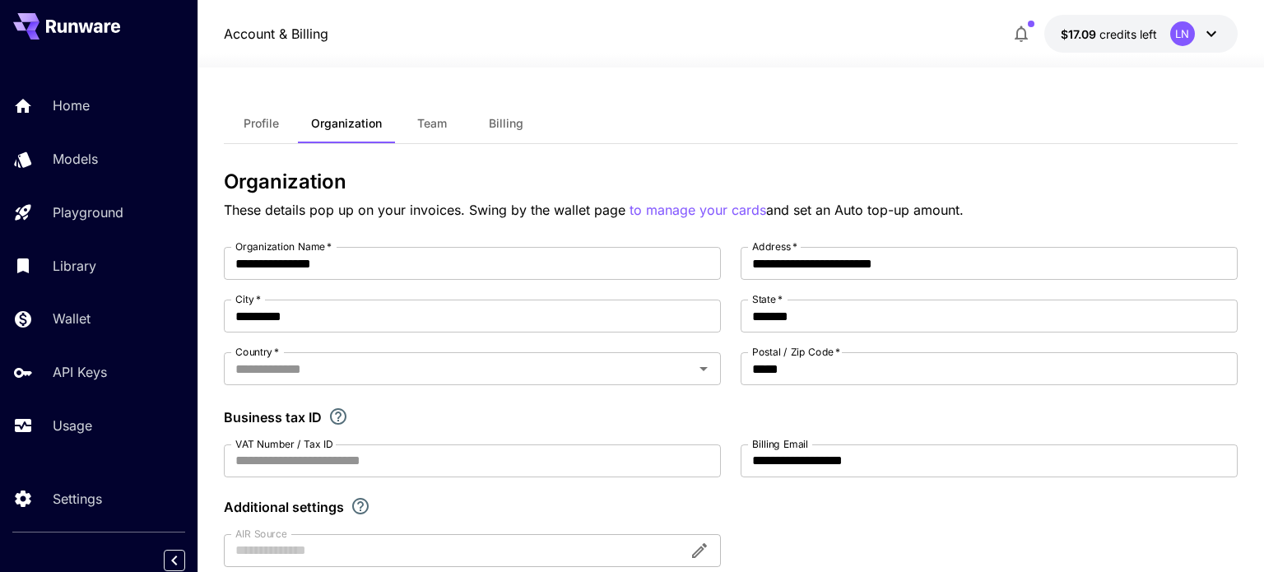
type input "*********"
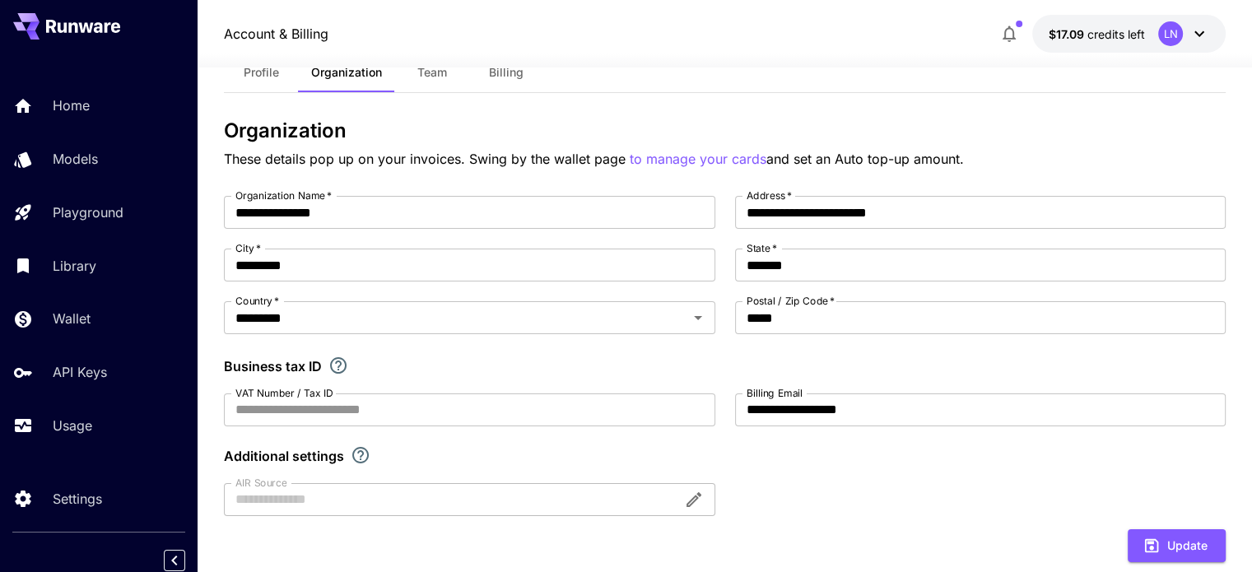
scroll to position [52, 0]
click at [515, 63] on div at bounding box center [725, 58] width 1054 height 20
click at [513, 72] on span "Billing" at bounding box center [506, 71] width 35 height 15
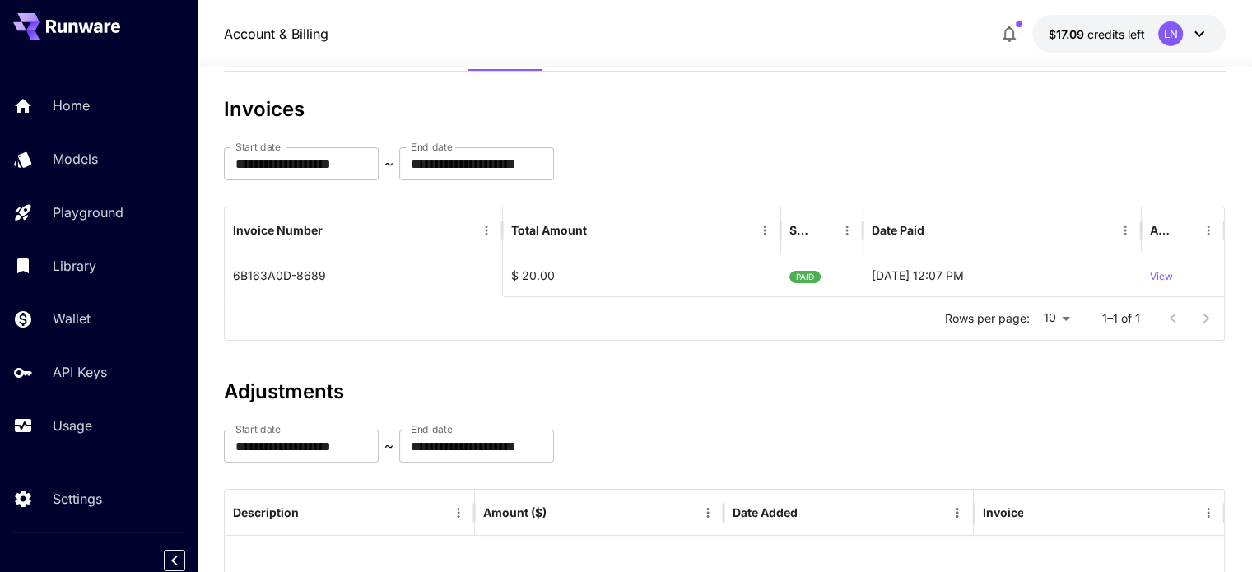
scroll to position [57, 0]
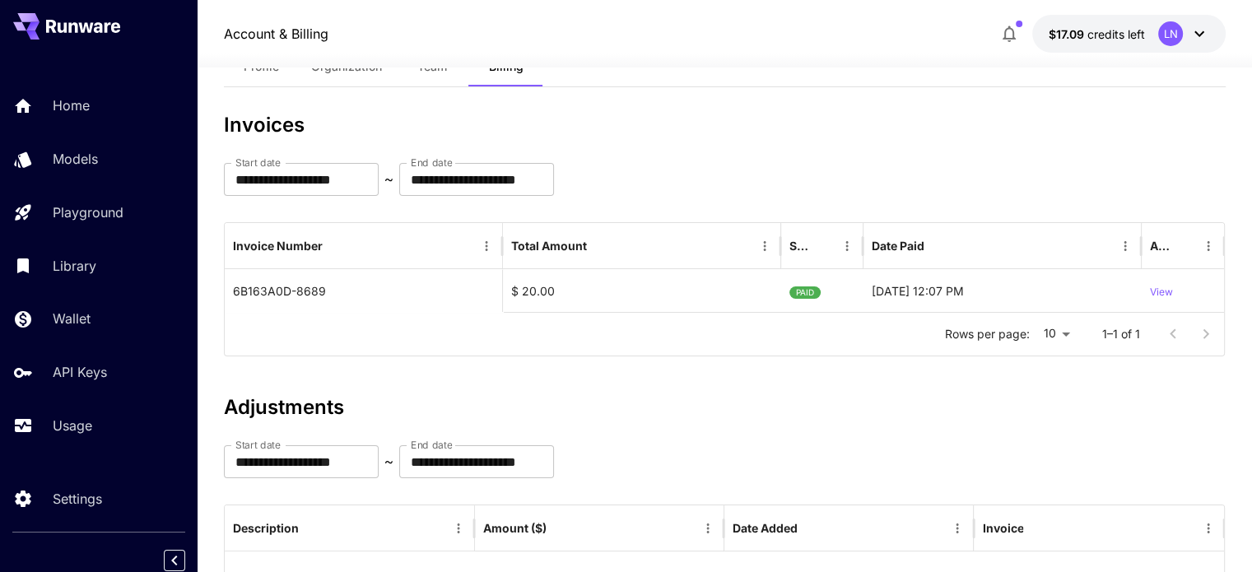
click at [1203, 334] on div at bounding box center [1189, 334] width 66 height 33
click at [1077, 39] on span "$17.09" at bounding box center [1068, 34] width 39 height 14
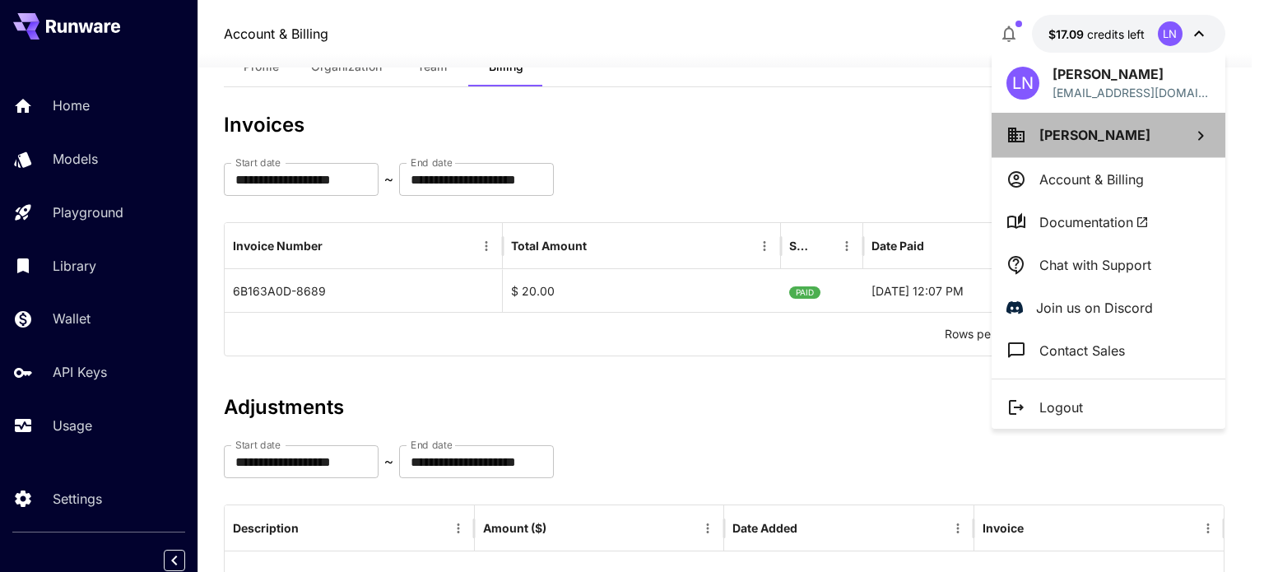
click at [1144, 116] on li "[PERSON_NAME]" at bounding box center [1109, 135] width 234 height 44
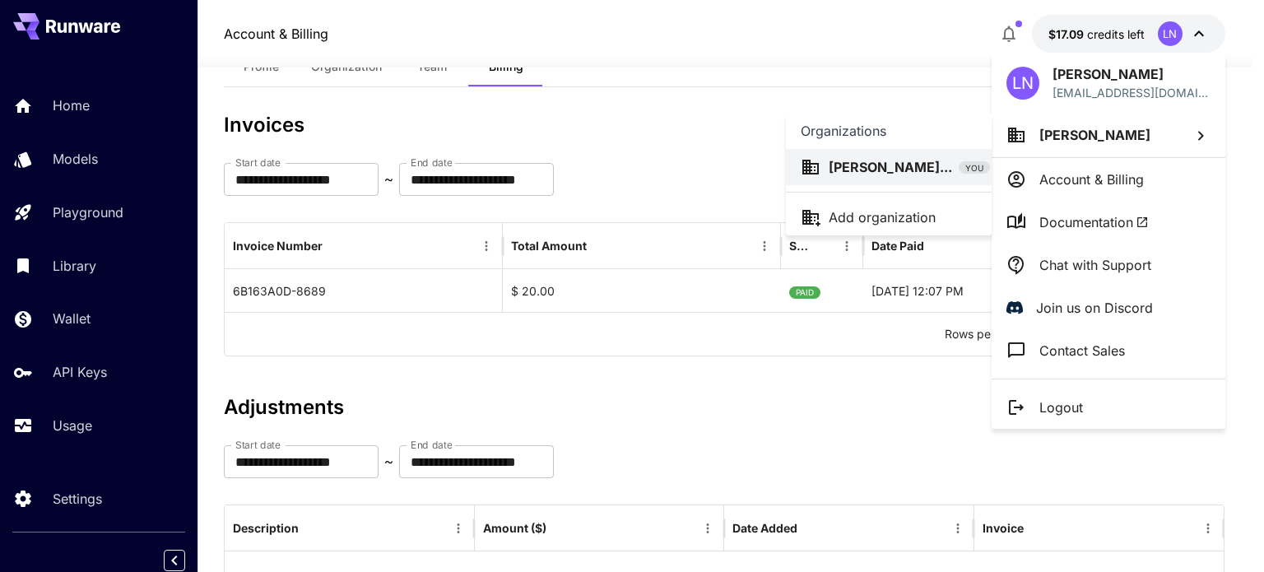
click at [1102, 80] on div at bounding box center [632, 286] width 1264 height 572
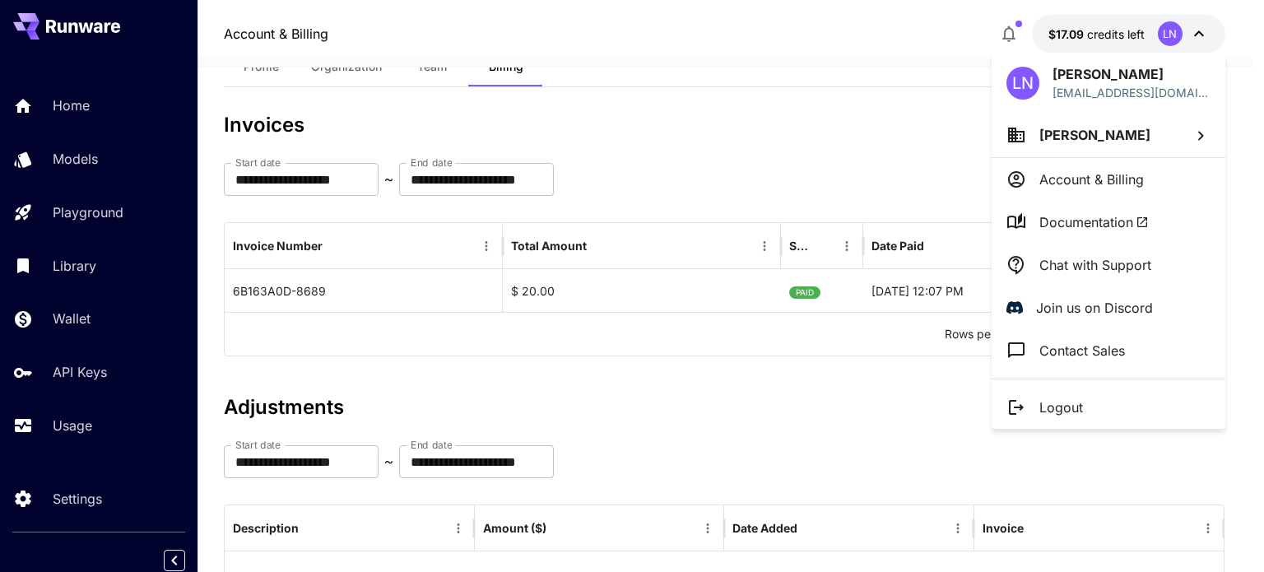
click at [812, 107] on div at bounding box center [632, 286] width 1264 height 572
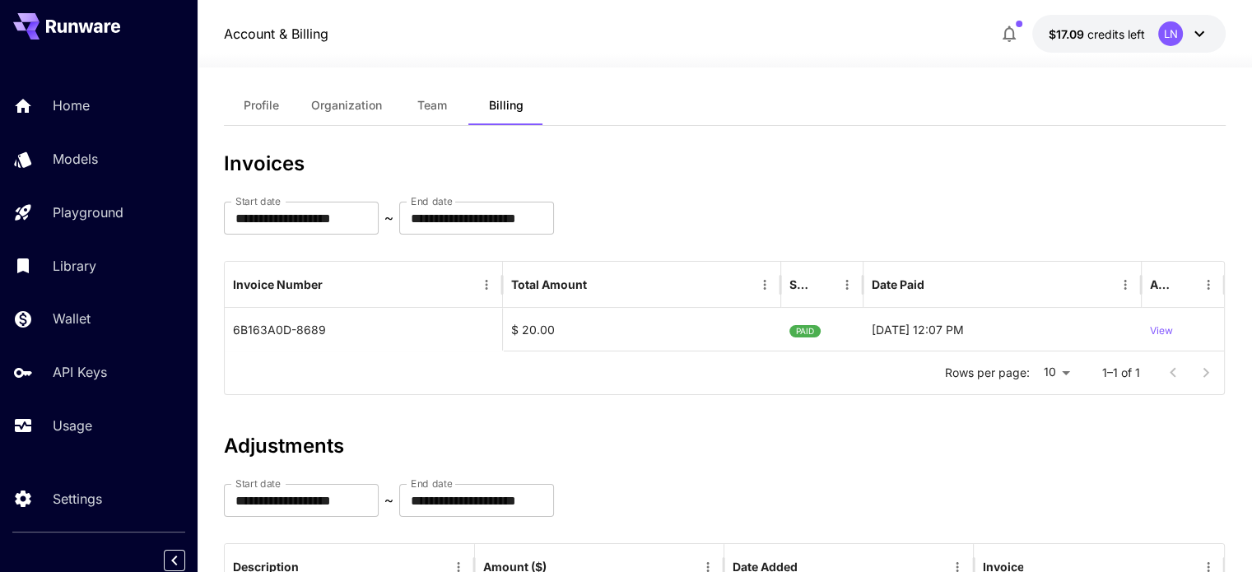
scroll to position [0, 0]
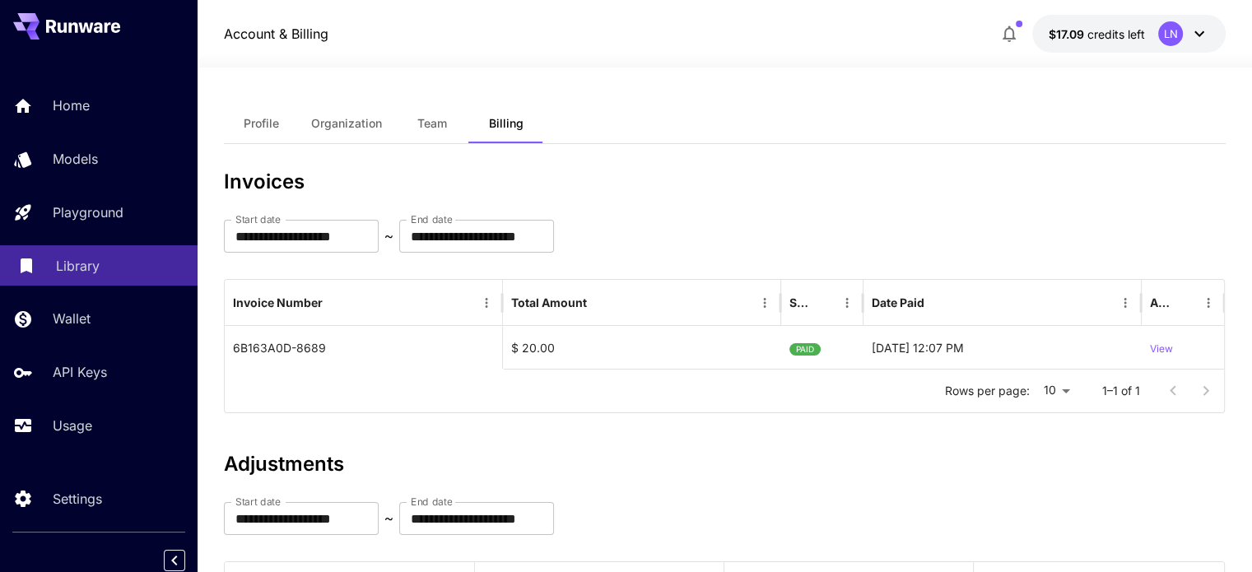
click at [99, 278] on link "Library" at bounding box center [99, 265] width 198 height 40
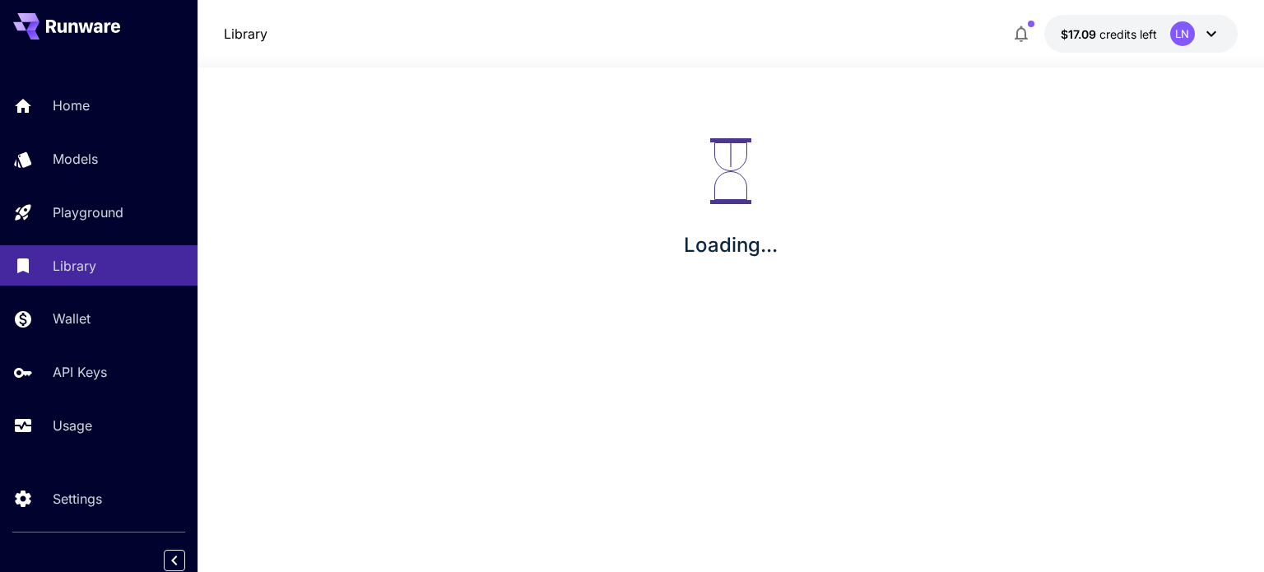
click at [76, 342] on div "Home Models Playground Library Wallet API Keys Usage" at bounding box center [99, 266] width 198 height 360
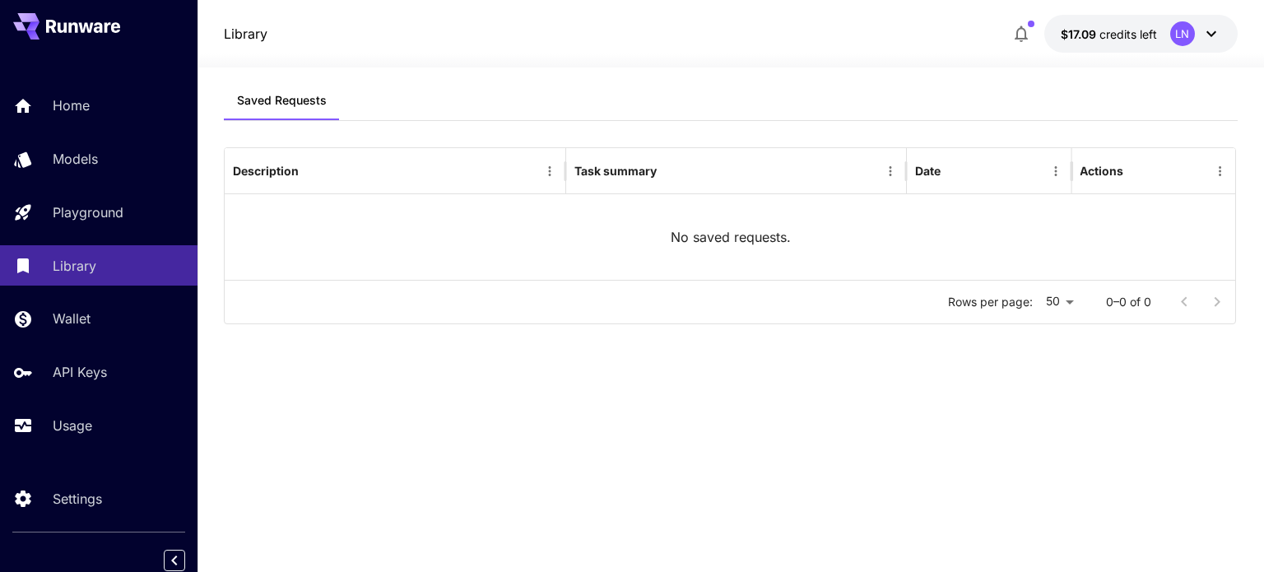
click at [119, 352] on div "Home Models Playground Library Wallet API Keys Usage" at bounding box center [99, 266] width 198 height 360
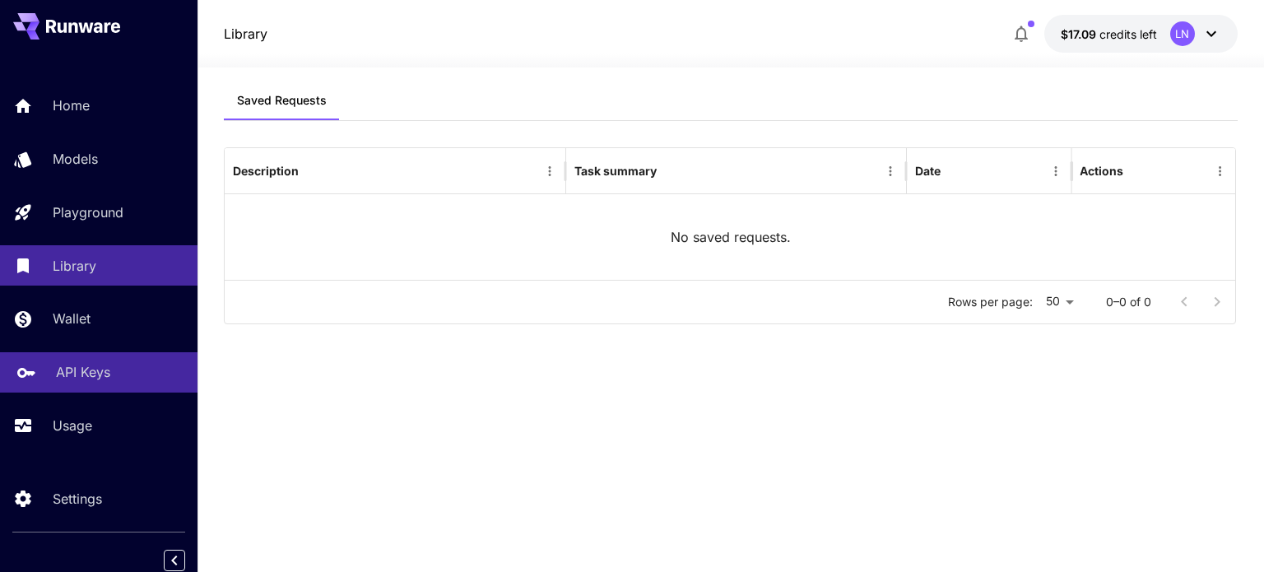
click at [132, 380] on div "API Keys" at bounding box center [120, 372] width 128 height 20
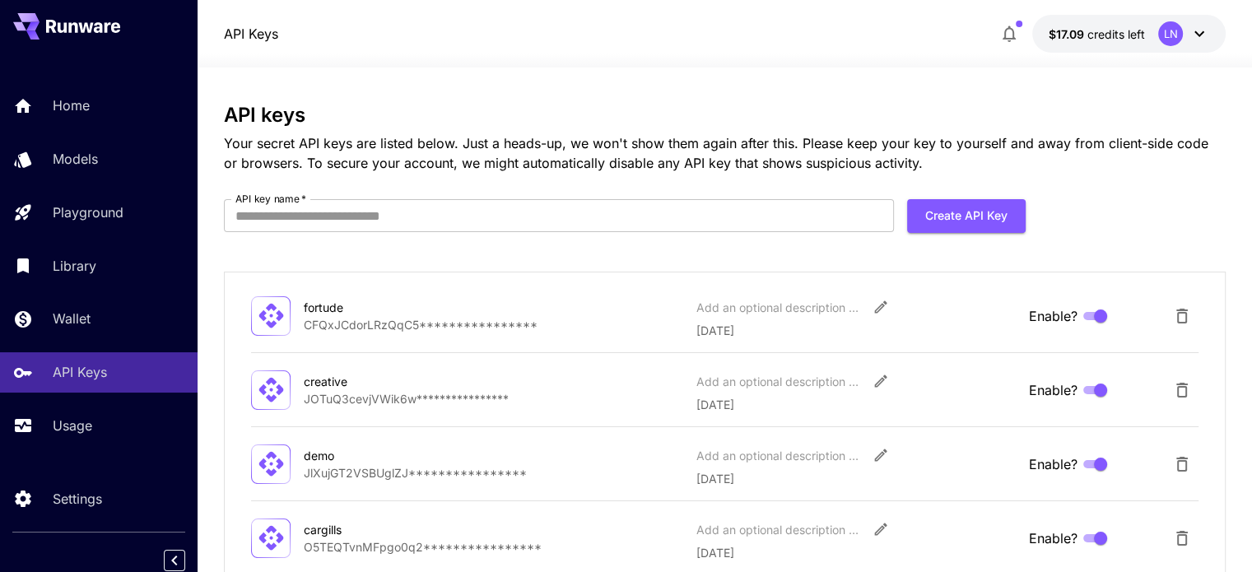
click at [777, 224] on input "API key name   *" at bounding box center [559, 215] width 670 height 33
click at [393, 220] on input "API key name   *" at bounding box center [559, 215] width 670 height 33
type input "***"
drag, startPoint x: 1011, startPoint y: 207, endPoint x: 1023, endPoint y: 210, distance: 12.6
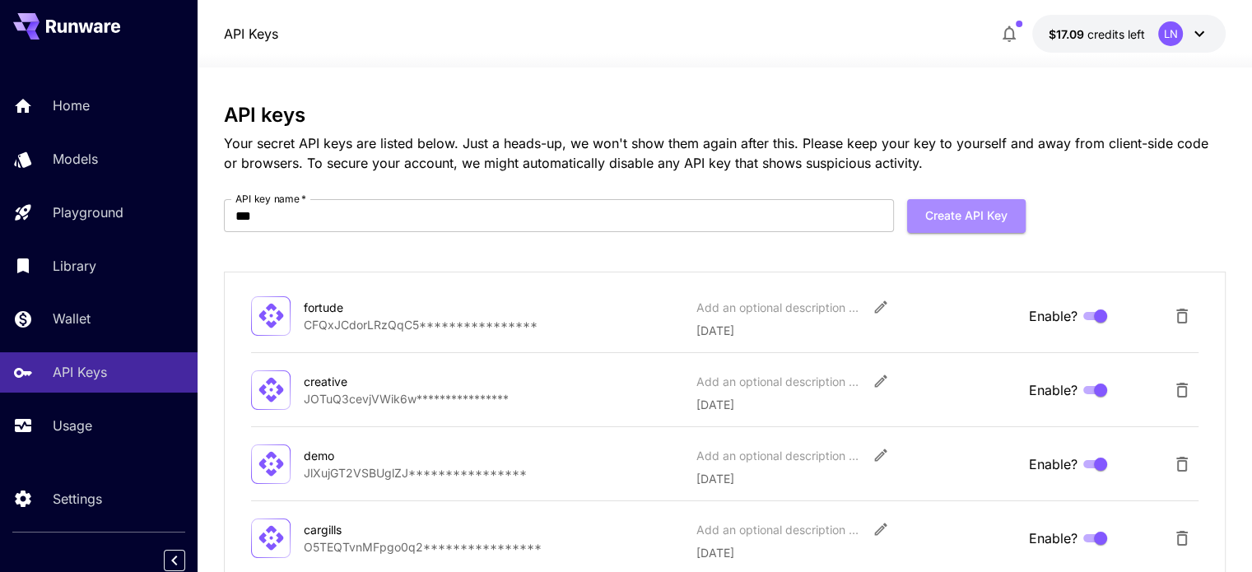
click at [1012, 207] on button "Create API Key" at bounding box center [966, 216] width 119 height 34
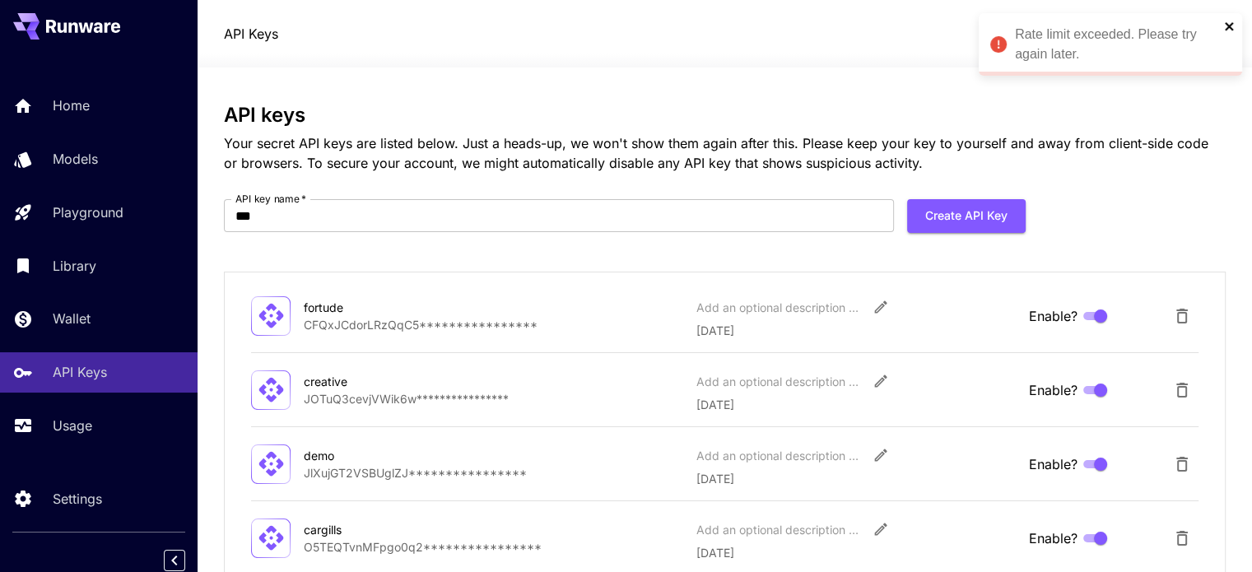
click at [1232, 26] on icon "close" at bounding box center [1230, 26] width 12 height 13
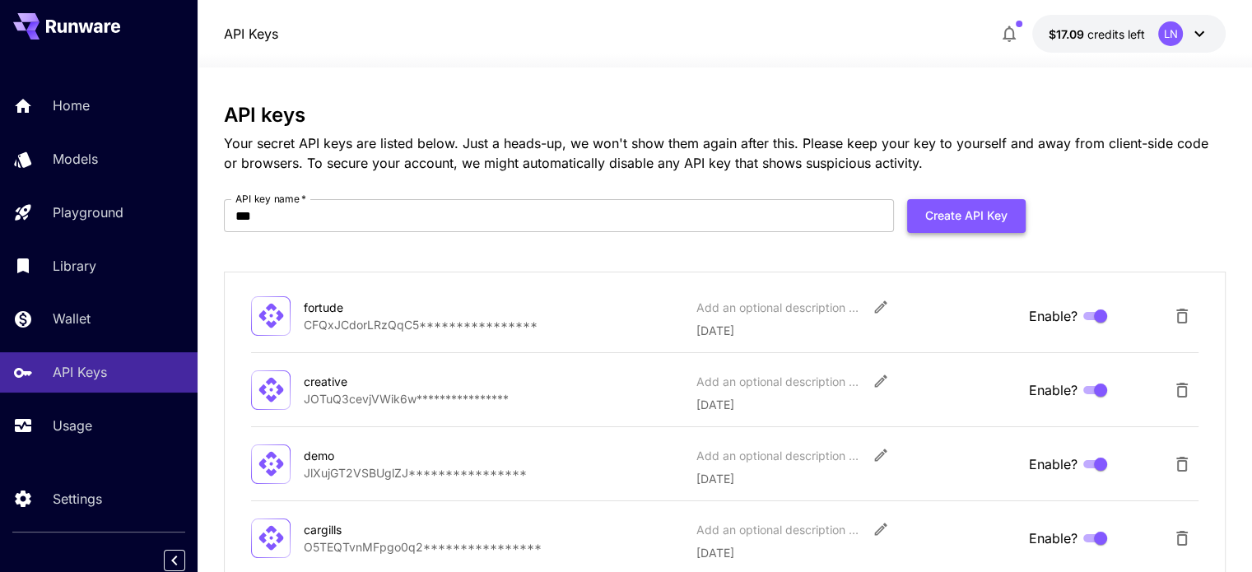
click at [955, 230] on button "Create API Key" at bounding box center [966, 216] width 119 height 34
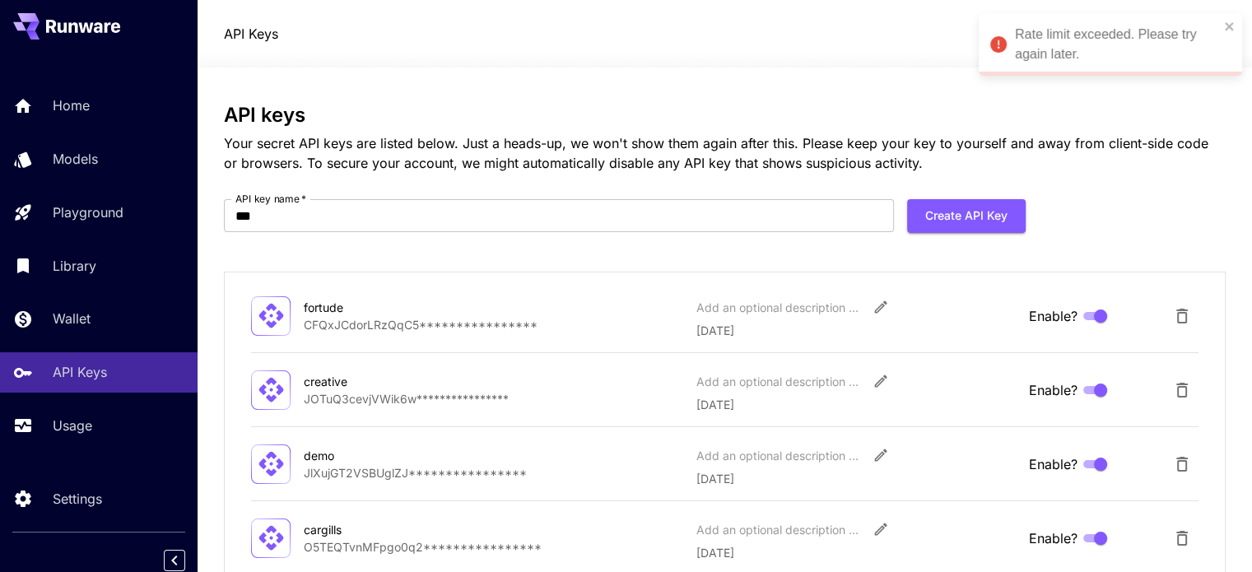
click at [1110, 29] on div "Rate limit exceeded. Please try again later." at bounding box center [1117, 45] width 204 height 40
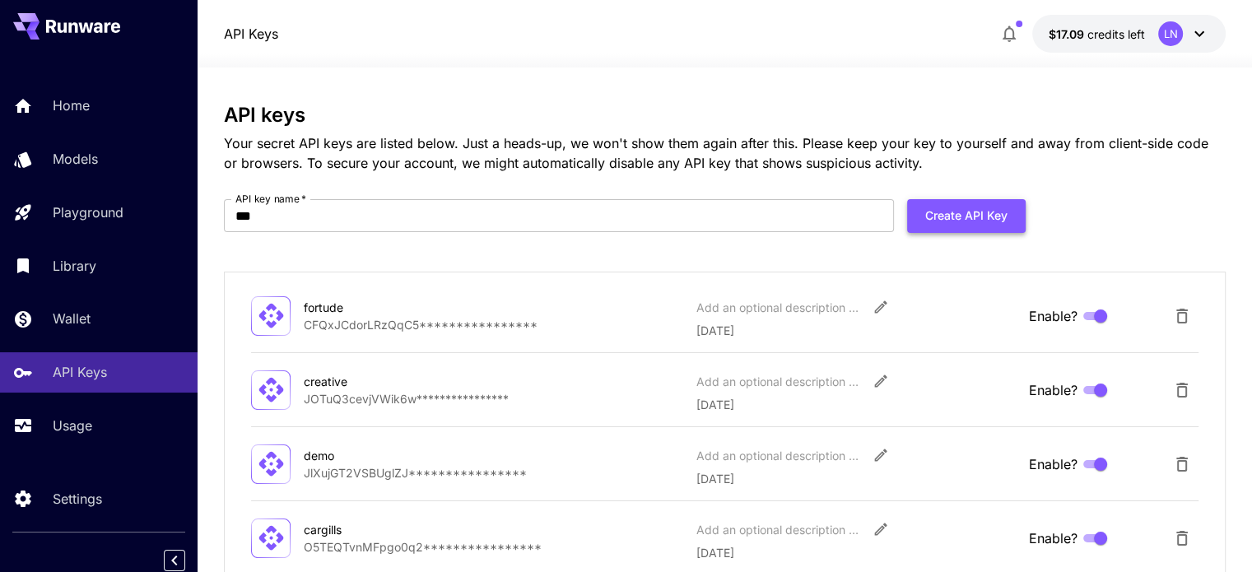
click at [980, 207] on button "Create API Key" at bounding box center [966, 216] width 119 height 34
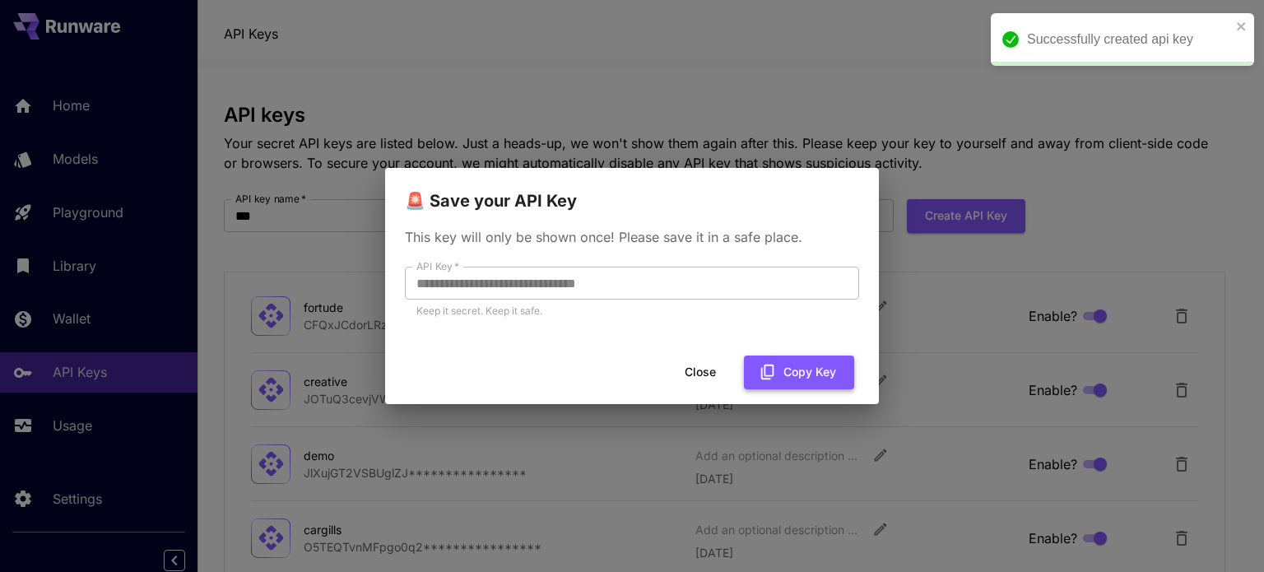
click at [769, 371] on icon "button" at bounding box center [768, 372] width 18 height 18
click at [691, 375] on button "Close" at bounding box center [700, 373] width 74 height 34
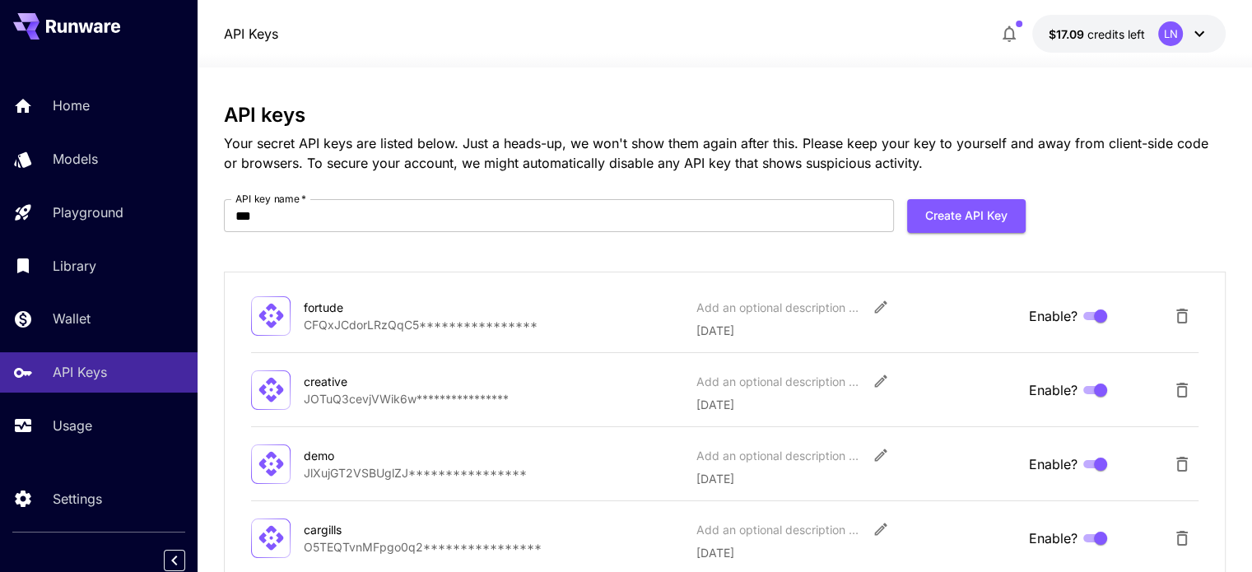
click at [352, 172] on p "Your secret API keys are listed below. Just a heads-up, we won't show them agai…" at bounding box center [725, 153] width 1002 height 40
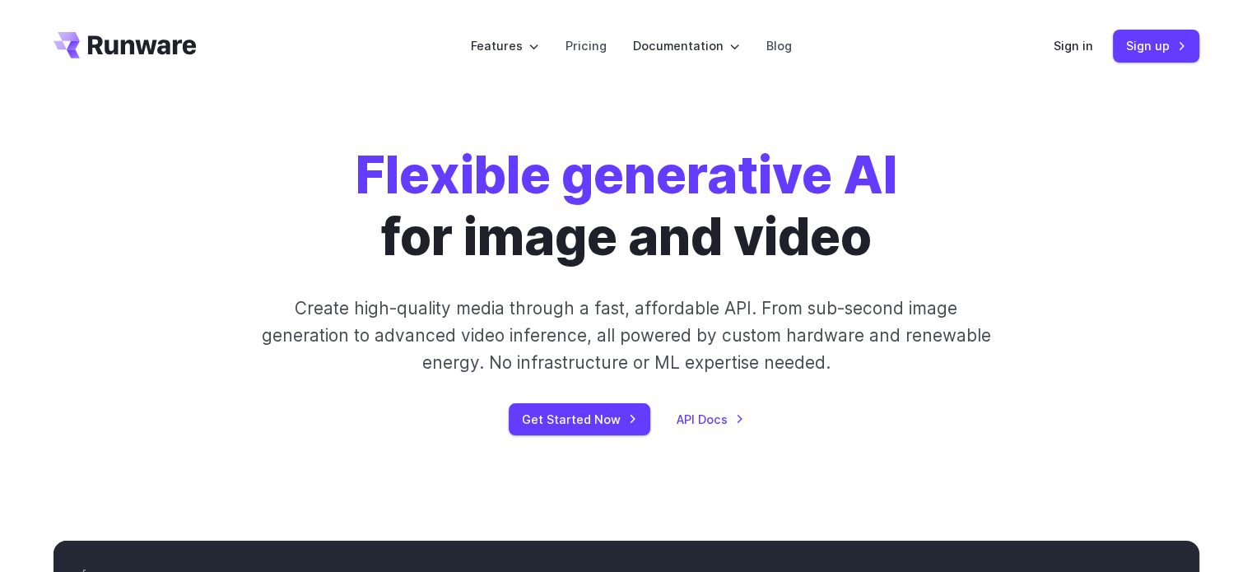
scroll to position [3, 0]
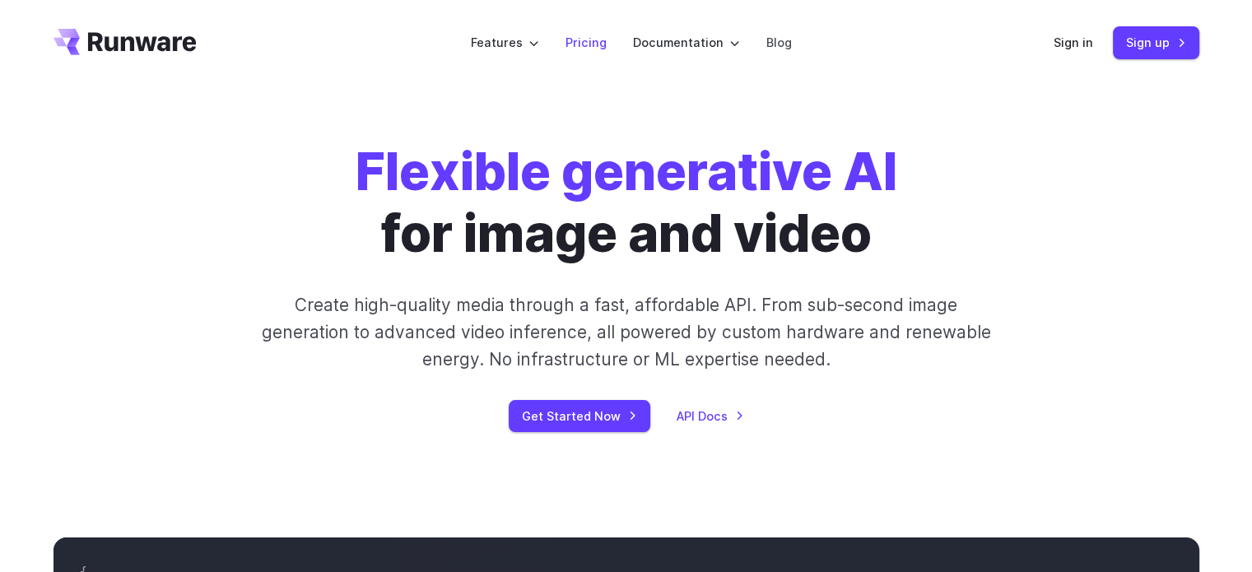
click at [586, 48] on link "Pricing" at bounding box center [585, 42] width 41 height 19
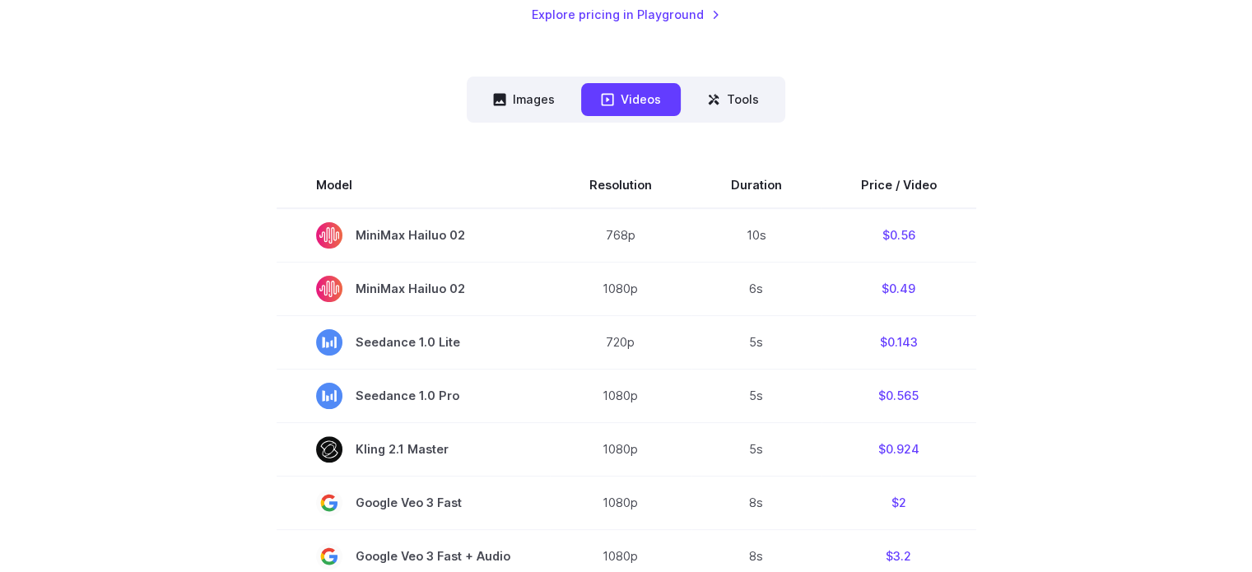
scroll to position [388, 0]
click at [526, 105] on button "Images" at bounding box center [523, 98] width 101 height 32
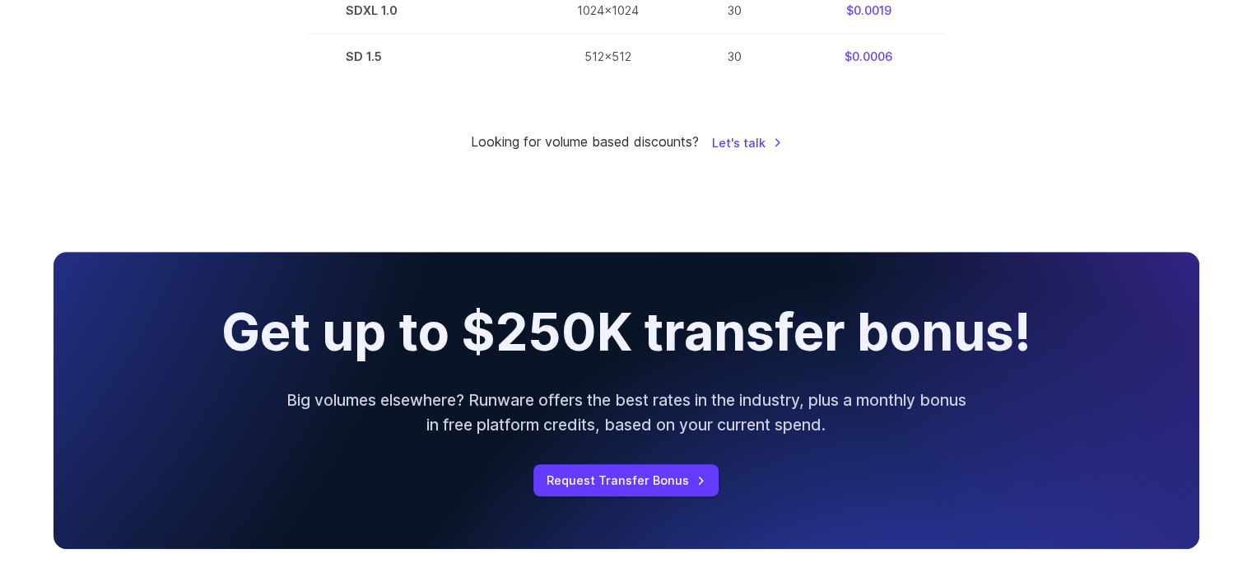
scroll to position [1236, 0]
